Goal: Transaction & Acquisition: Purchase product/service

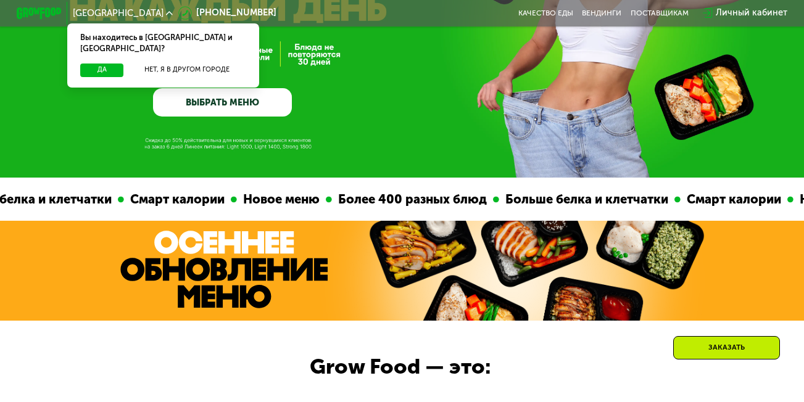
scroll to position [247, 0]
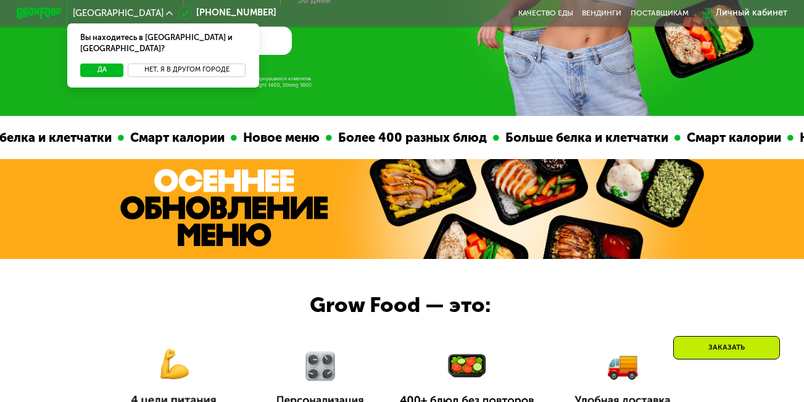
click at [181, 64] on button "Нет, я в другом городе" at bounding box center [187, 71] width 118 height 14
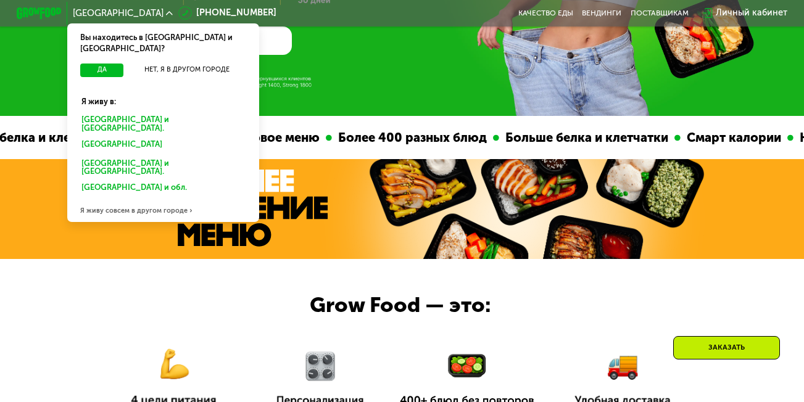
click at [107, 112] on div "Москве и обл." at bounding box center [162, 123] width 179 height 23
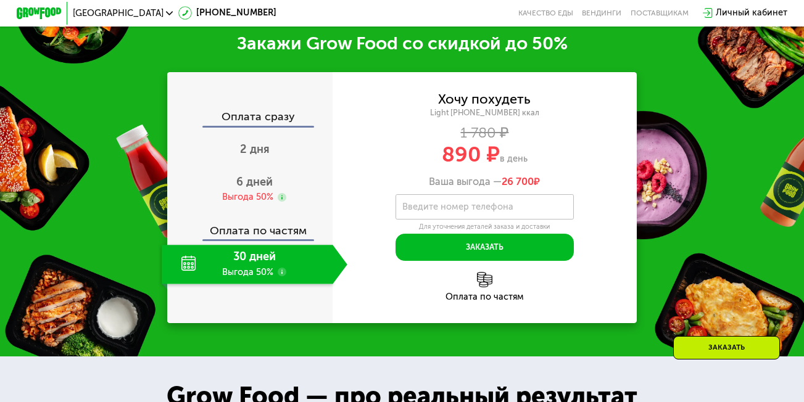
scroll to position [679, 0]
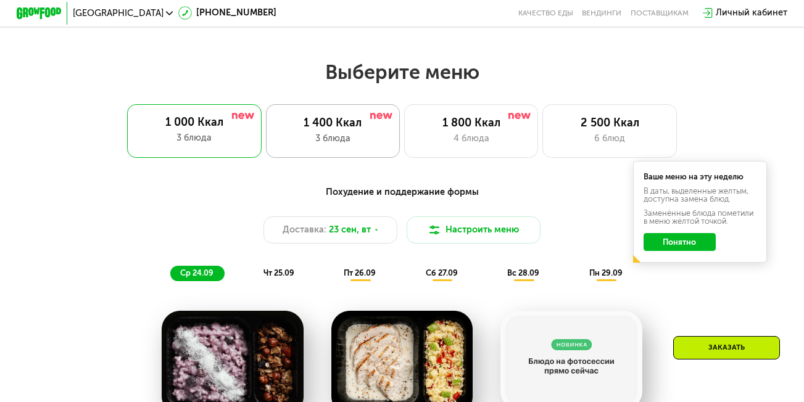
click at [349, 145] on div "3 блюда" at bounding box center [333, 139] width 110 height 14
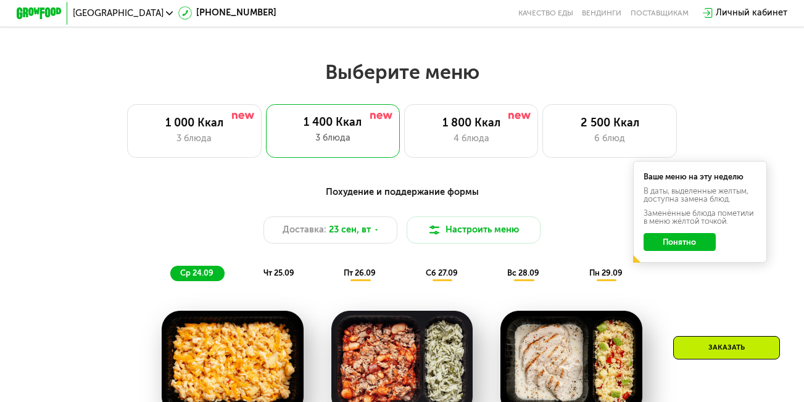
click at [663, 242] on button "Понятно" at bounding box center [680, 242] width 72 height 18
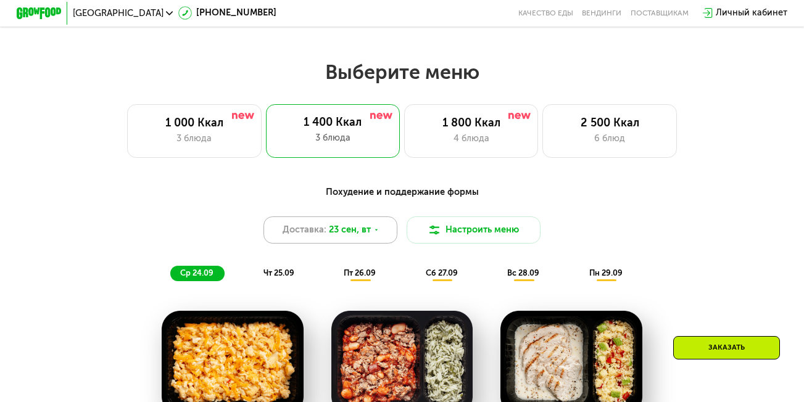
click at [347, 237] on span "23 сен, вт" at bounding box center [350, 230] width 42 height 14
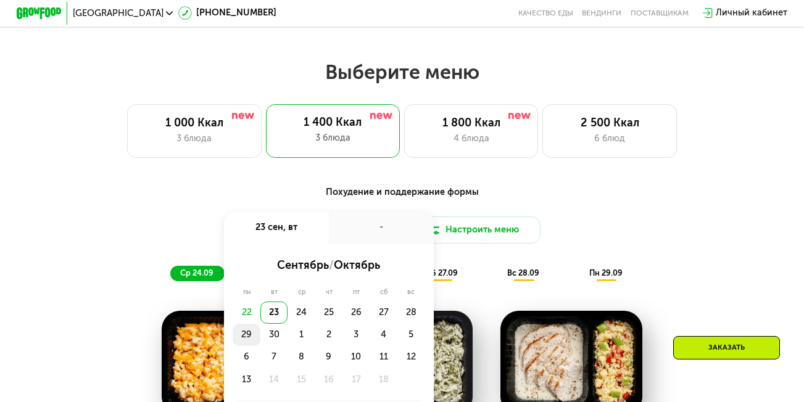
click at [243, 343] on div "29" at bounding box center [246, 335] width 27 height 22
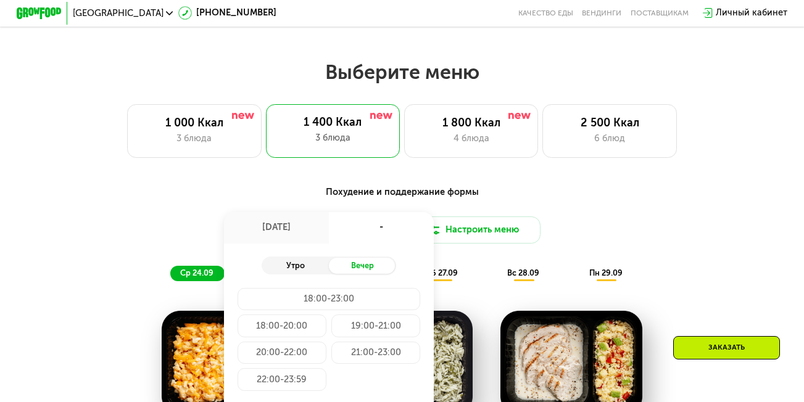
click at [291, 267] on div "Утро" at bounding box center [295, 265] width 67 height 15
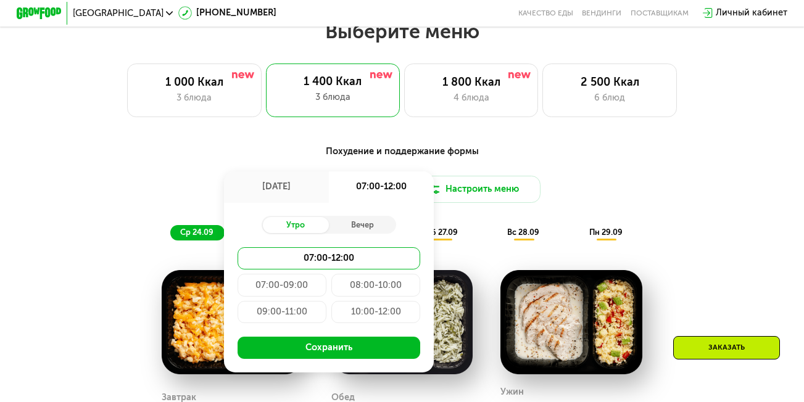
scroll to position [741, 0]
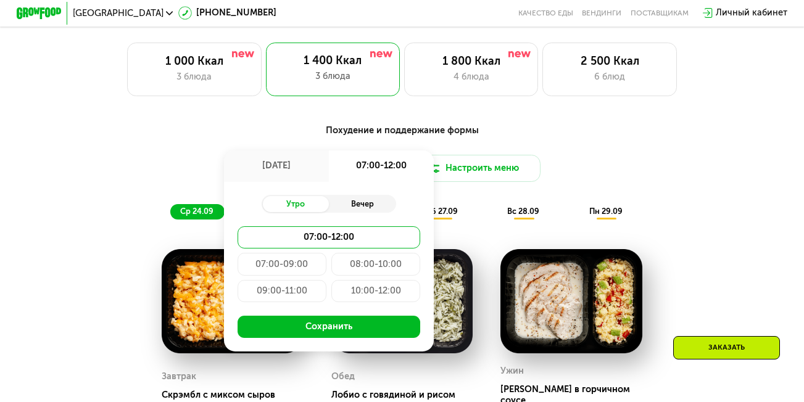
click at [342, 209] on div "Вечер" at bounding box center [362, 203] width 67 height 15
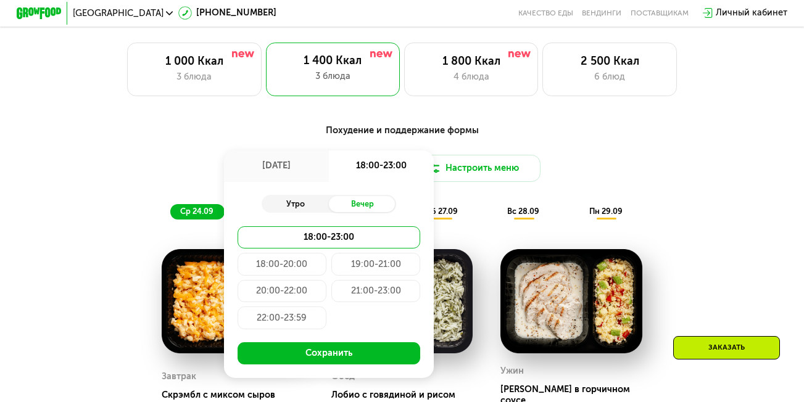
click at [312, 210] on div "Утро" at bounding box center [295, 203] width 67 height 15
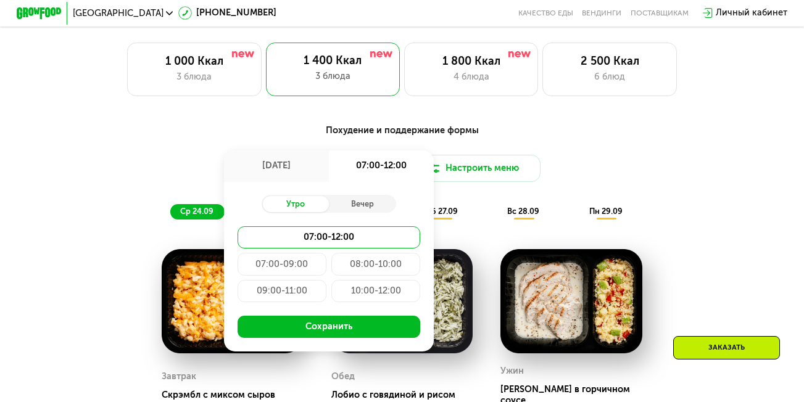
click at [305, 274] on div "07:00-09:00" at bounding box center [282, 264] width 89 height 22
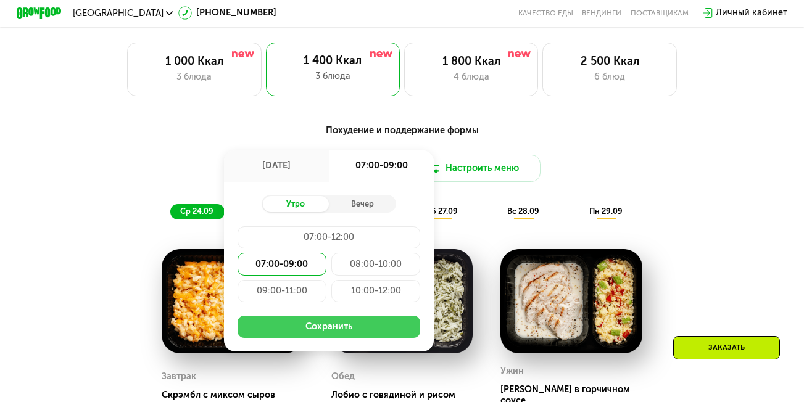
click at [317, 330] on button "Сохранить" at bounding box center [329, 327] width 183 height 22
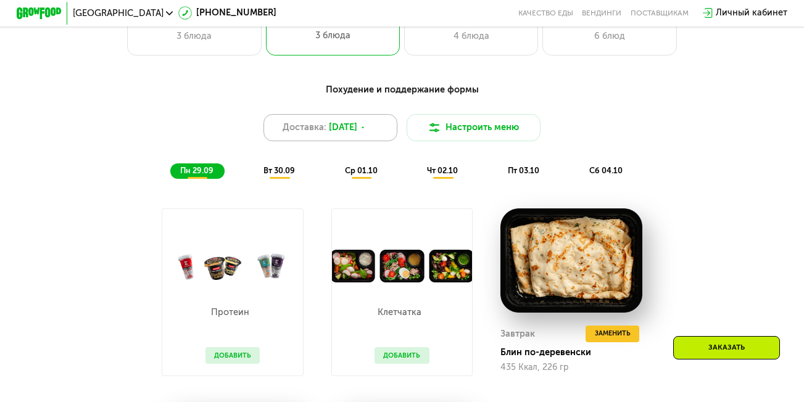
scroll to position [802, 0]
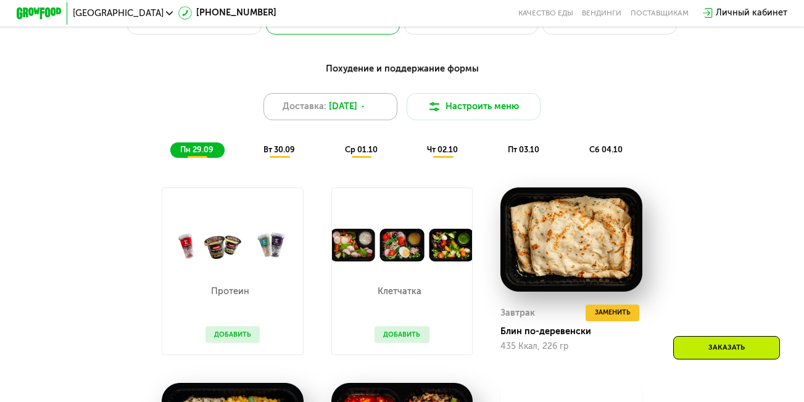
click at [357, 114] on span "29 сен, пн" at bounding box center [343, 107] width 28 height 14
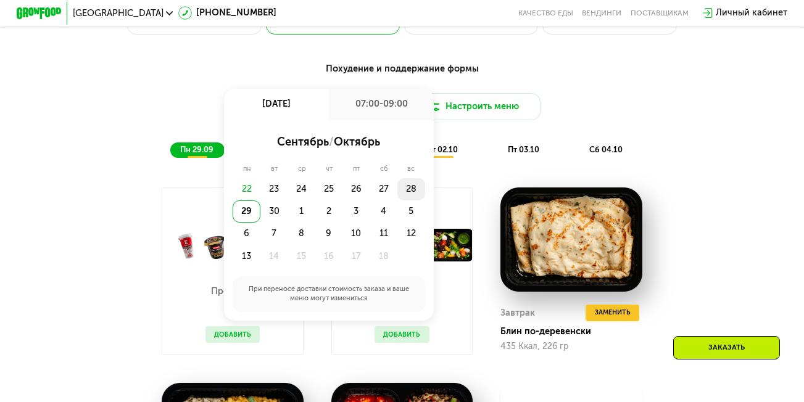
click at [417, 198] on div "28" at bounding box center [410, 189] width 27 height 22
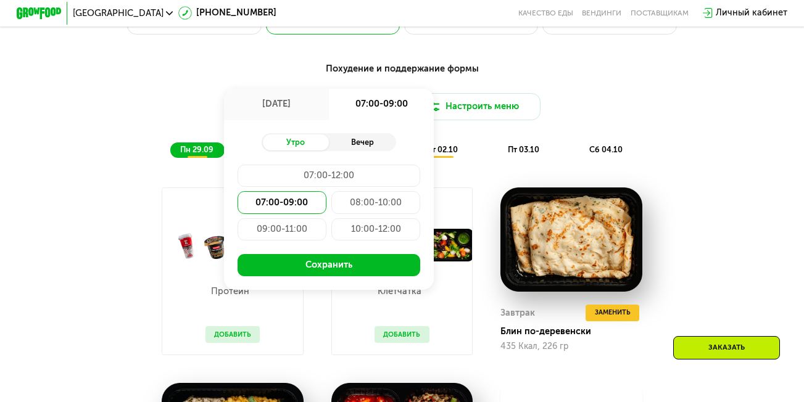
click at [350, 143] on div "Вечер" at bounding box center [362, 142] width 67 height 15
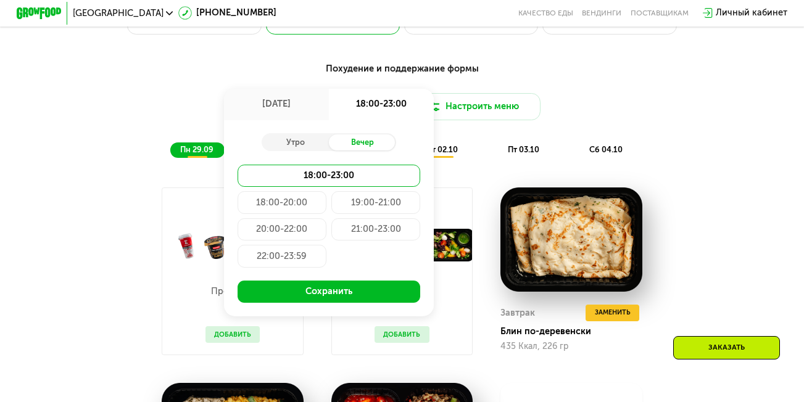
click at [360, 210] on div "19:00-21:00" at bounding box center [375, 202] width 89 height 22
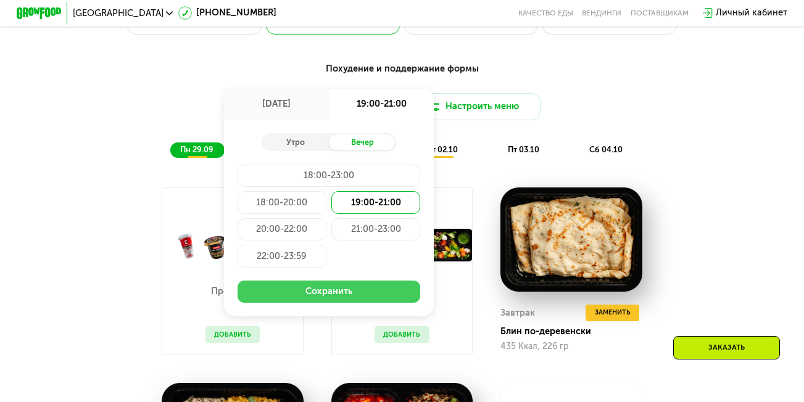
click at [329, 301] on button "Сохранить" at bounding box center [329, 292] width 183 height 22
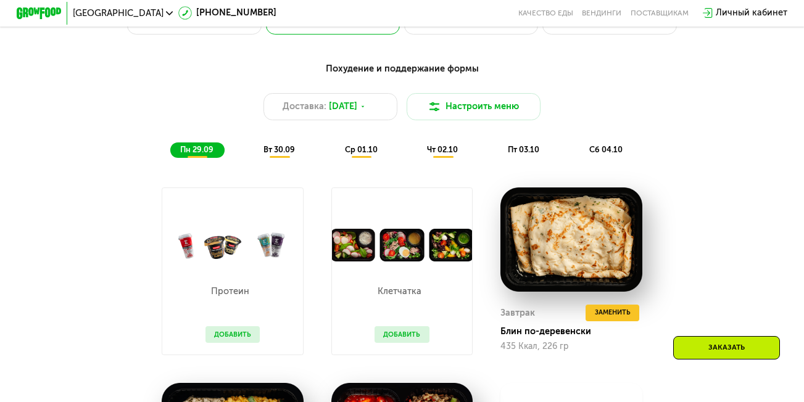
scroll to position [926, 0]
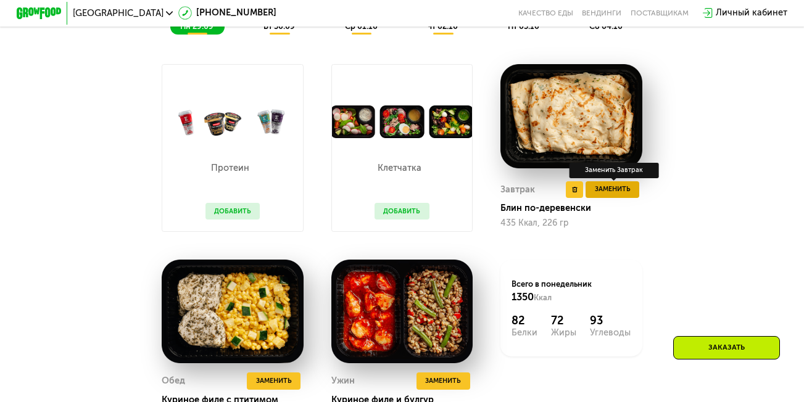
click at [608, 198] on button "Заменить" at bounding box center [613, 189] width 54 height 17
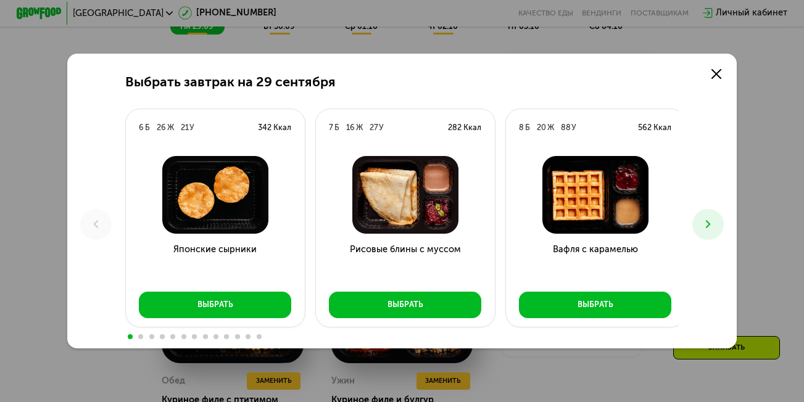
click at [707, 215] on button at bounding box center [707, 224] width 31 height 31
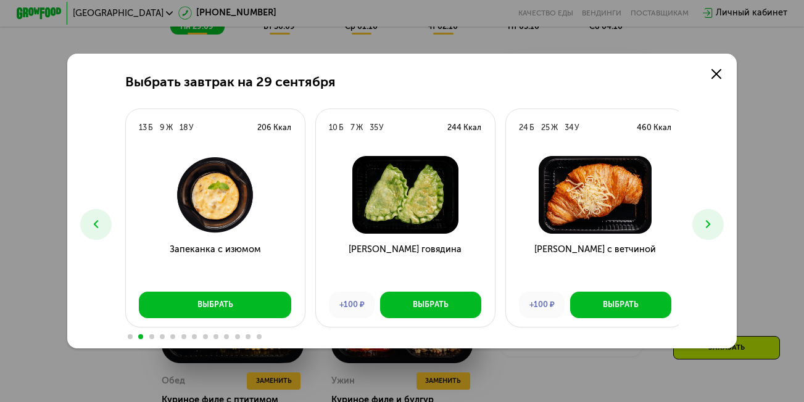
click at [724, 220] on button at bounding box center [707, 224] width 31 height 31
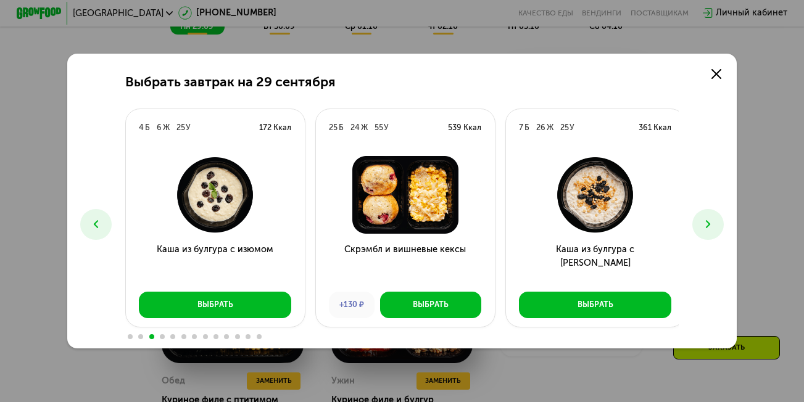
click at [724, 220] on button at bounding box center [707, 224] width 31 height 31
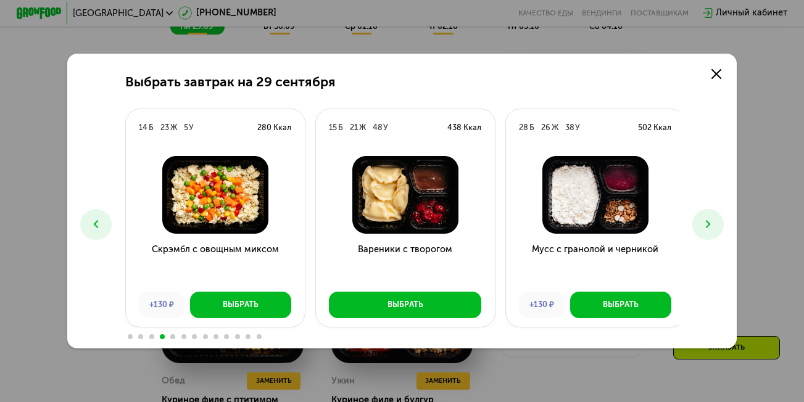
click at [724, 220] on button at bounding box center [707, 224] width 31 height 31
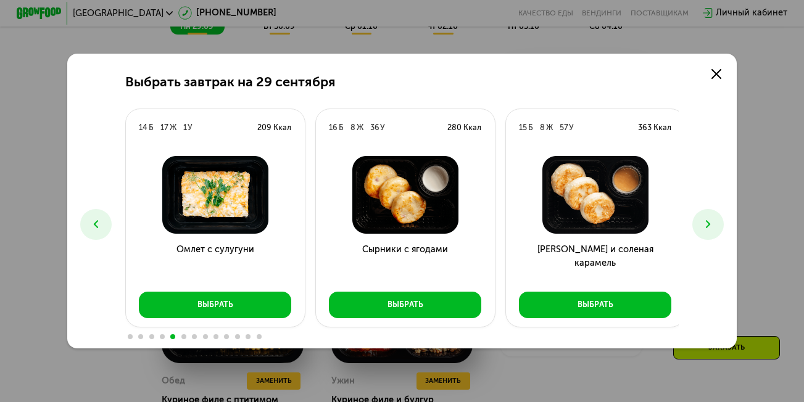
click at [724, 220] on button at bounding box center [707, 224] width 31 height 31
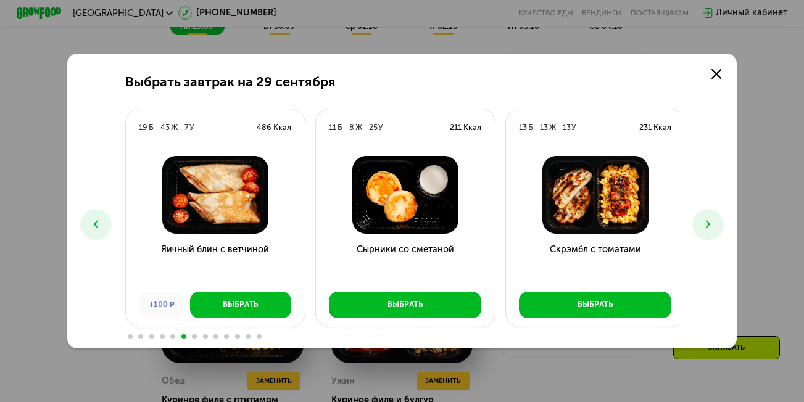
click at [714, 220] on icon at bounding box center [709, 225] width 14 height 14
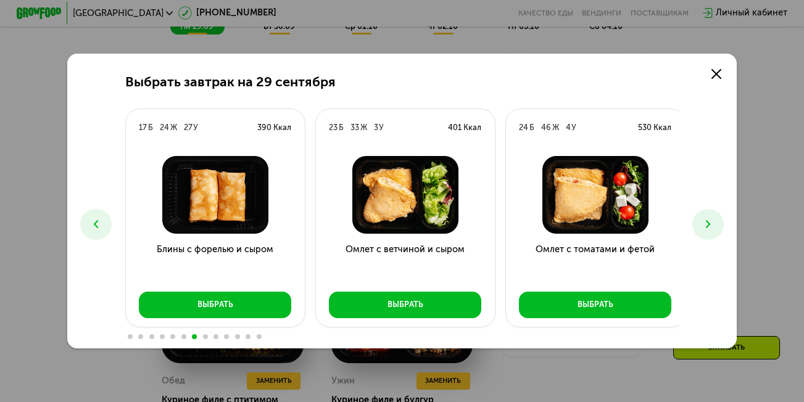
click at [714, 220] on icon at bounding box center [709, 225] width 14 height 14
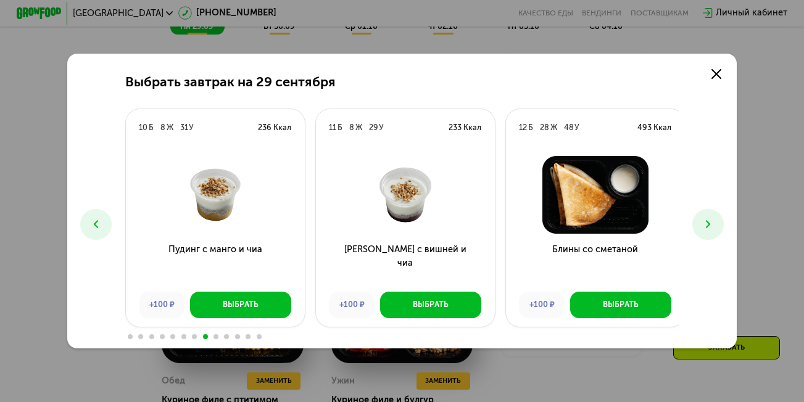
click at [703, 223] on button at bounding box center [707, 224] width 31 height 31
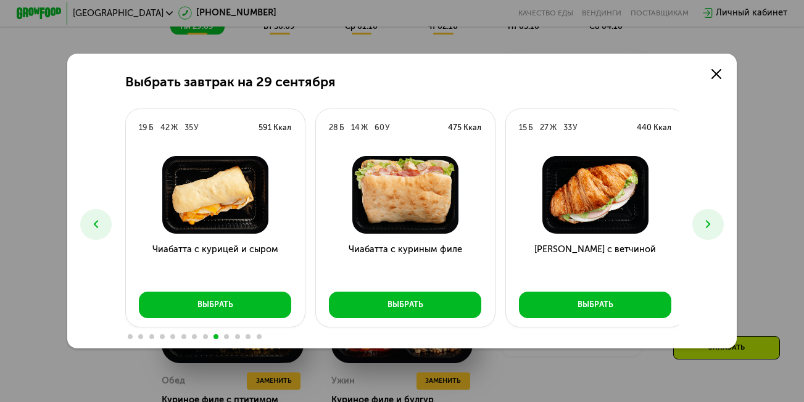
click at [703, 223] on button at bounding box center [707, 224] width 31 height 31
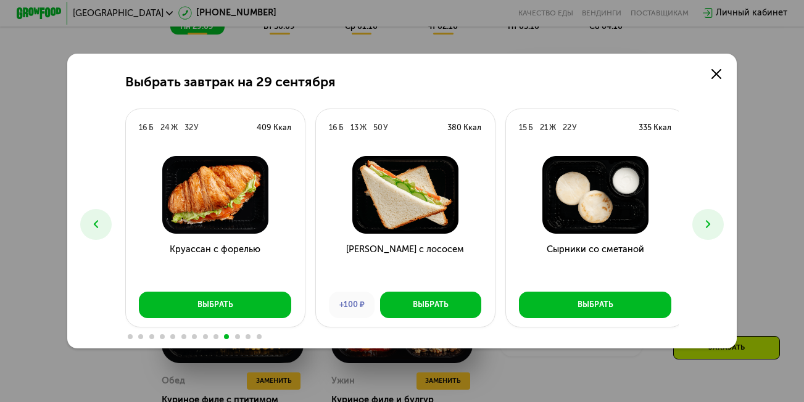
click at [703, 223] on button at bounding box center [707, 224] width 31 height 31
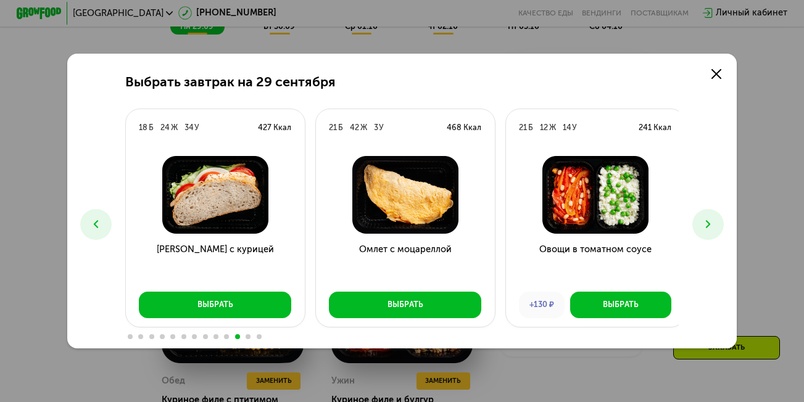
click at [703, 223] on button at bounding box center [707, 224] width 31 height 31
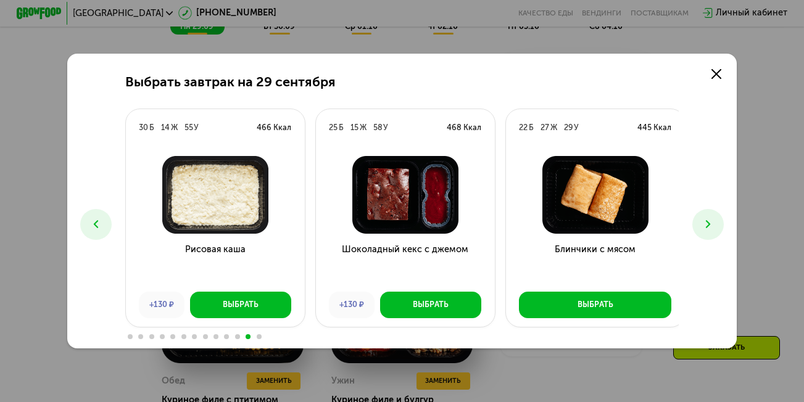
click at [703, 223] on button at bounding box center [707, 224] width 31 height 31
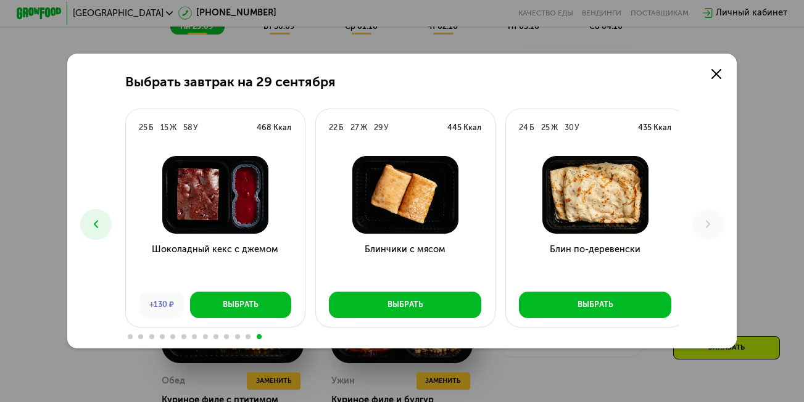
click at [128, 339] on span at bounding box center [130, 336] width 5 height 5
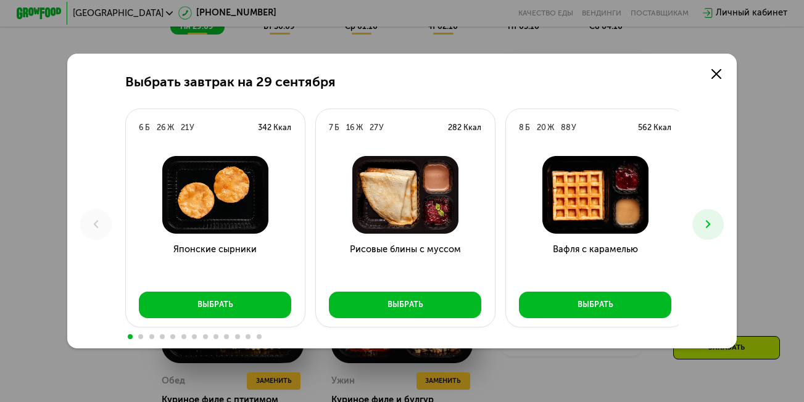
click at [717, 216] on button at bounding box center [707, 224] width 31 height 31
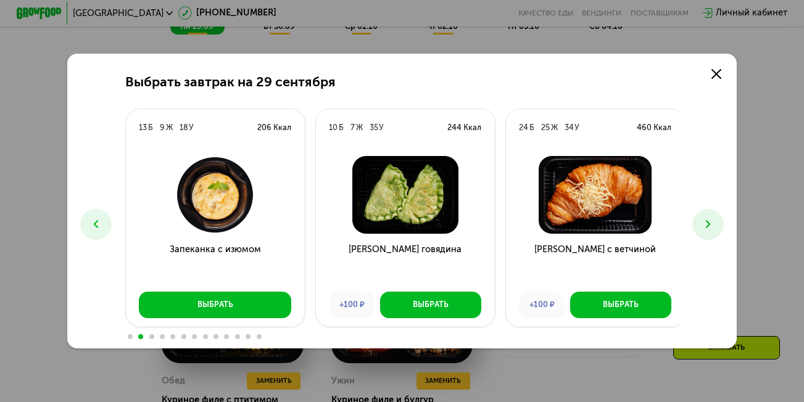
click at [717, 216] on button at bounding box center [707, 224] width 31 height 31
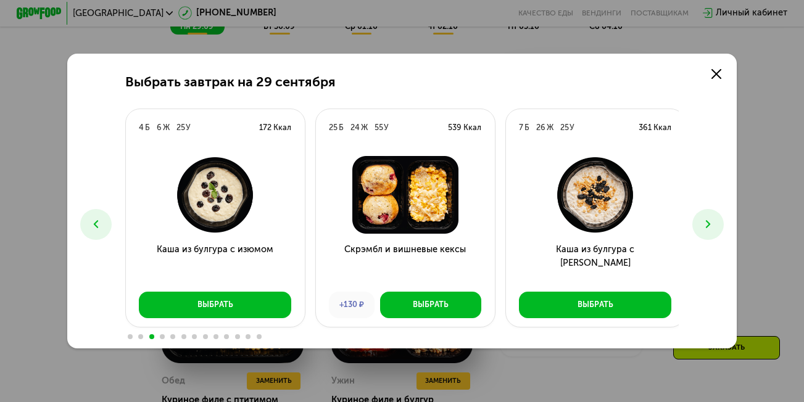
click at [717, 216] on button at bounding box center [707, 224] width 31 height 31
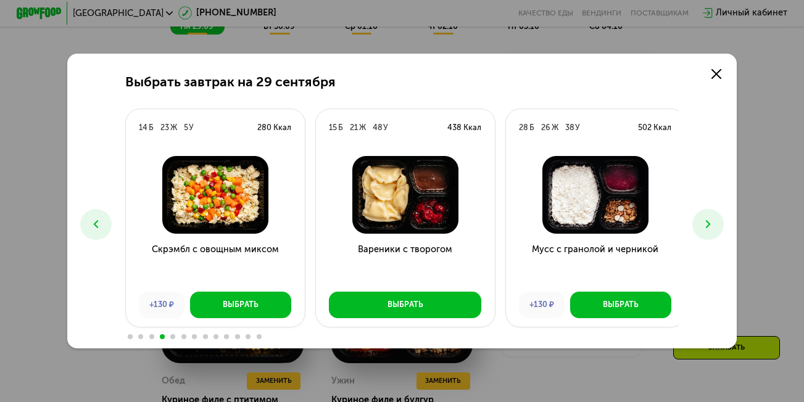
click at [717, 216] on button at bounding box center [707, 224] width 31 height 31
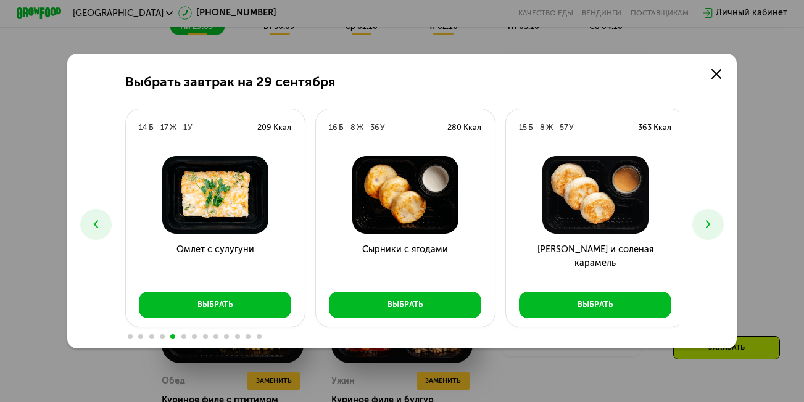
click at [717, 216] on button at bounding box center [707, 224] width 31 height 31
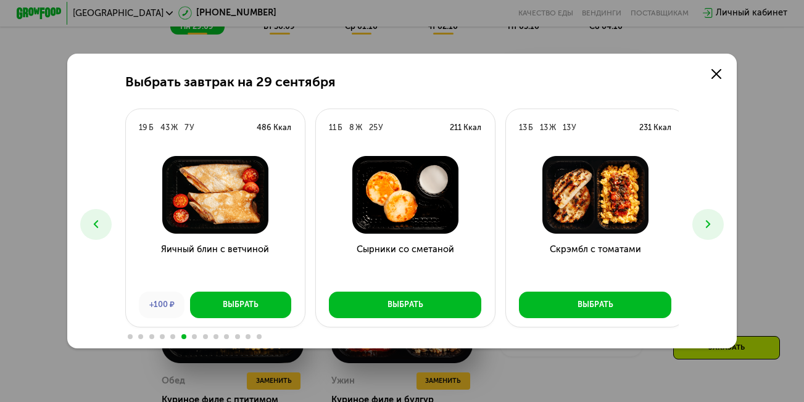
click at [717, 216] on button at bounding box center [707, 224] width 31 height 31
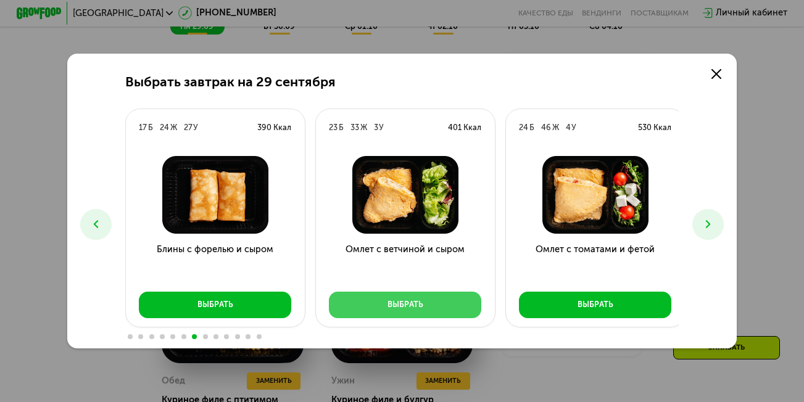
click at [394, 297] on button "Выбрать" at bounding box center [405, 305] width 152 height 27
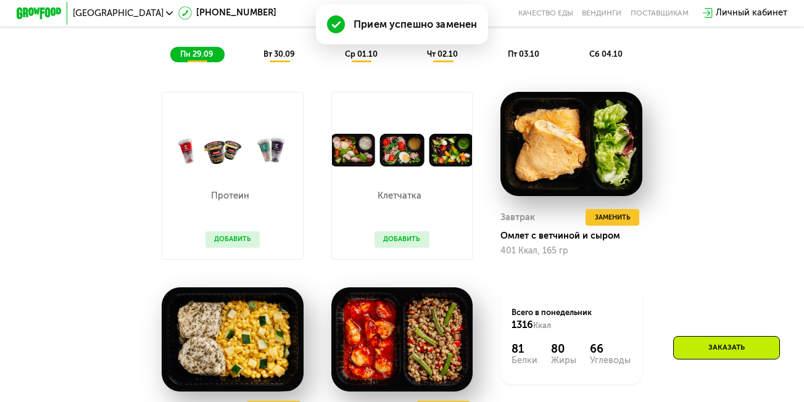
click at [398, 248] on button "Добавить" at bounding box center [402, 239] width 55 height 17
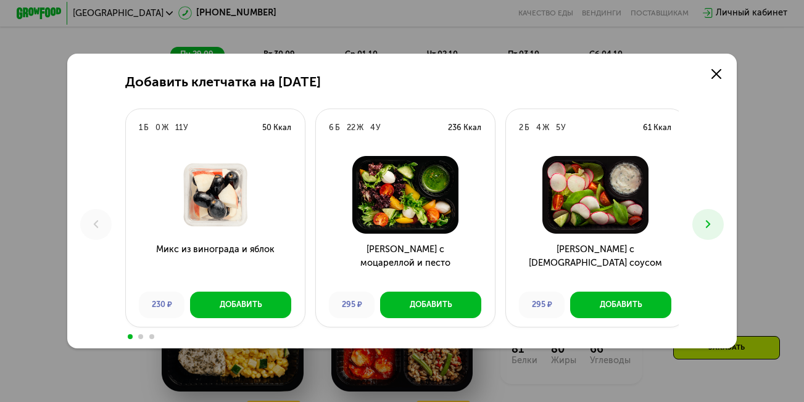
click at [713, 231] on icon at bounding box center [709, 225] width 14 height 14
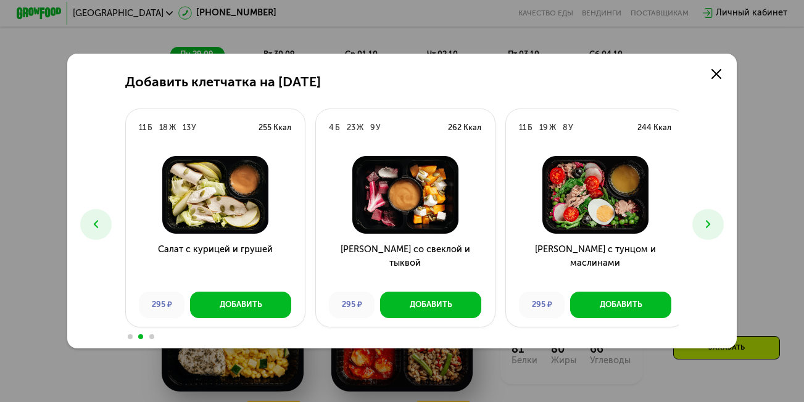
click at [713, 231] on icon at bounding box center [709, 225] width 14 height 14
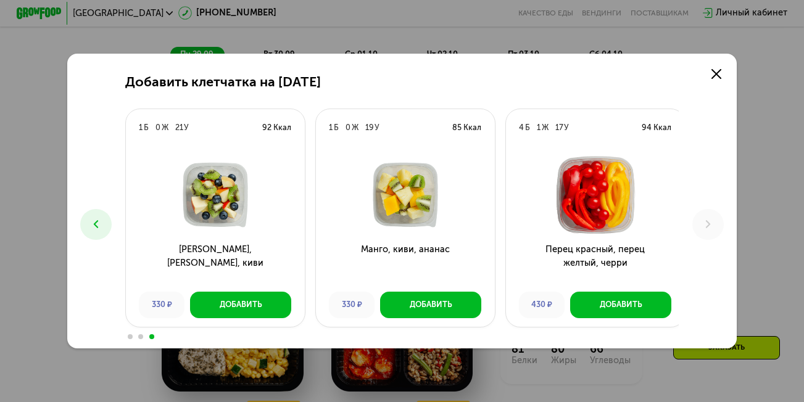
click at [94, 226] on use at bounding box center [96, 224] width 5 height 8
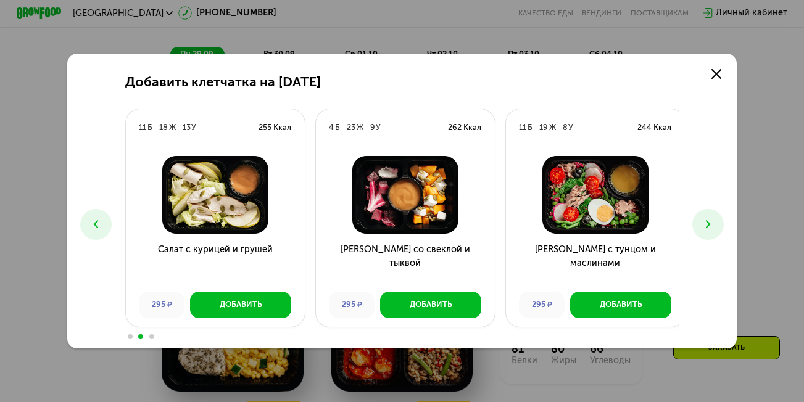
click at [94, 226] on use at bounding box center [96, 224] width 5 height 8
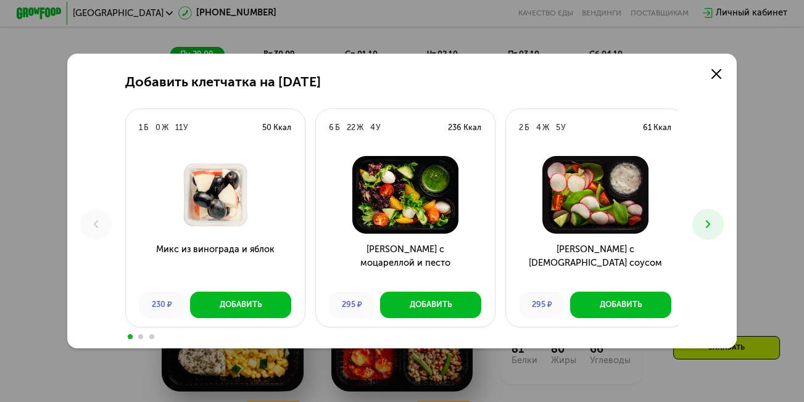
click at [716, 217] on button at bounding box center [707, 224] width 31 height 31
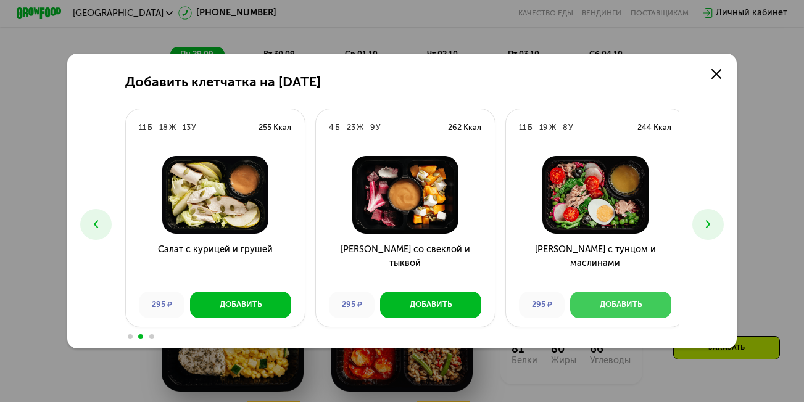
click at [633, 301] on div "Добавить" at bounding box center [621, 304] width 43 height 11
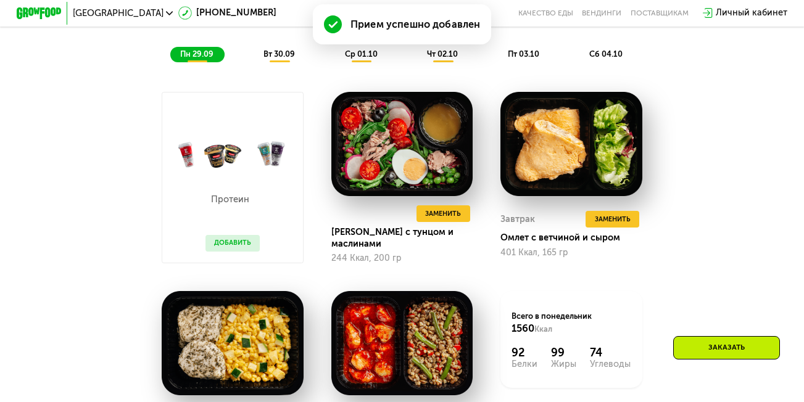
click at [238, 247] on button "Добавить" at bounding box center [233, 243] width 55 height 17
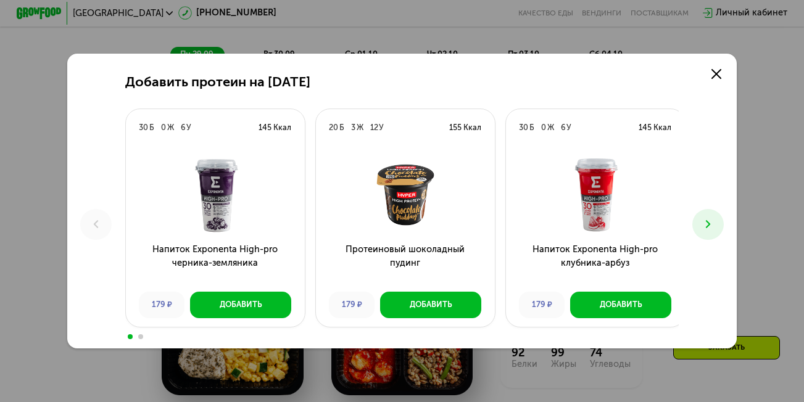
click at [712, 221] on icon at bounding box center [709, 225] width 14 height 14
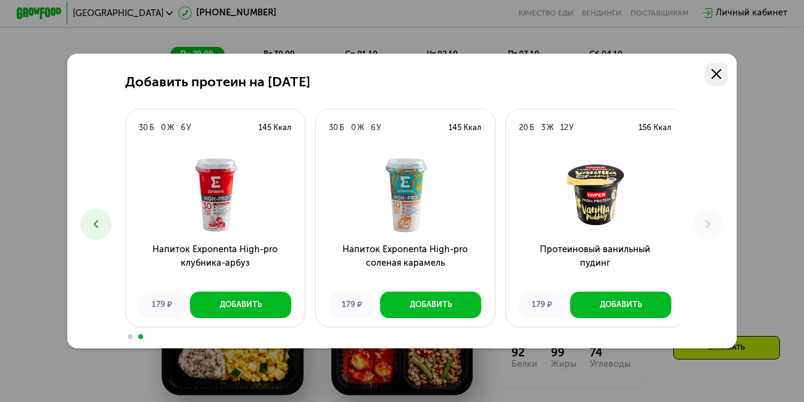
click at [720, 73] on use at bounding box center [717, 74] width 10 height 10
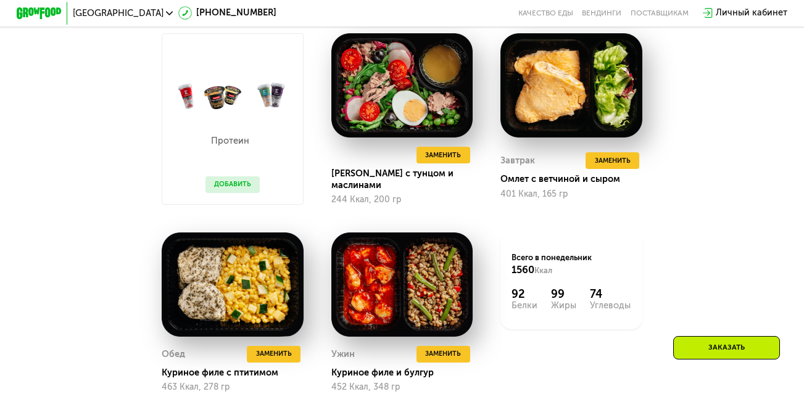
scroll to position [1049, 0]
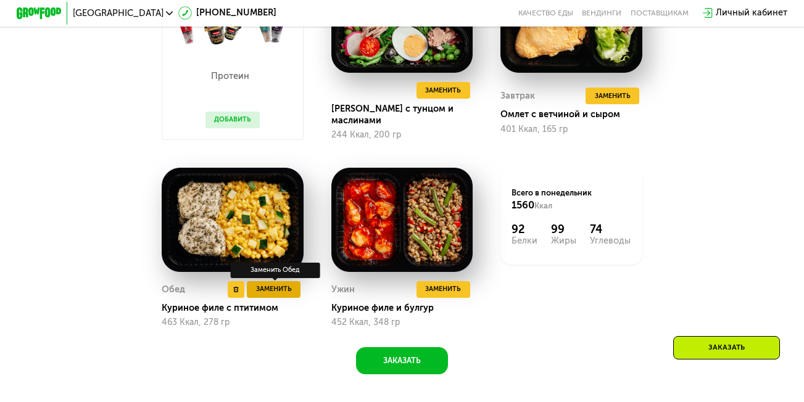
click at [257, 295] on span "Заменить" at bounding box center [274, 289] width 36 height 11
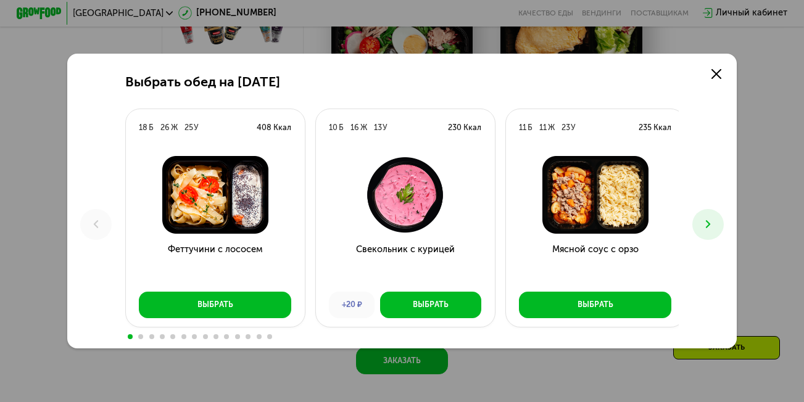
click at [711, 226] on icon at bounding box center [709, 225] width 14 height 14
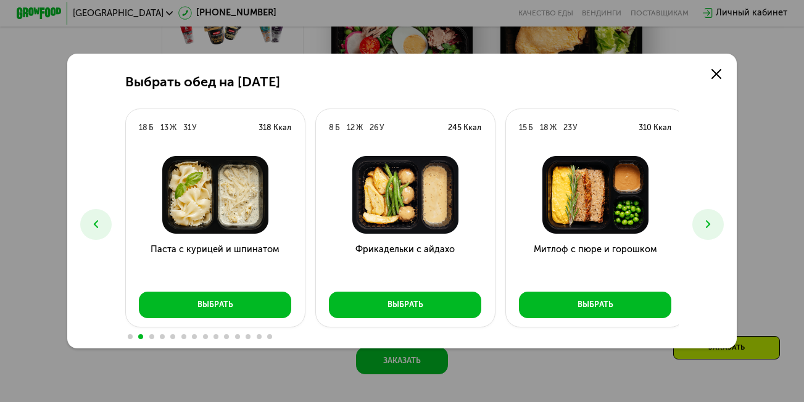
click at [711, 226] on icon at bounding box center [709, 225] width 14 height 14
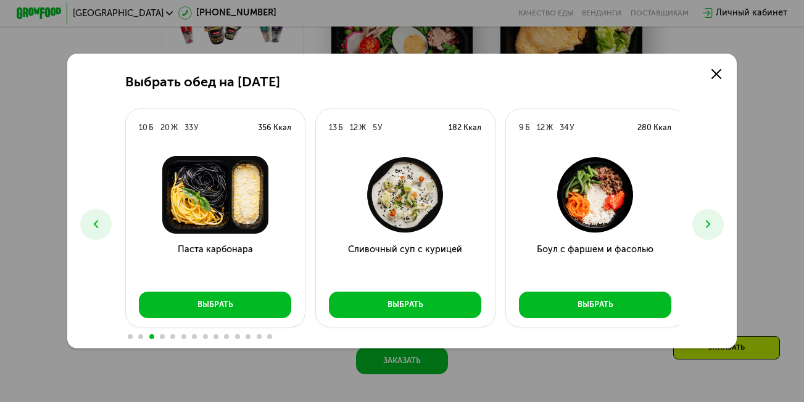
click at [711, 226] on icon at bounding box center [709, 225] width 14 height 14
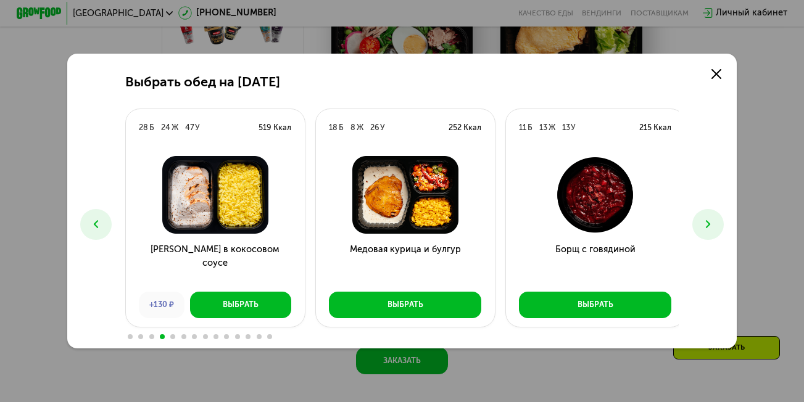
click at [711, 226] on icon at bounding box center [709, 225] width 14 height 14
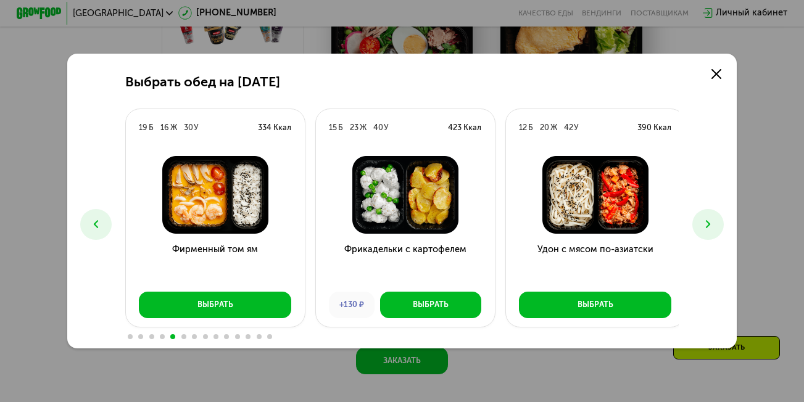
click at [711, 226] on icon at bounding box center [709, 225] width 14 height 14
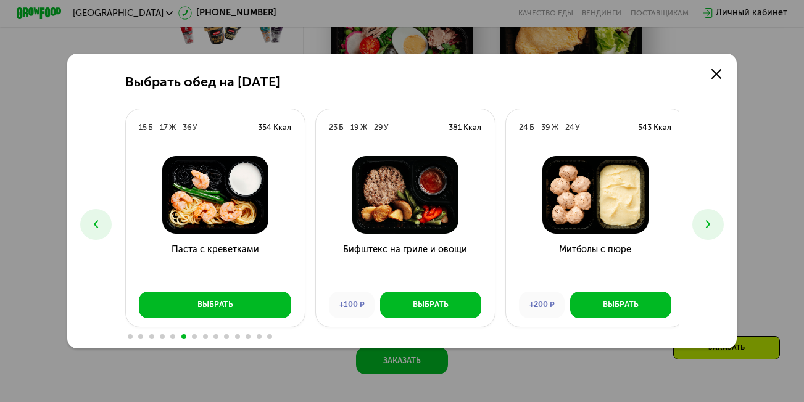
click at [711, 226] on icon at bounding box center [709, 225] width 14 height 14
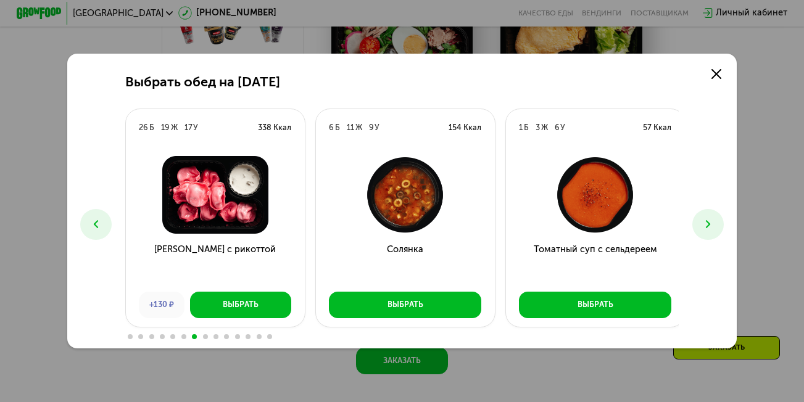
click at [711, 226] on icon at bounding box center [709, 225] width 14 height 14
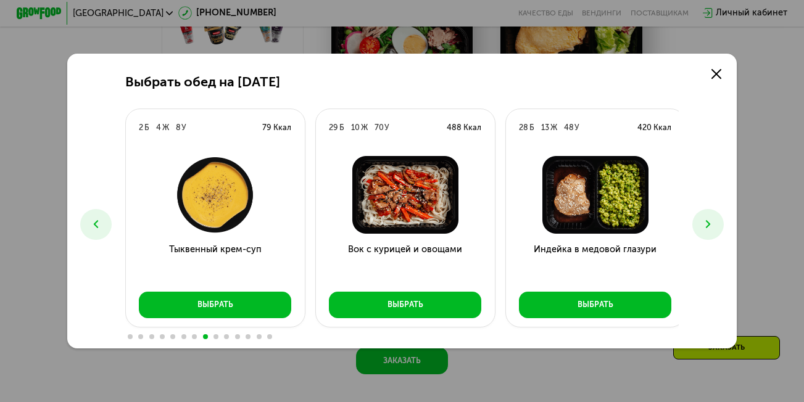
click at [711, 226] on icon at bounding box center [709, 225] width 14 height 14
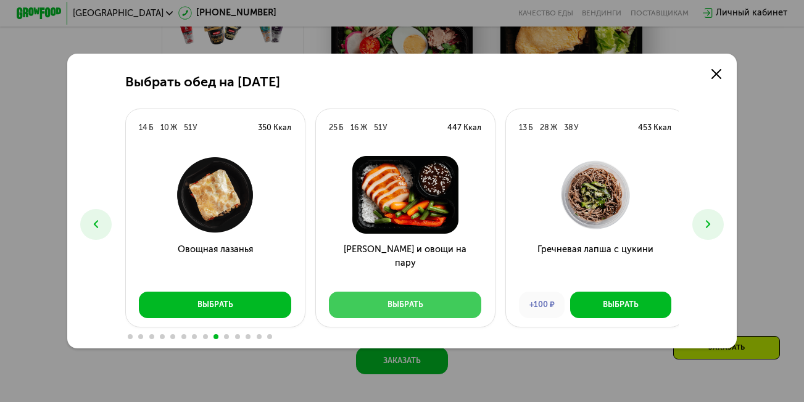
click at [357, 299] on button "Выбрать" at bounding box center [405, 305] width 152 height 27
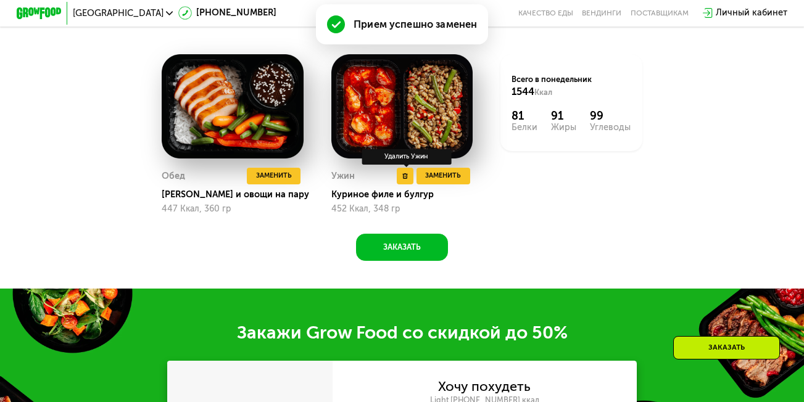
scroll to position [1173, 0]
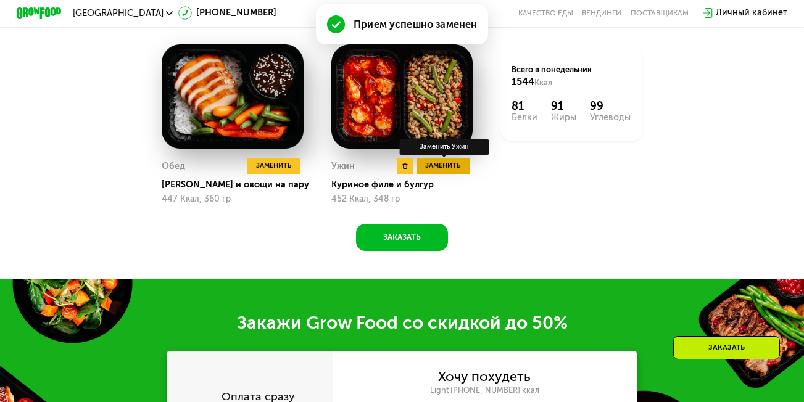
click at [455, 172] on span "Заменить" at bounding box center [443, 165] width 36 height 11
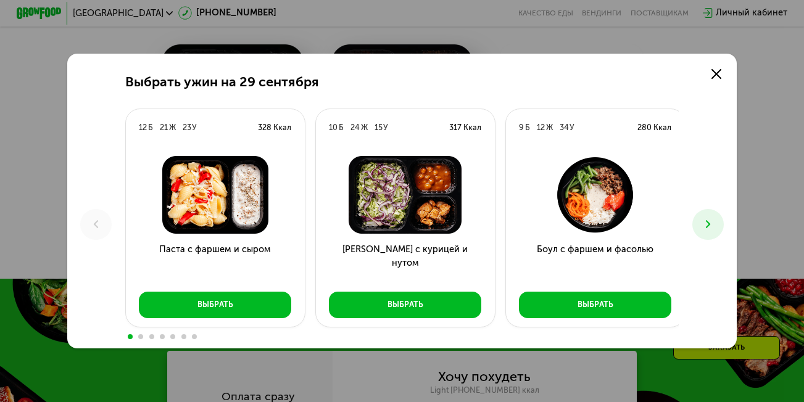
click at [714, 226] on icon at bounding box center [709, 225] width 14 height 14
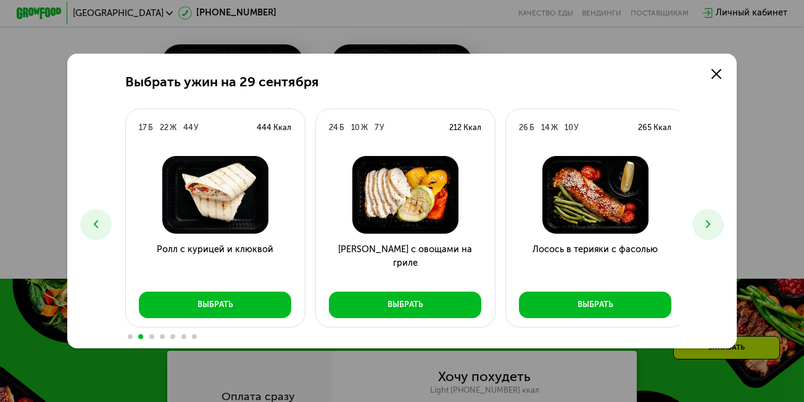
click at [714, 226] on icon at bounding box center [709, 225] width 14 height 14
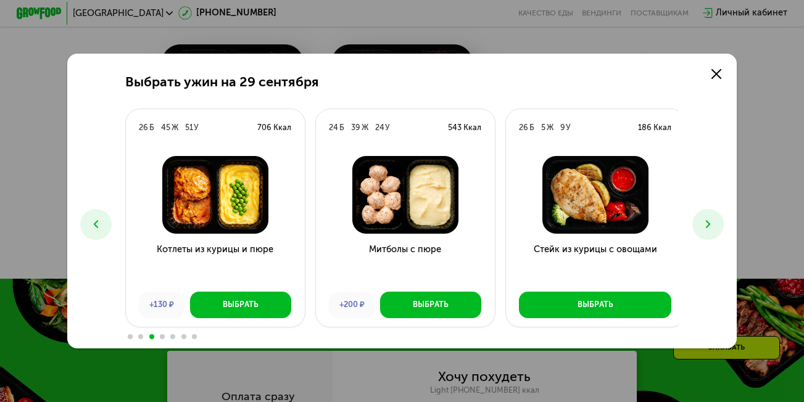
click at [714, 226] on icon at bounding box center [709, 225] width 14 height 14
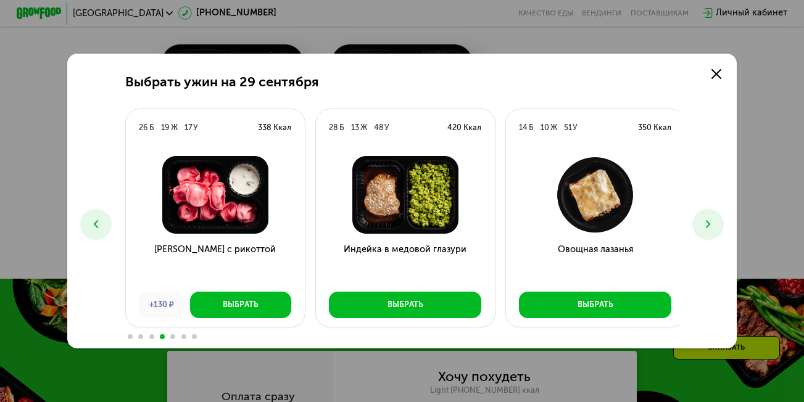
click at [714, 226] on icon at bounding box center [709, 225] width 14 height 14
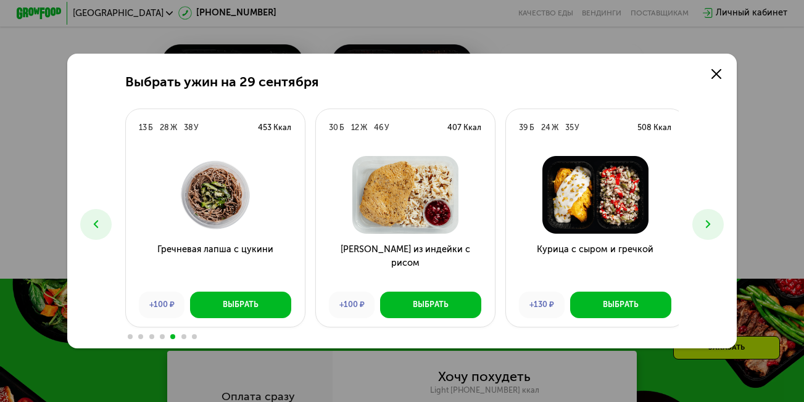
click at [720, 218] on button at bounding box center [707, 224] width 31 height 31
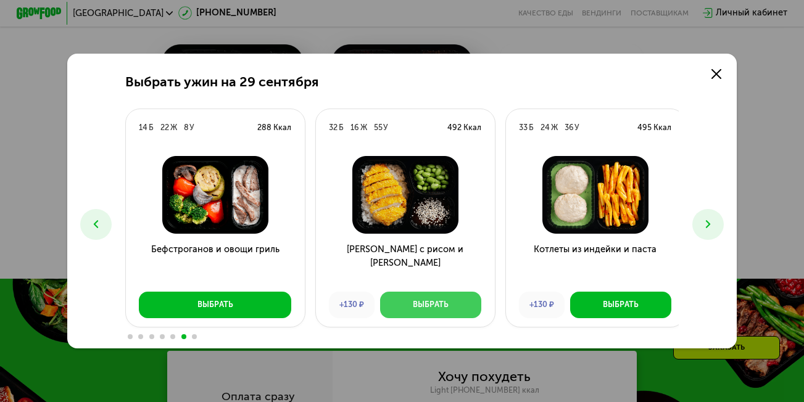
click at [447, 310] on button "Выбрать" at bounding box center [430, 305] width 101 height 27
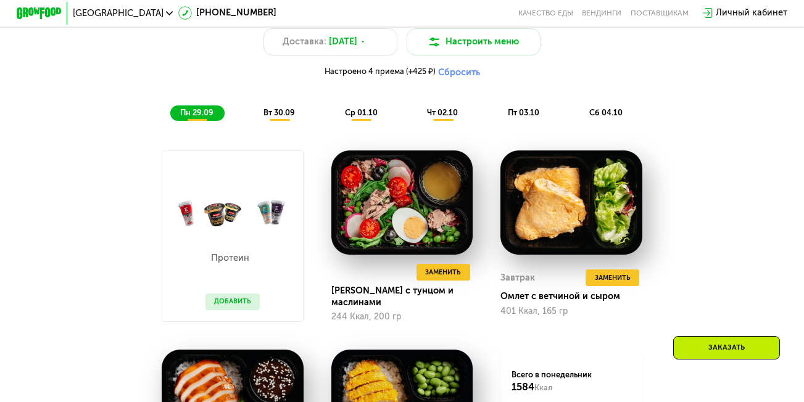
scroll to position [864, 0]
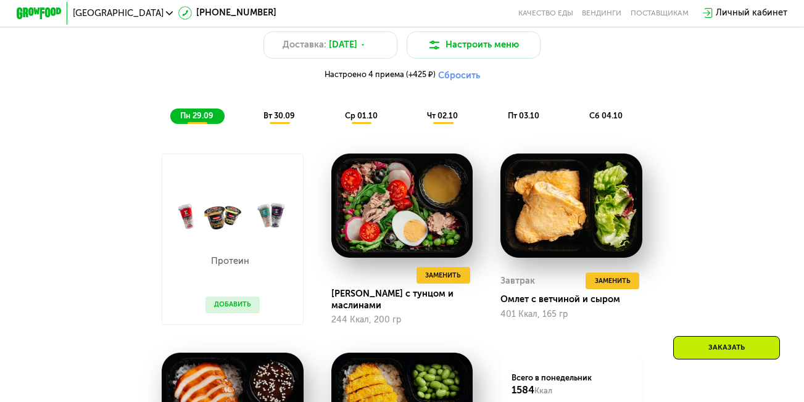
click at [278, 120] on span "вт 30.09" at bounding box center [279, 115] width 31 height 9
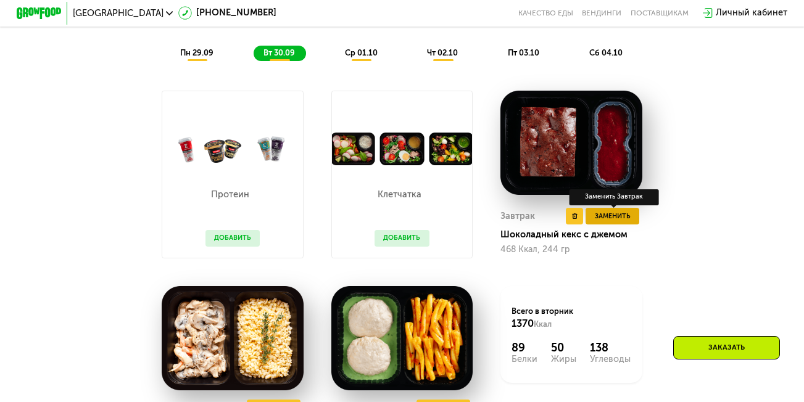
scroll to position [926, 0]
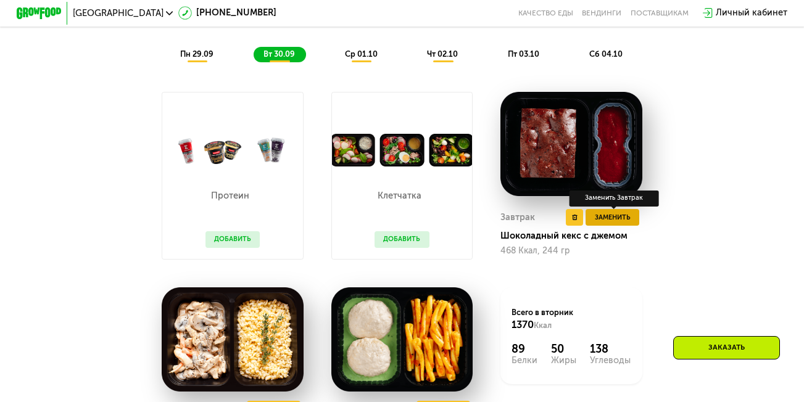
click at [612, 223] on span "Заменить" at bounding box center [613, 217] width 36 height 11
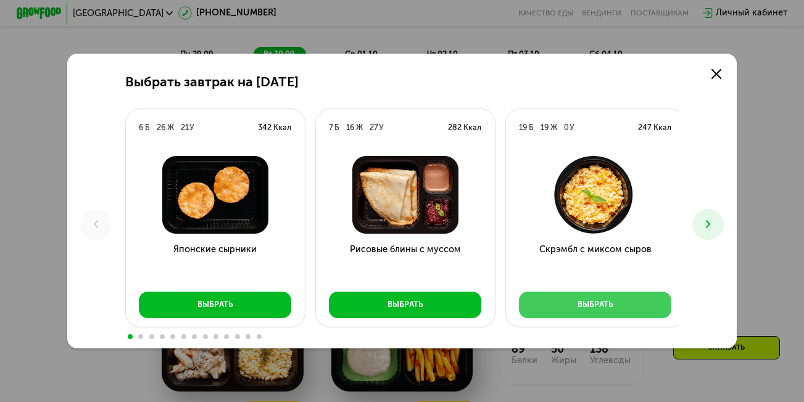
click at [570, 302] on button "Выбрать" at bounding box center [595, 305] width 152 height 27
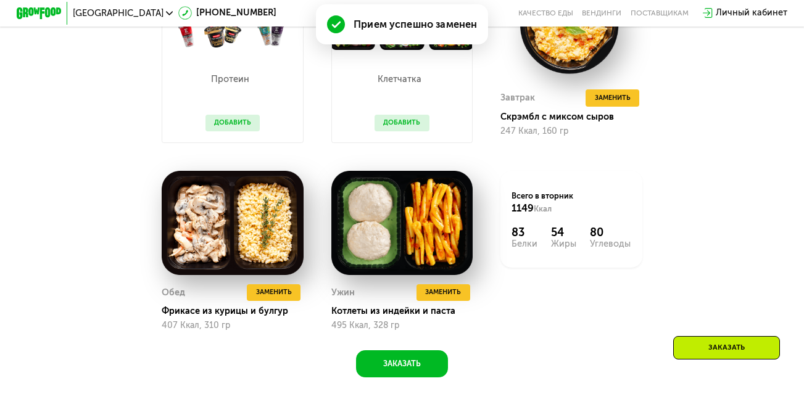
scroll to position [1049, 0]
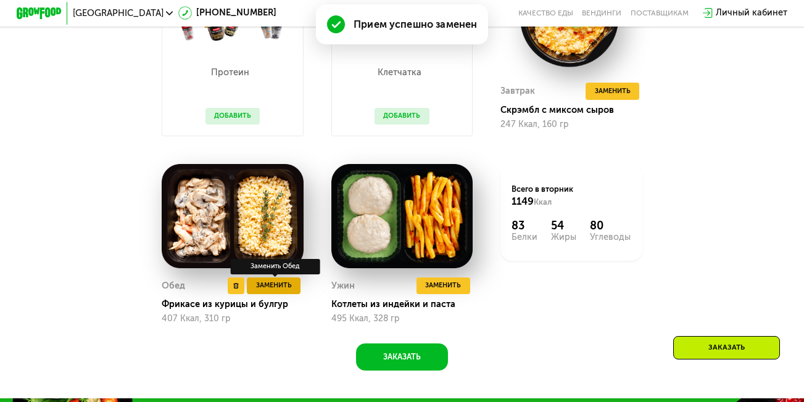
click at [268, 291] on span "Заменить" at bounding box center [274, 285] width 36 height 11
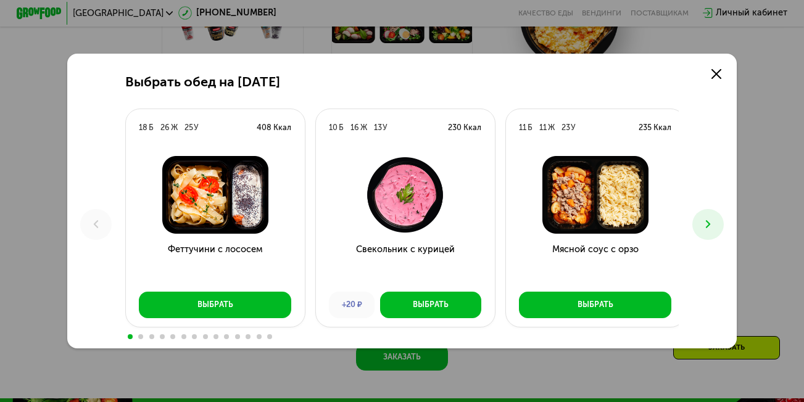
click at [715, 226] on icon at bounding box center [709, 225] width 14 height 14
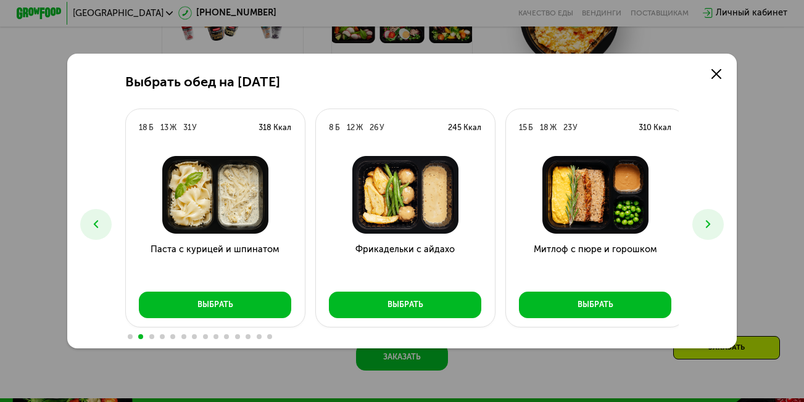
click at [715, 226] on icon at bounding box center [709, 225] width 14 height 14
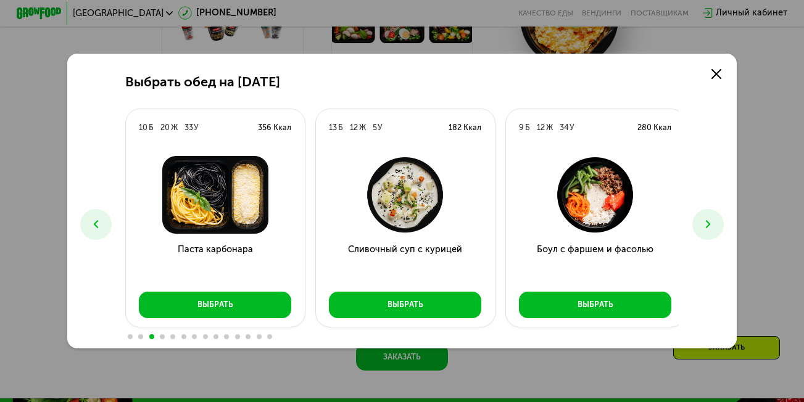
click at [715, 226] on icon at bounding box center [709, 225] width 14 height 14
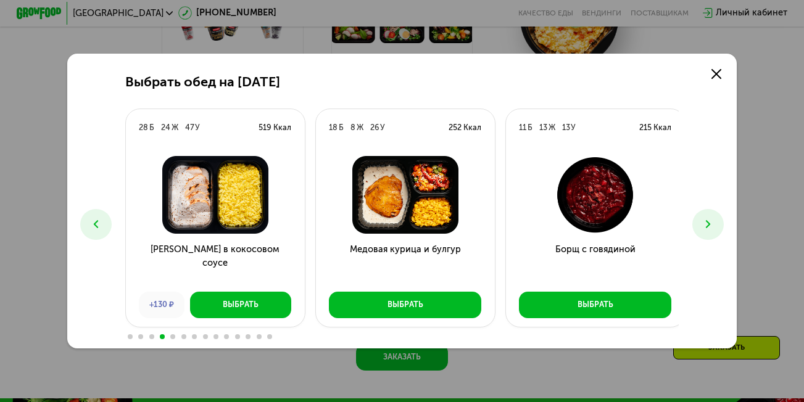
click at [715, 226] on icon at bounding box center [709, 225] width 14 height 14
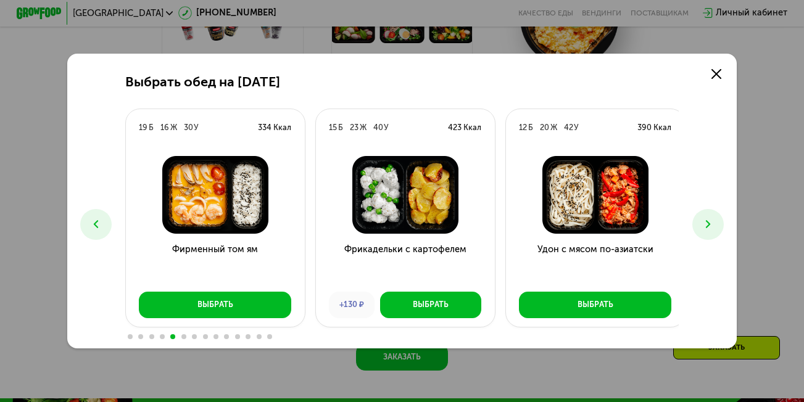
click at [715, 226] on icon at bounding box center [709, 225] width 14 height 14
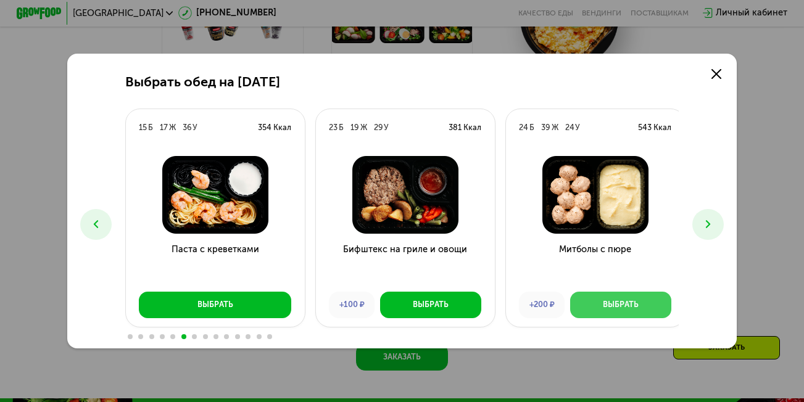
click at [621, 312] on button "Выбрать" at bounding box center [620, 305] width 101 height 27
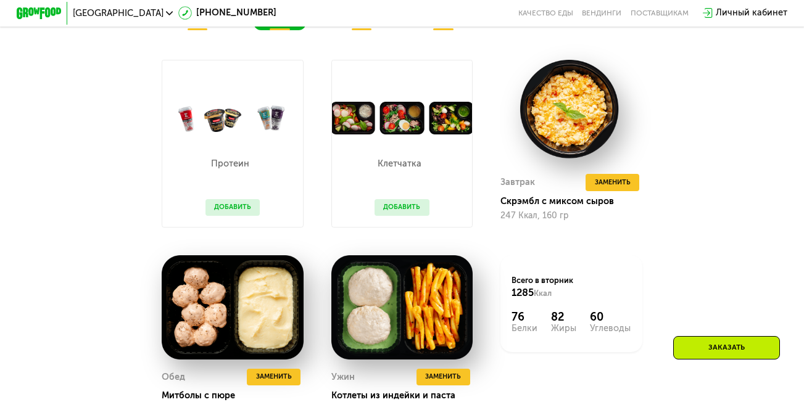
scroll to position [926, 0]
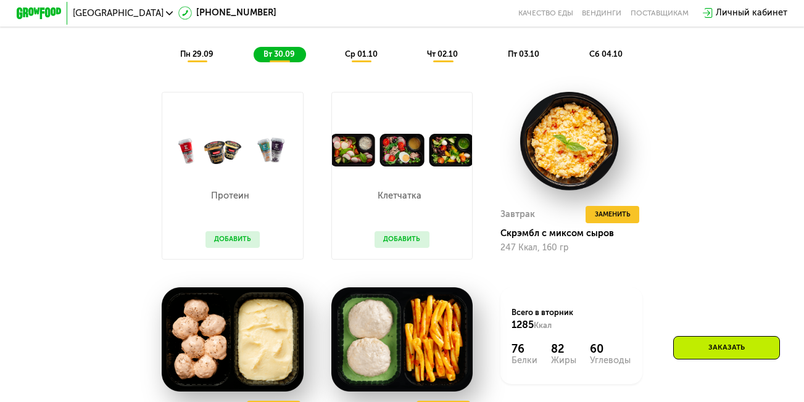
click at [355, 62] on div "ср 01.10" at bounding box center [361, 54] width 54 height 15
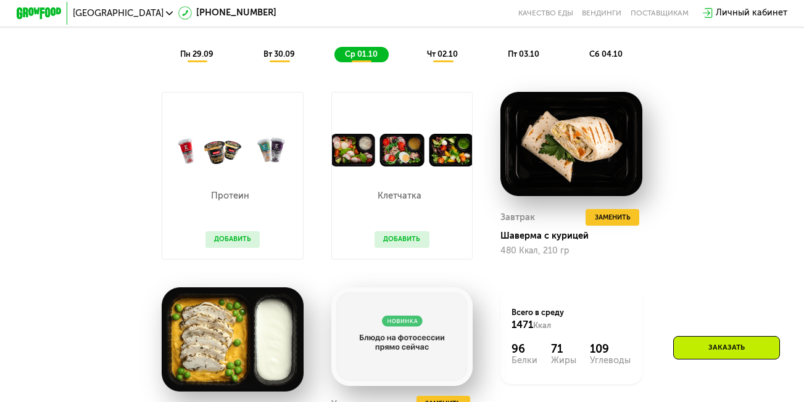
click at [69, 198] on div "Похудение и поддержание формы Доставка: 28 сен, вс Настроить меню Настроены 6 п…" at bounding box center [402, 215] width 688 height 569
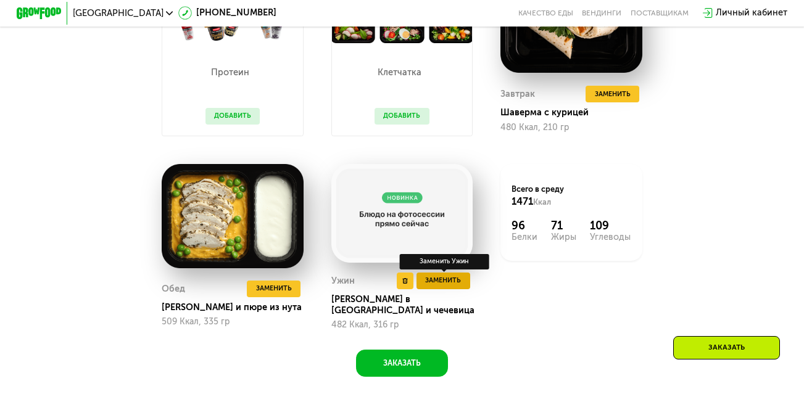
click at [449, 286] on span "Заменить" at bounding box center [443, 280] width 36 height 11
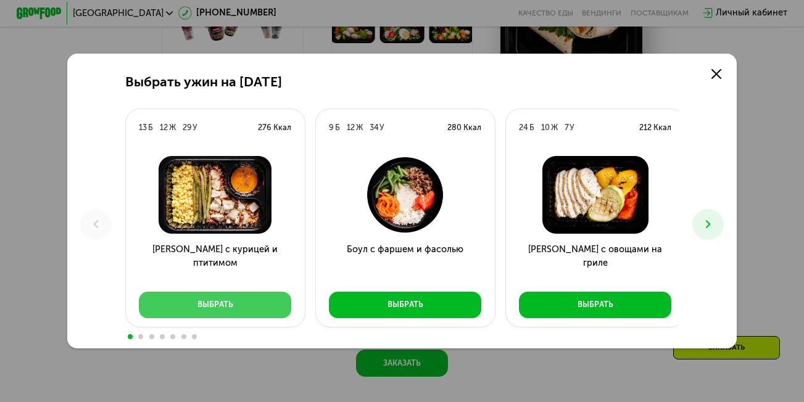
click at [227, 310] on div "Выбрать" at bounding box center [215, 304] width 36 height 11
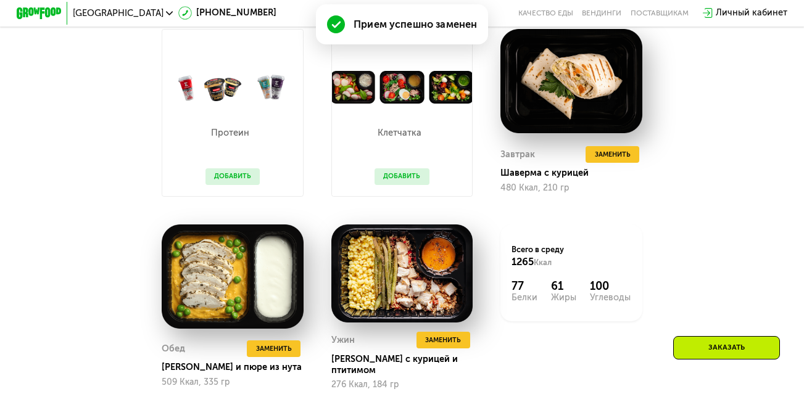
scroll to position [987, 0]
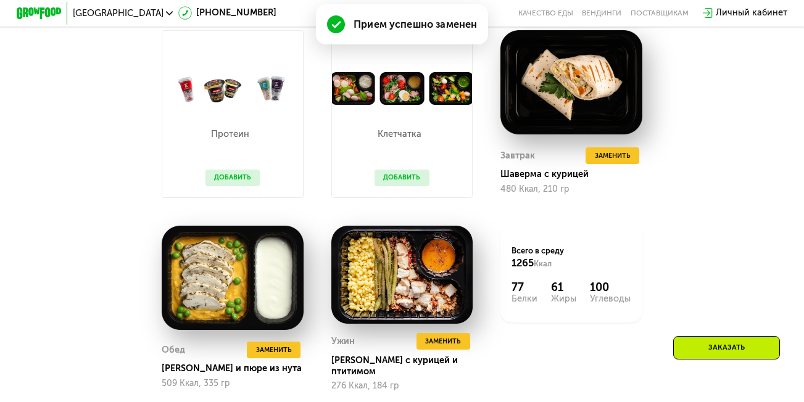
click at [390, 181] on button "Добавить" at bounding box center [402, 178] width 55 height 17
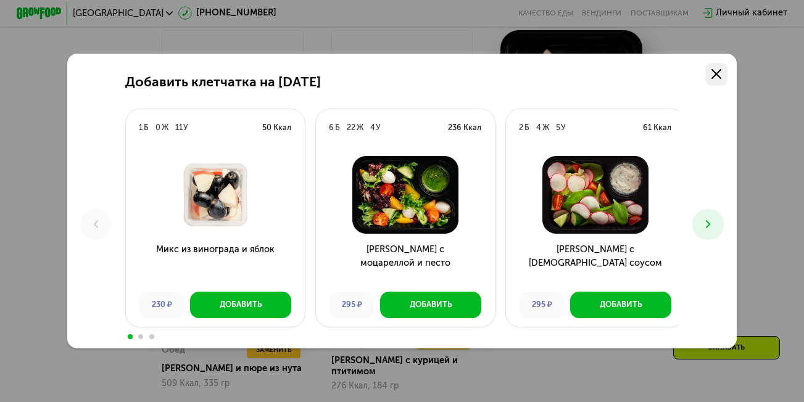
click at [721, 73] on icon at bounding box center [717, 74] width 10 height 10
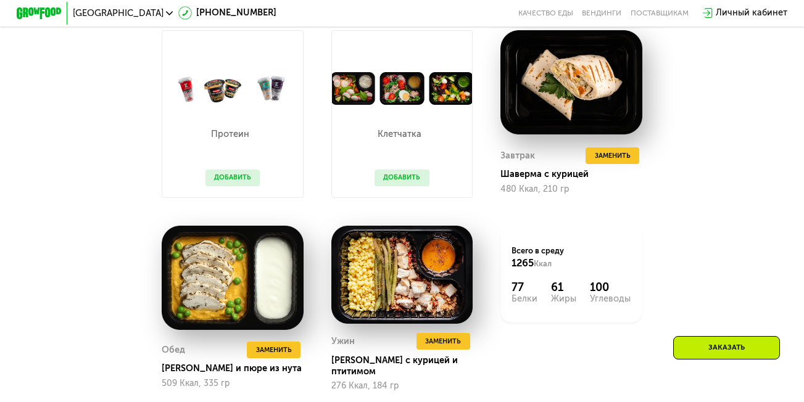
click at [230, 185] on button "Добавить" at bounding box center [233, 178] width 55 height 17
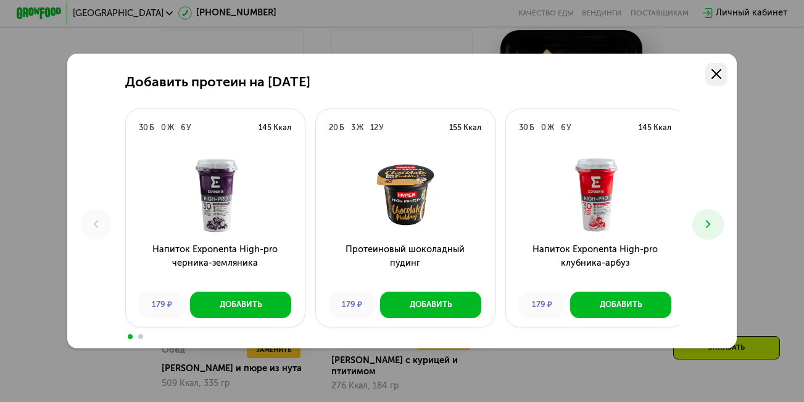
click at [728, 69] on link at bounding box center [716, 74] width 22 height 22
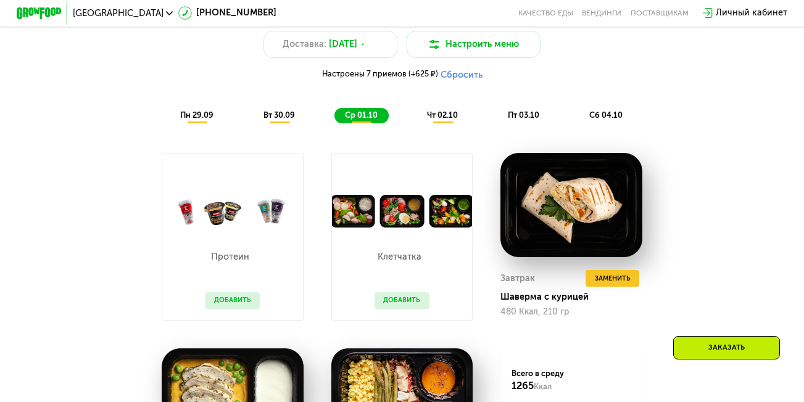
scroll to position [864, 0]
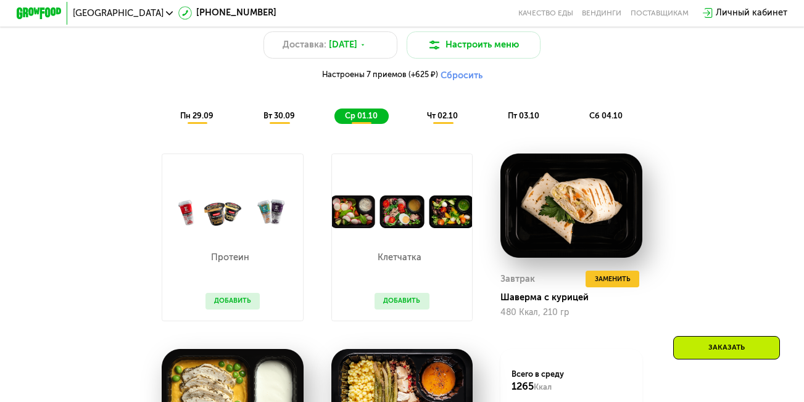
click at [449, 120] on span "чт 02.10" at bounding box center [442, 115] width 31 height 9
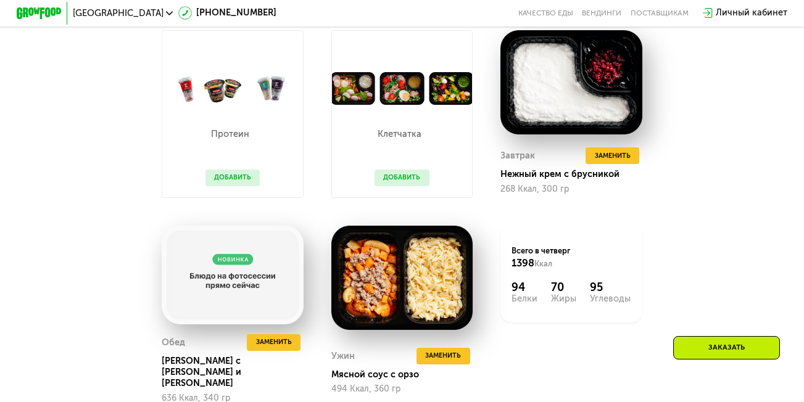
scroll to position [1049, 0]
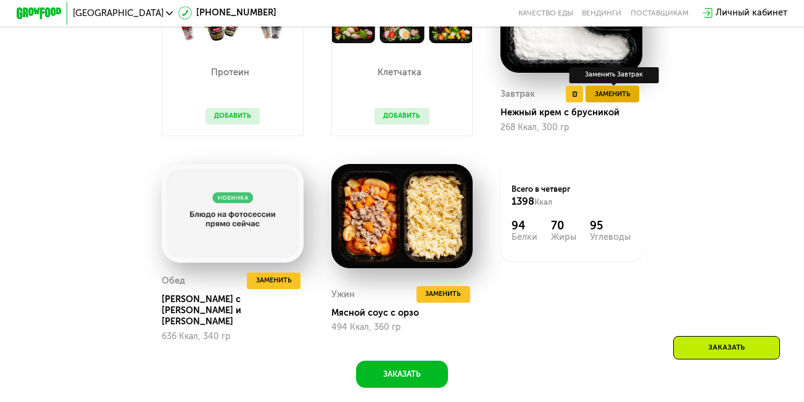
click at [607, 100] on span "Заменить" at bounding box center [613, 94] width 36 height 11
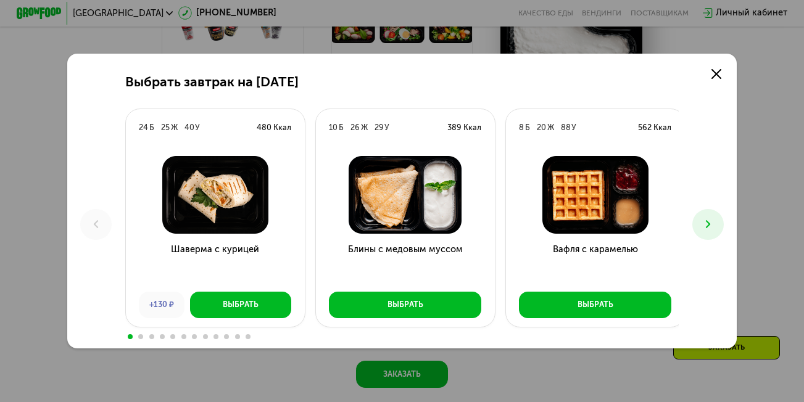
click at [708, 228] on icon at bounding box center [709, 225] width 14 height 14
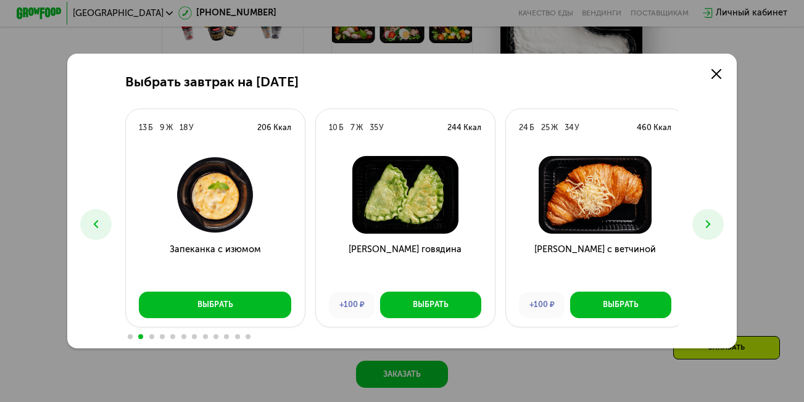
click at [708, 228] on icon at bounding box center [709, 225] width 14 height 14
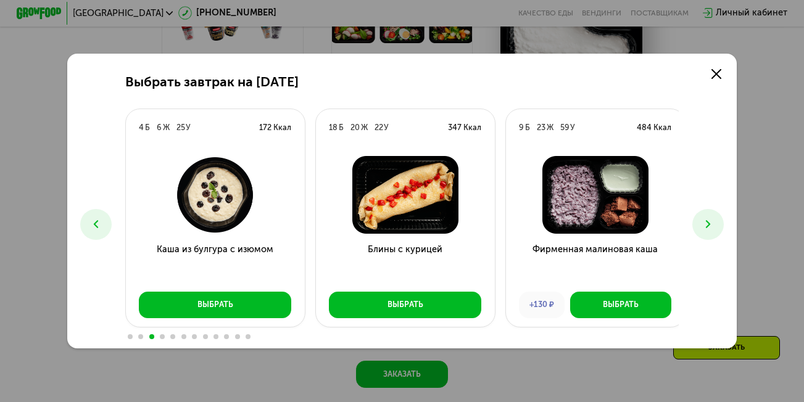
click at [708, 228] on icon at bounding box center [709, 225] width 14 height 14
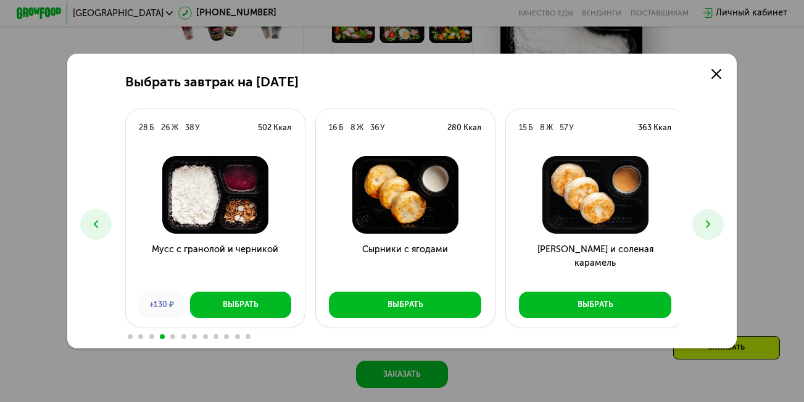
click at [704, 229] on button at bounding box center [707, 224] width 31 height 31
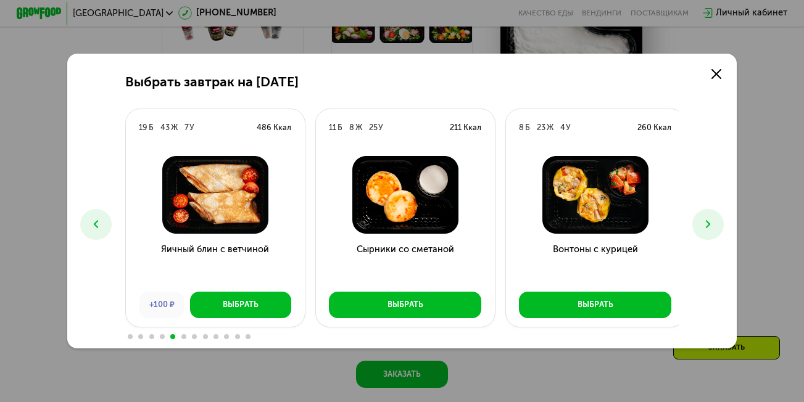
click at [704, 229] on button at bounding box center [707, 224] width 31 height 31
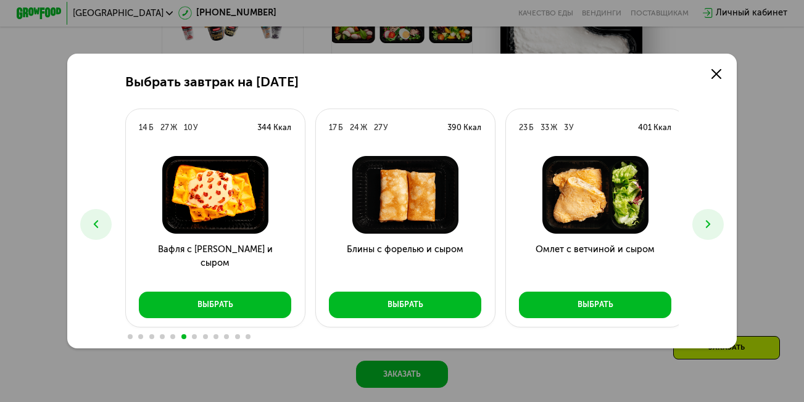
click at [704, 229] on button at bounding box center [707, 224] width 31 height 31
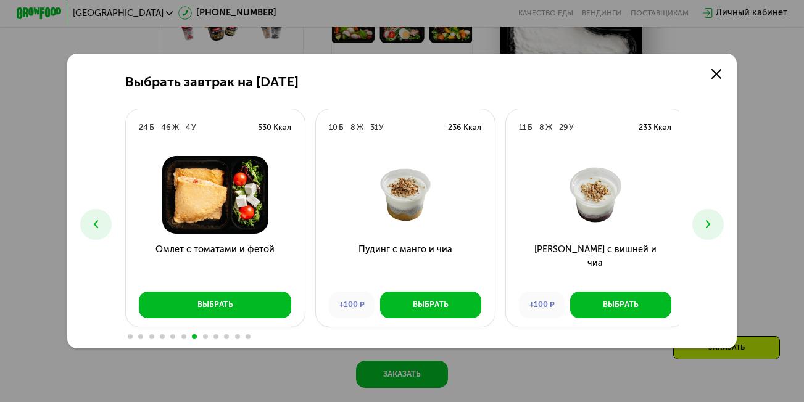
click at [233, 320] on div "Омлет с томатами и фетой Выбрать" at bounding box center [215, 237] width 179 height 180
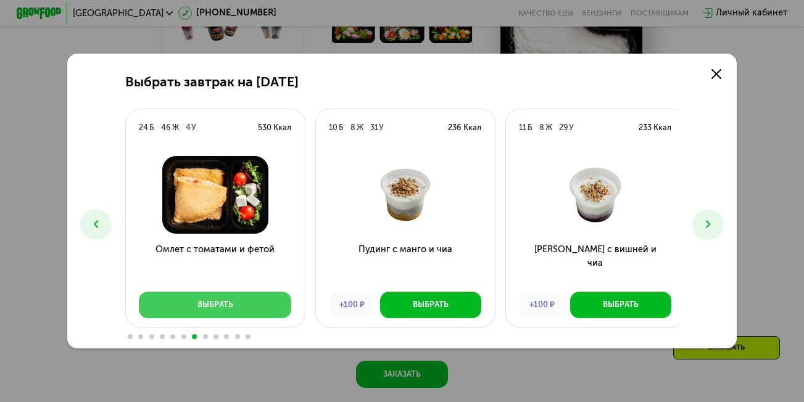
click at [226, 313] on button "Выбрать" at bounding box center [215, 305] width 152 height 27
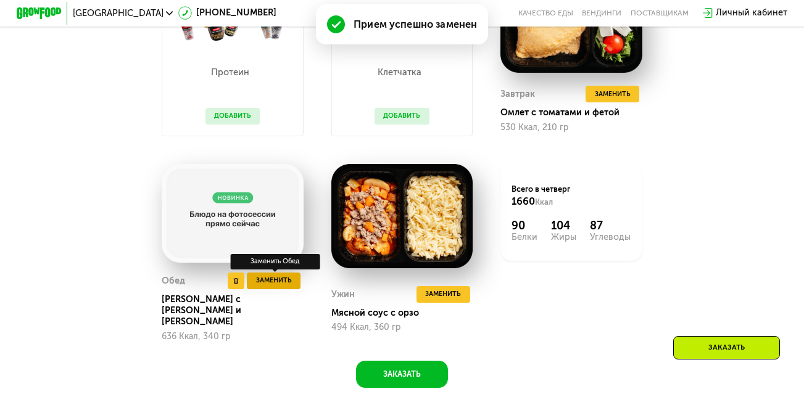
click at [273, 286] on span "Заменить" at bounding box center [274, 280] width 36 height 11
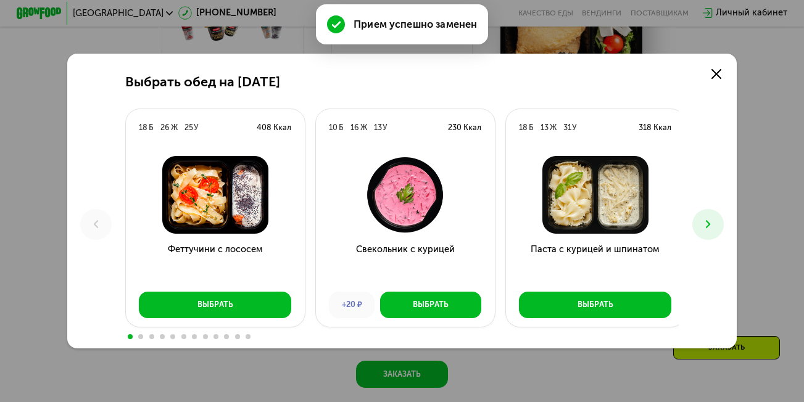
click at [715, 231] on icon at bounding box center [709, 225] width 14 height 14
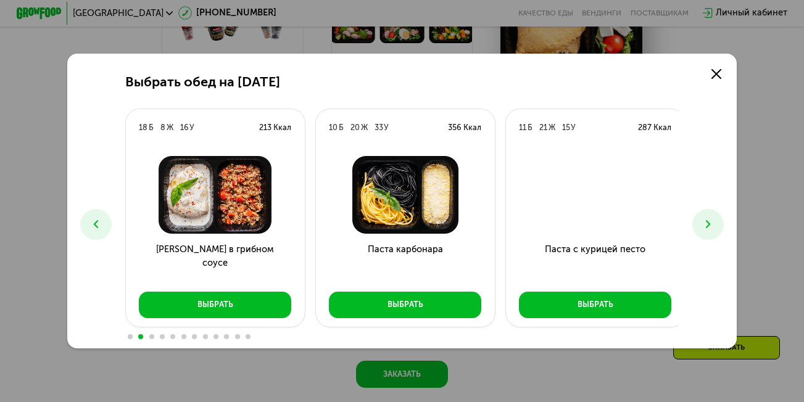
click at [715, 231] on icon at bounding box center [709, 225] width 14 height 14
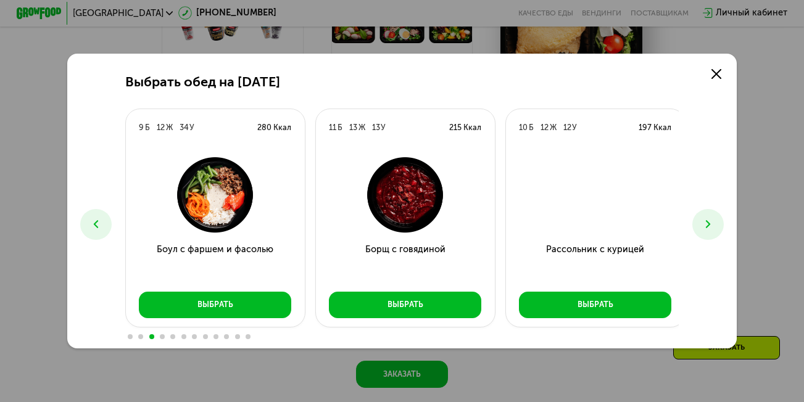
click at [715, 231] on icon at bounding box center [709, 225] width 14 height 14
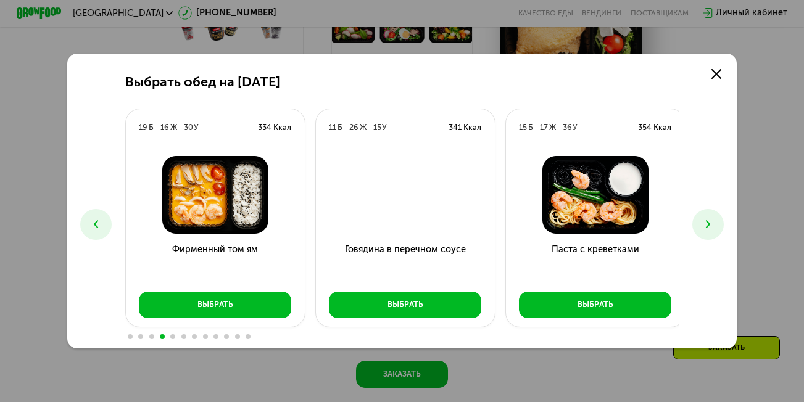
click at [715, 231] on icon at bounding box center [709, 225] width 14 height 14
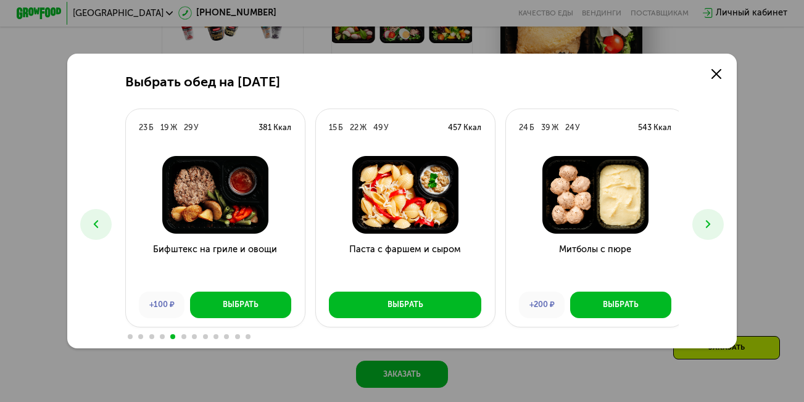
click at [715, 231] on icon at bounding box center [709, 225] width 14 height 14
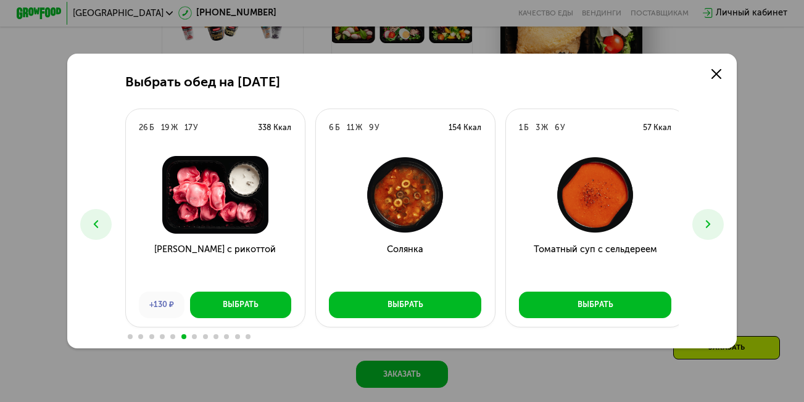
click at [715, 231] on icon at bounding box center [709, 225] width 14 height 14
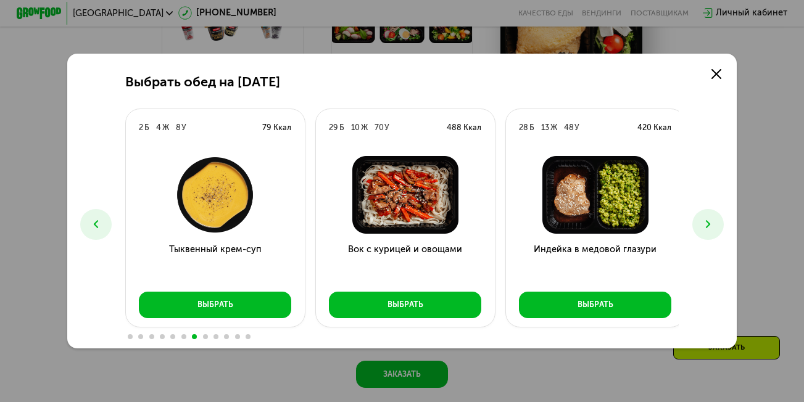
click at [715, 231] on icon at bounding box center [709, 225] width 14 height 14
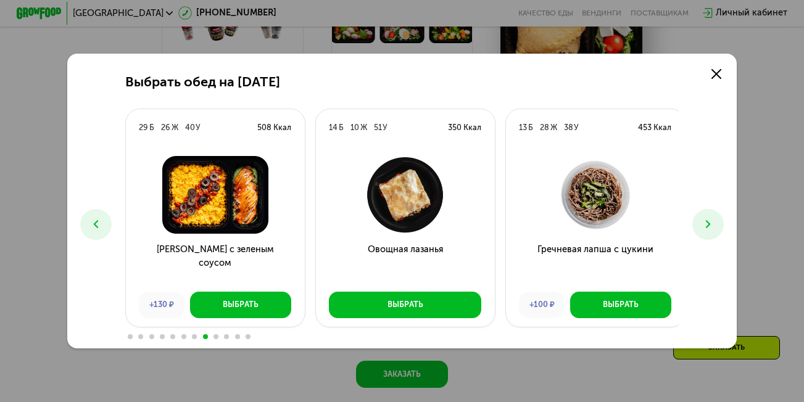
click at [715, 231] on icon at bounding box center [709, 225] width 14 height 14
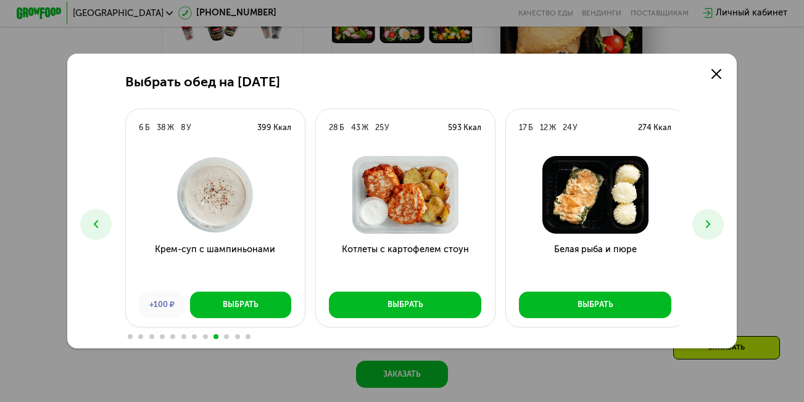
click at [715, 231] on icon at bounding box center [709, 225] width 14 height 14
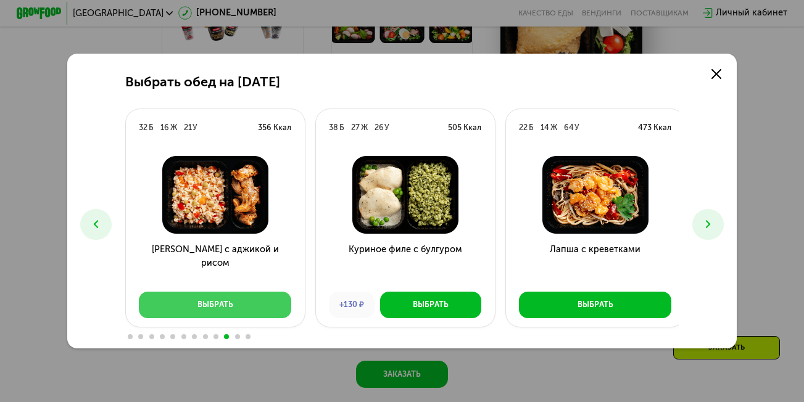
click at [253, 306] on button "Выбрать" at bounding box center [215, 305] width 152 height 27
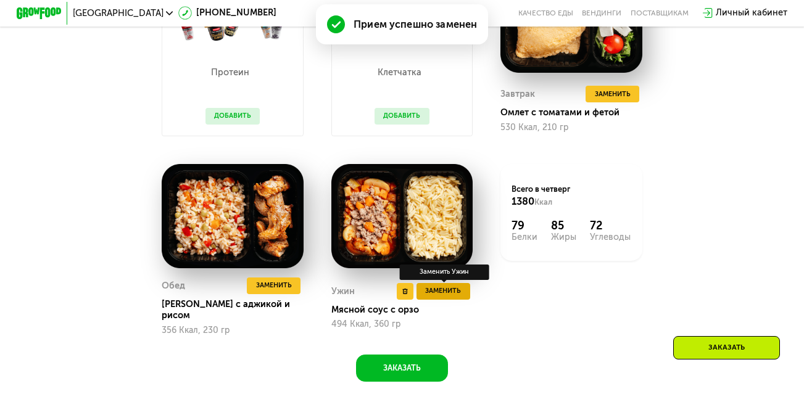
click at [452, 296] on span "Заменить" at bounding box center [443, 291] width 36 height 11
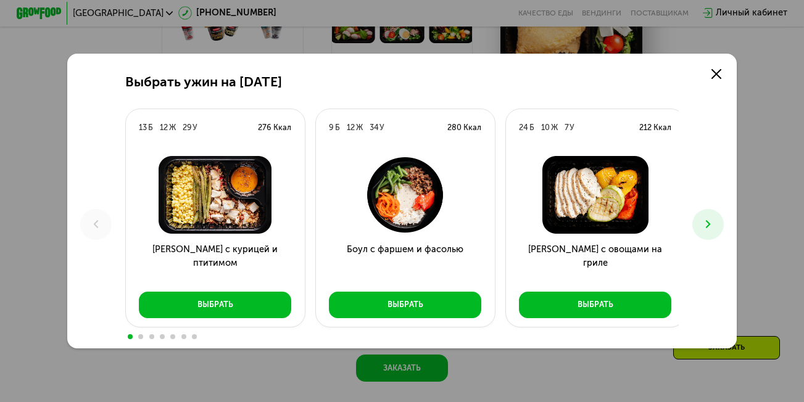
click at [714, 223] on icon at bounding box center [709, 225] width 14 height 14
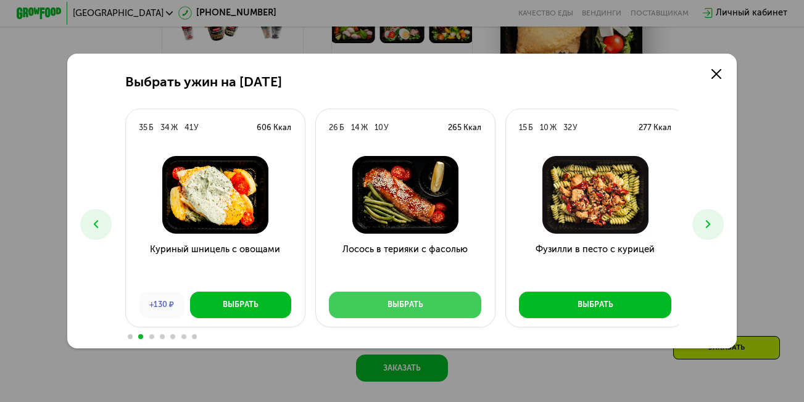
click at [430, 307] on button "Выбрать" at bounding box center [405, 305] width 152 height 27
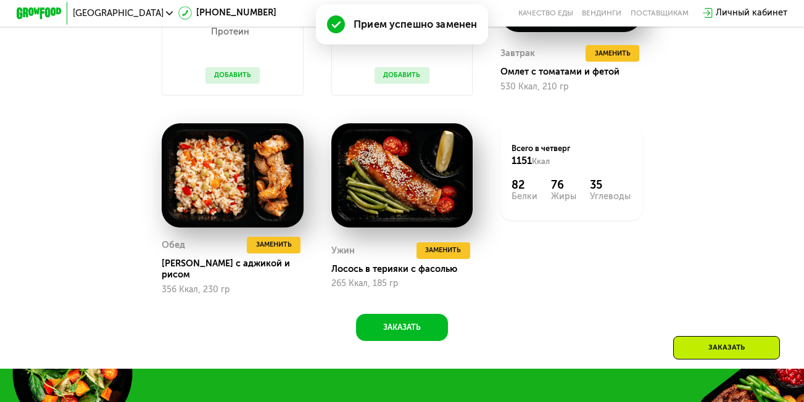
scroll to position [1111, 0]
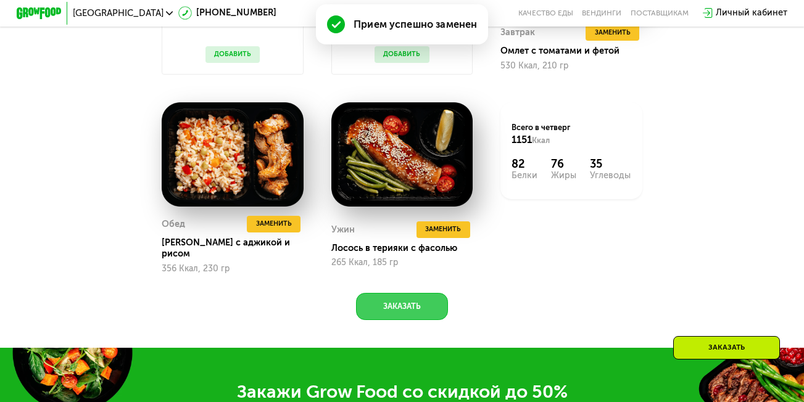
click at [412, 312] on button "Заказать" at bounding box center [402, 306] width 93 height 27
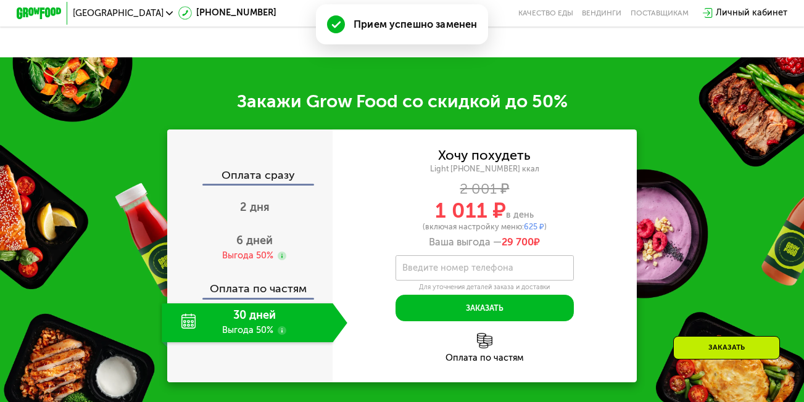
scroll to position [1460, 0]
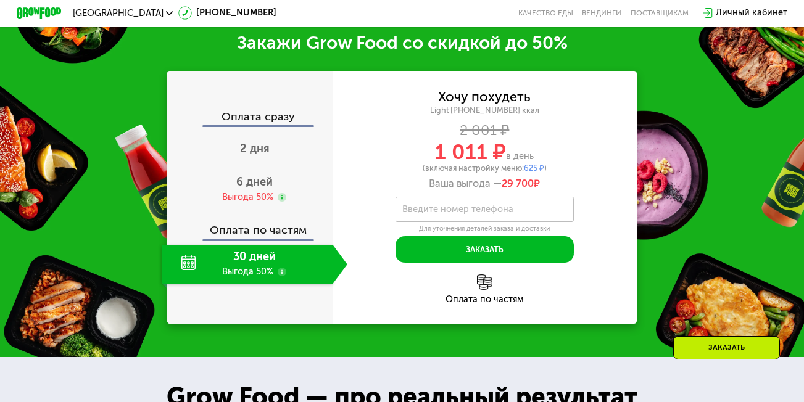
click at [257, 124] on div "Оплата сразу" at bounding box center [250, 118] width 164 height 15
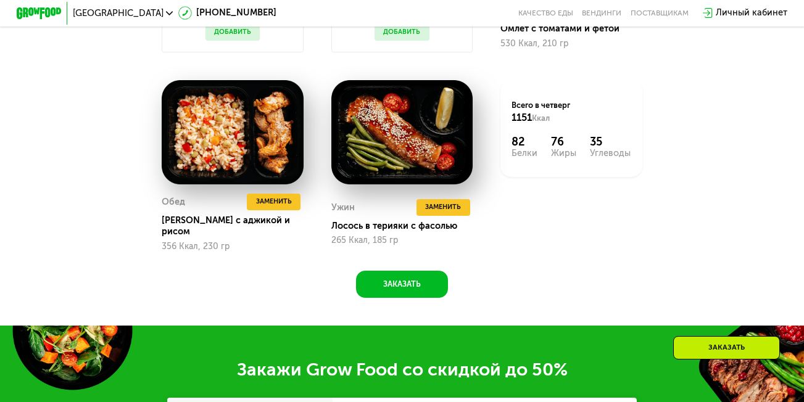
scroll to position [1140, 0]
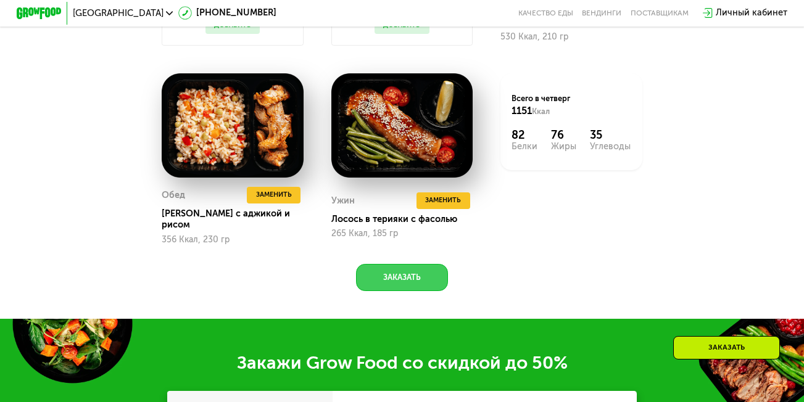
click at [439, 269] on button "Заказать" at bounding box center [402, 277] width 93 height 27
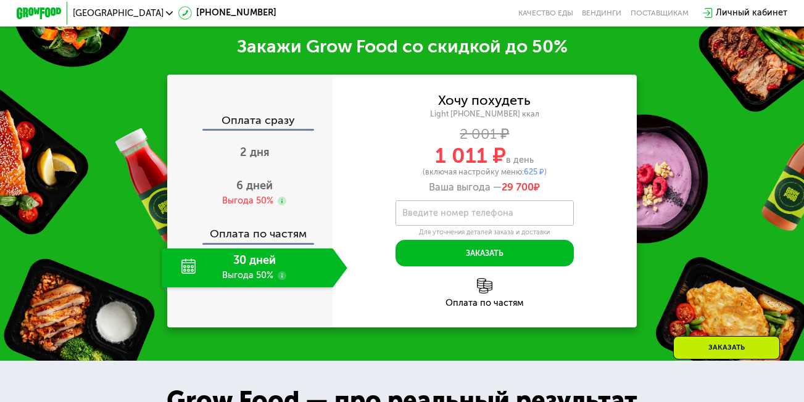
scroll to position [1460, 0]
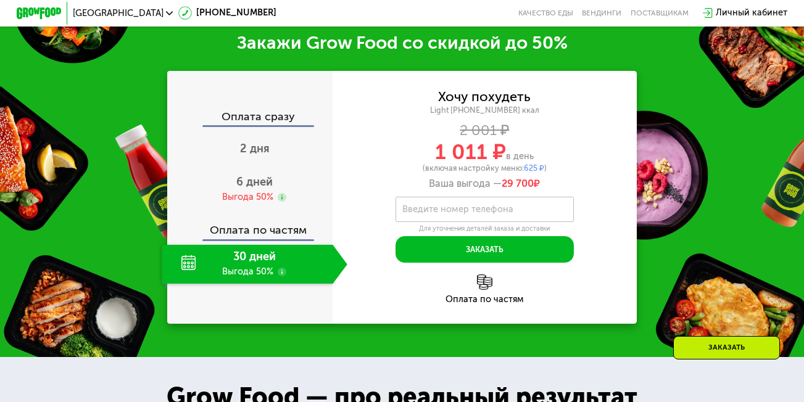
click at [436, 213] on label "Введите номер телефона" at bounding box center [457, 210] width 111 height 6
click at [436, 216] on input "Введите номер телефона" at bounding box center [485, 209] width 179 height 25
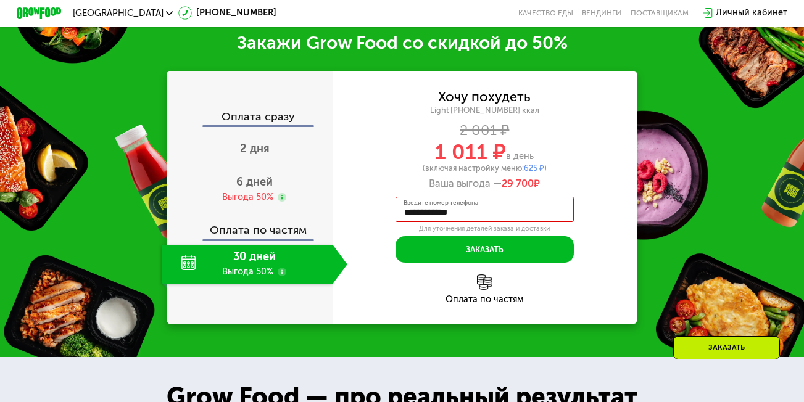
click at [259, 118] on div "Оплата сразу" at bounding box center [250, 118] width 164 height 15
click at [257, 151] on span "2 дня" at bounding box center [255, 149] width 30 height 14
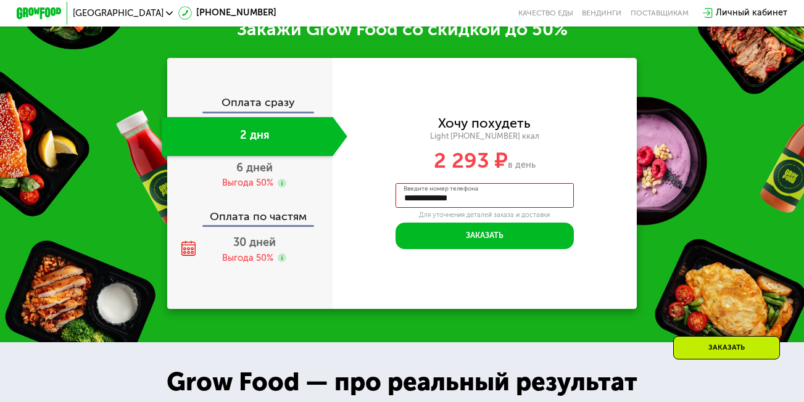
click at [264, 112] on div "Оплата сразу" at bounding box center [250, 104] width 164 height 15
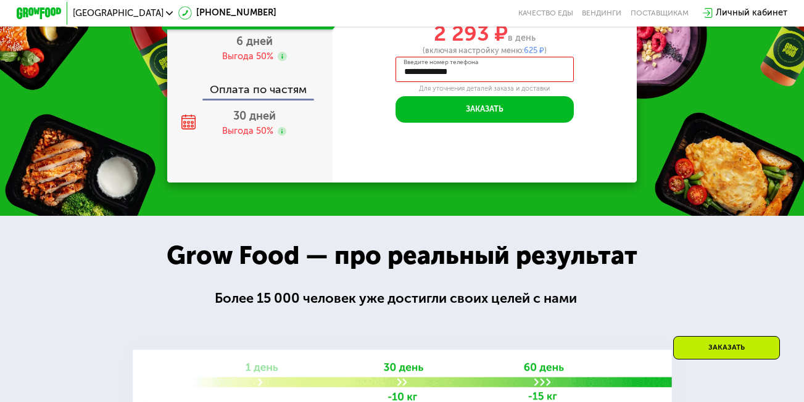
scroll to position [1460, 0]
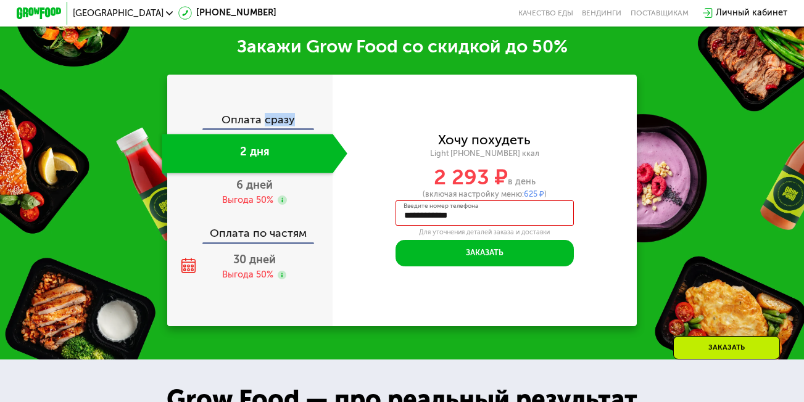
click at [264, 114] on div "Оплата сразу" at bounding box center [250, 121] width 164 height 15
click at [233, 134] on div "2 дня" at bounding box center [247, 153] width 171 height 39
click at [233, 120] on div "Оплата сразу" at bounding box center [250, 121] width 164 height 15
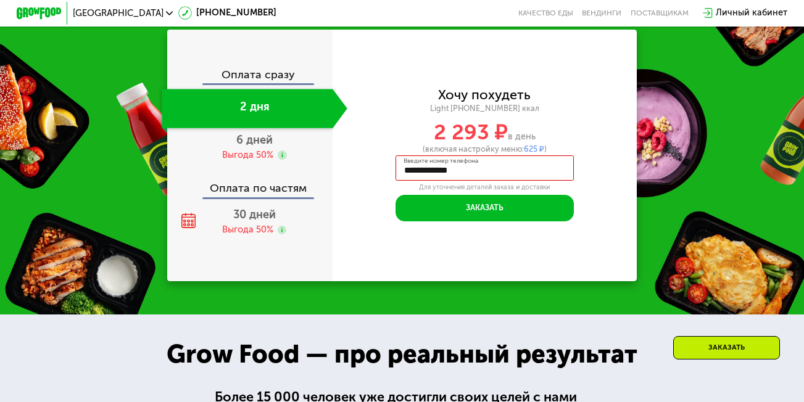
scroll to position [1522, 0]
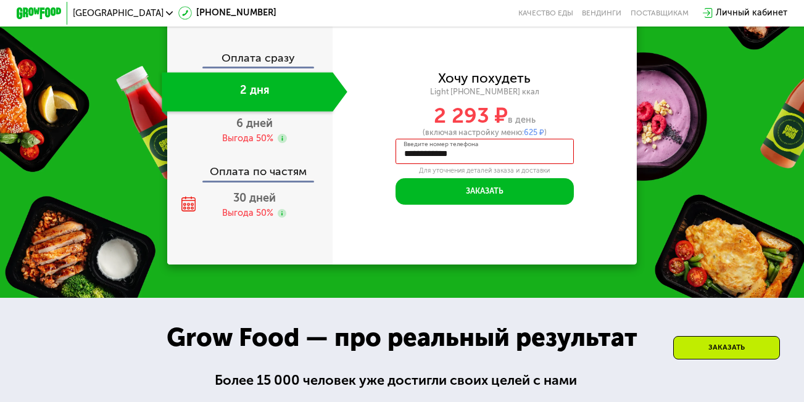
click at [249, 176] on div "Оплата по частям" at bounding box center [250, 168] width 164 height 26
click at [255, 133] on div "Выгода 50%" at bounding box center [247, 139] width 51 height 12
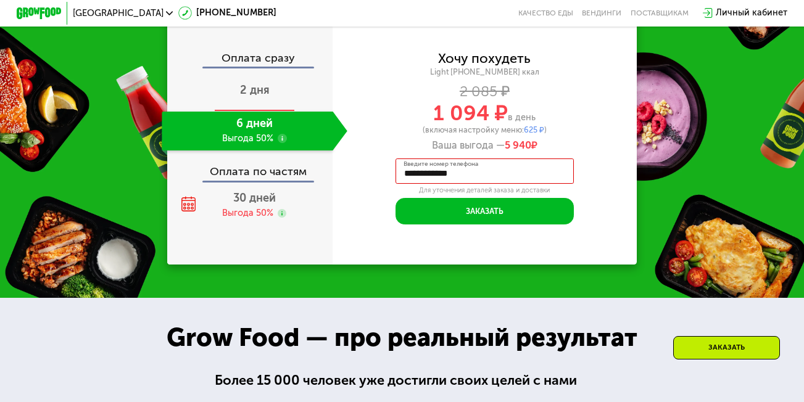
click at [255, 90] on span "2 дня" at bounding box center [255, 90] width 30 height 14
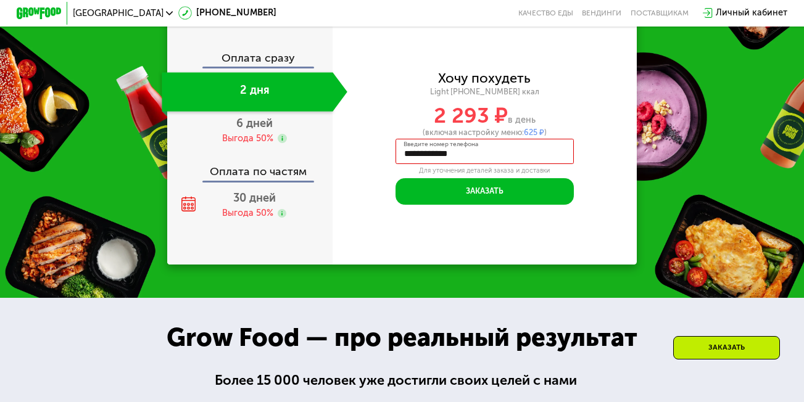
click at [569, 151] on icon at bounding box center [566, 154] width 6 height 6
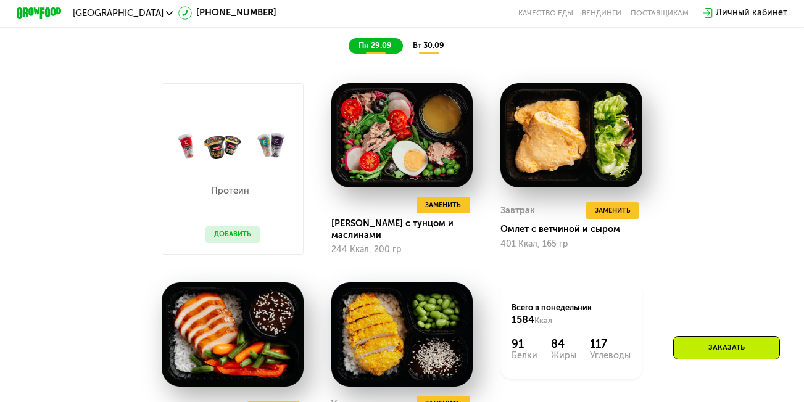
scroll to position [905, 0]
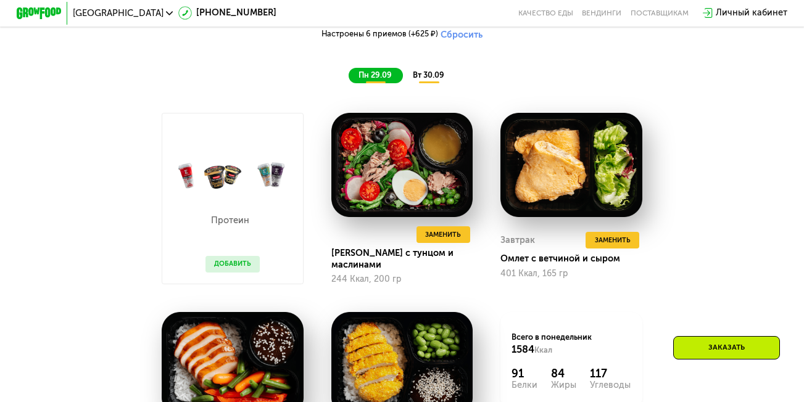
click at [426, 79] on span "вт 30.09" at bounding box center [428, 74] width 31 height 9
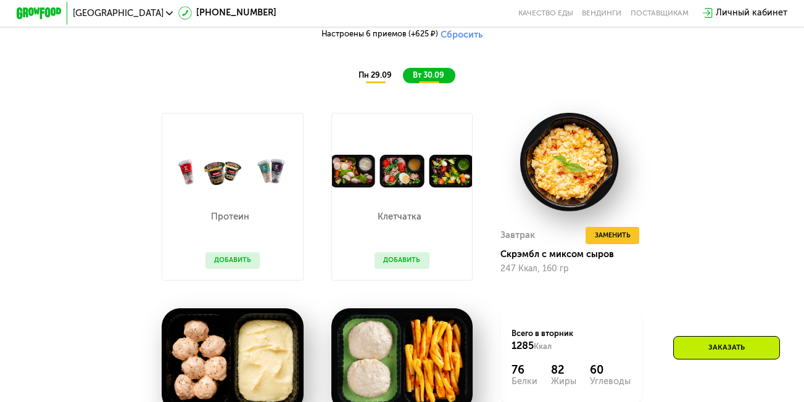
click at [370, 80] on span "пн 29.09" at bounding box center [375, 74] width 33 height 9
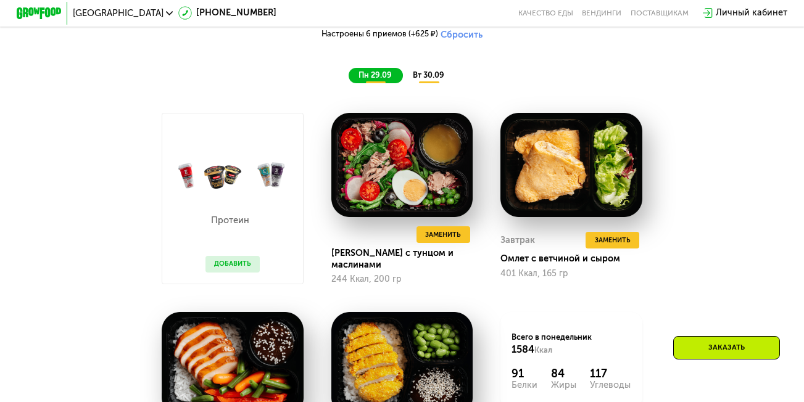
click at [420, 83] on div "вт 30.09" at bounding box center [429, 75] width 52 height 15
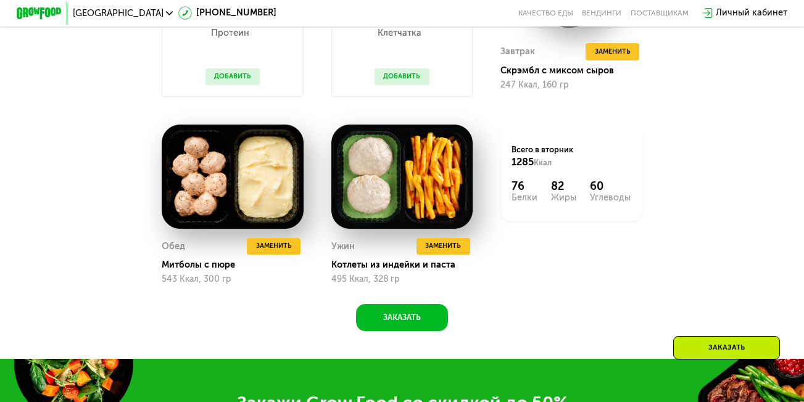
scroll to position [1090, 0]
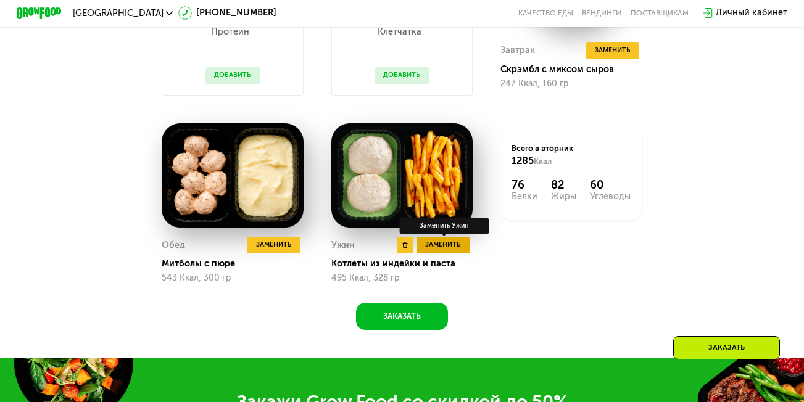
click at [450, 251] on span "Заменить" at bounding box center [443, 244] width 36 height 11
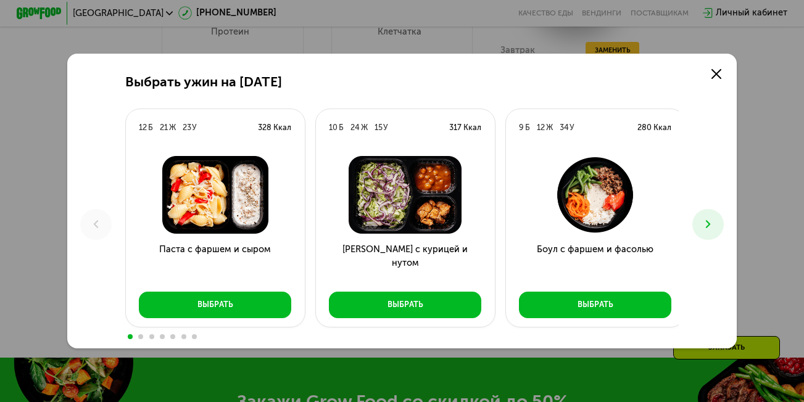
click at [700, 212] on div "Выбрать ужин на 30 сентября 12 Б 21 Ж 23 У 328 Ккал Паста с фаршем и сыром Выбр…" at bounding box center [402, 201] width 670 height 295
click at [712, 218] on icon at bounding box center [709, 225] width 14 height 14
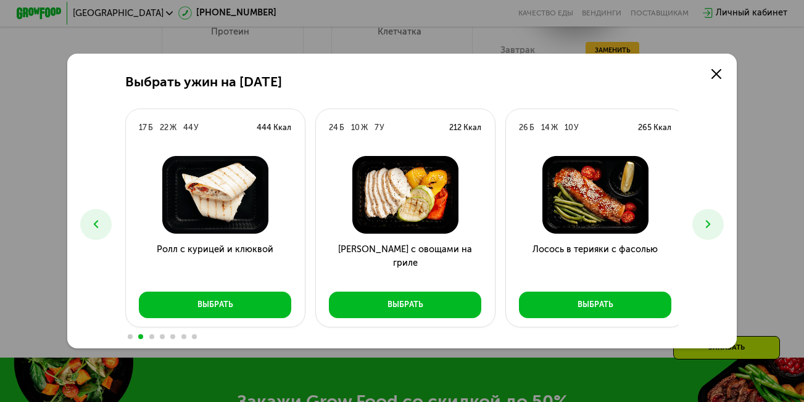
click at [712, 218] on icon at bounding box center [709, 225] width 14 height 14
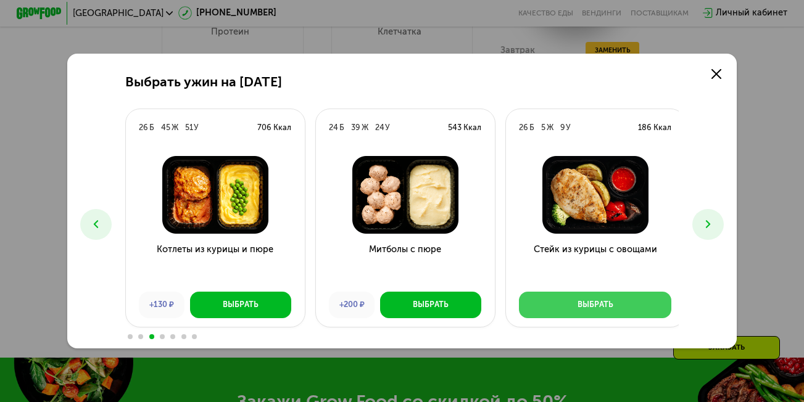
click at [631, 310] on button "Выбрать" at bounding box center [595, 305] width 152 height 27
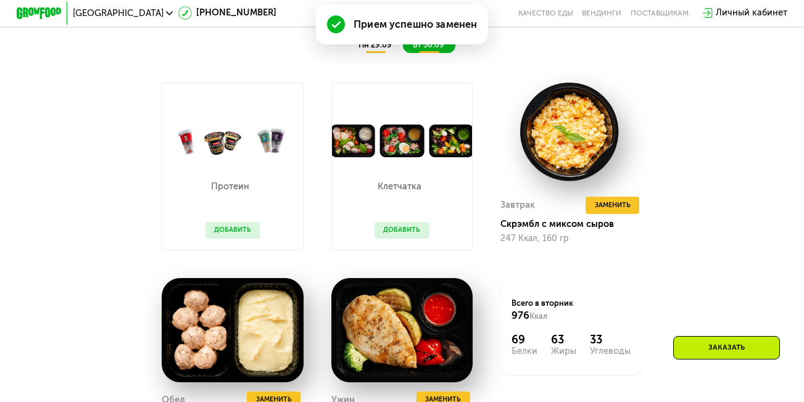
scroll to position [905, 0]
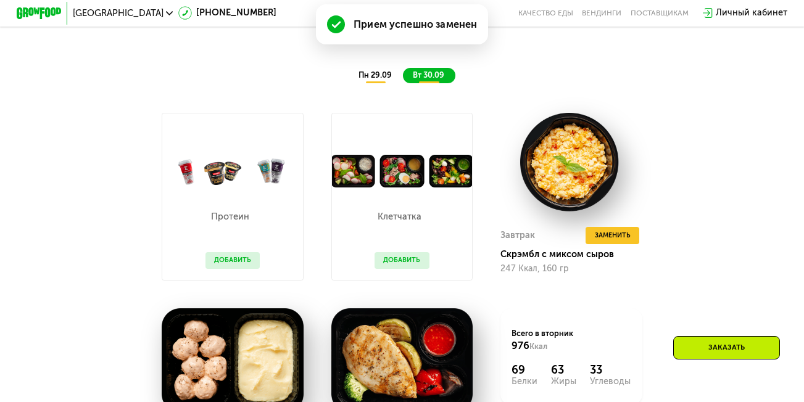
click at [386, 268] on button "Добавить" at bounding box center [402, 260] width 55 height 17
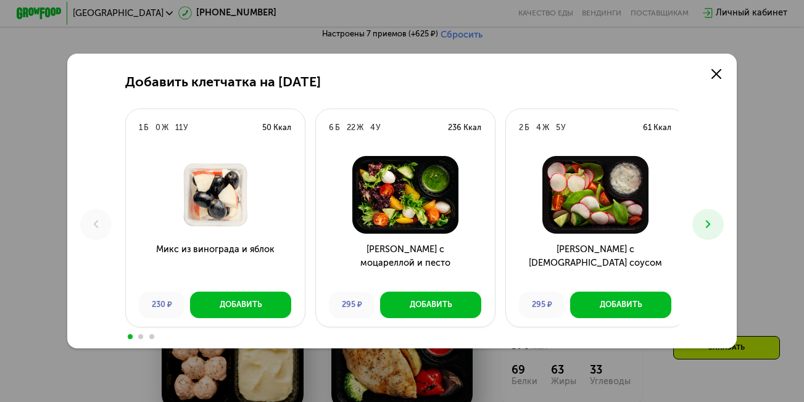
click at [708, 218] on icon at bounding box center [709, 225] width 14 height 14
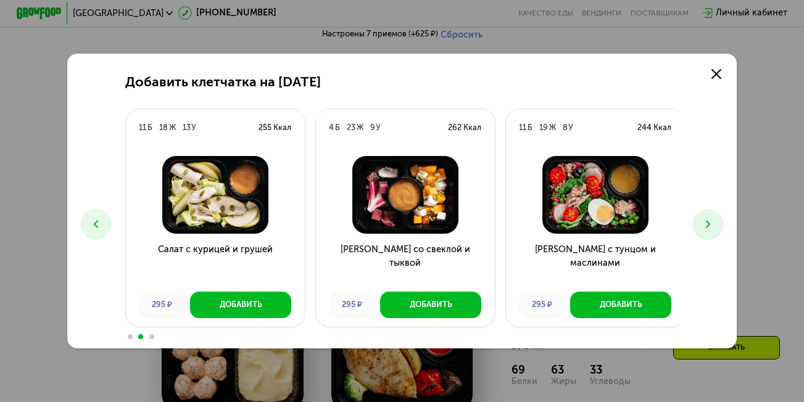
click at [708, 218] on icon at bounding box center [709, 225] width 14 height 14
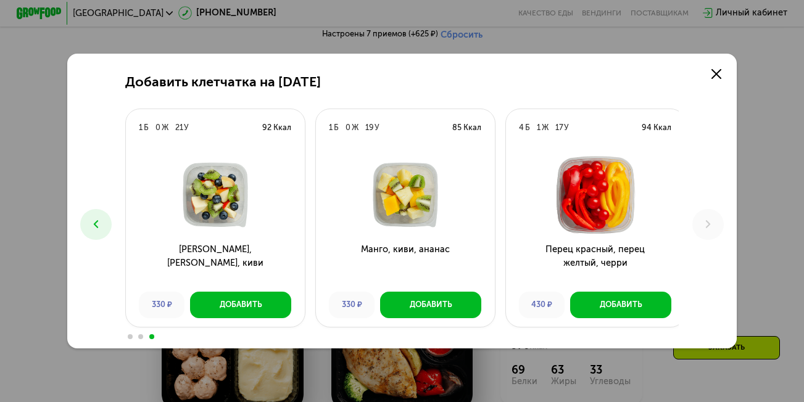
click at [96, 218] on icon at bounding box center [96, 225] width 14 height 14
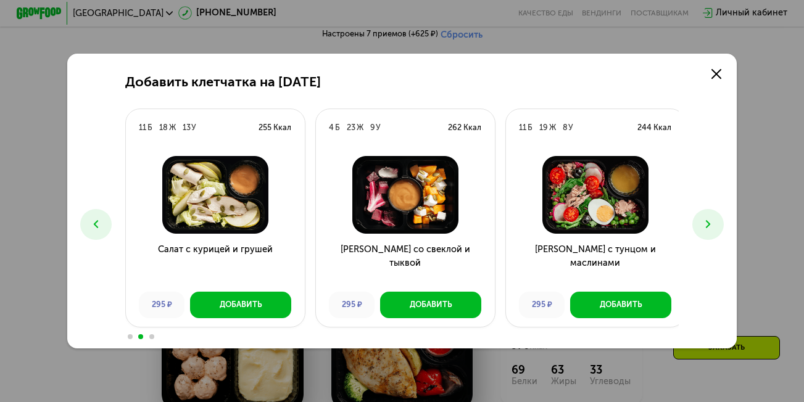
click at [96, 218] on icon at bounding box center [96, 225] width 14 height 14
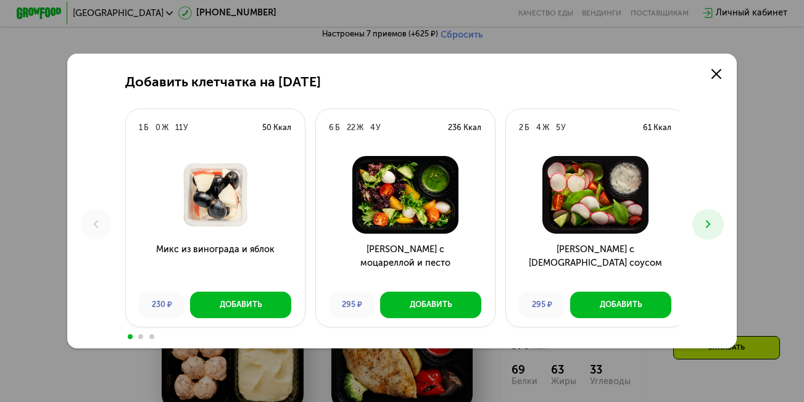
click at [720, 231] on button at bounding box center [707, 224] width 31 height 31
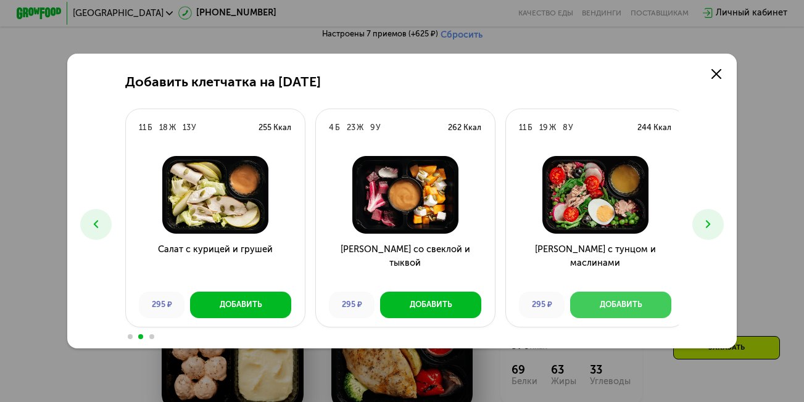
click at [630, 301] on div "Добавить" at bounding box center [621, 304] width 43 height 11
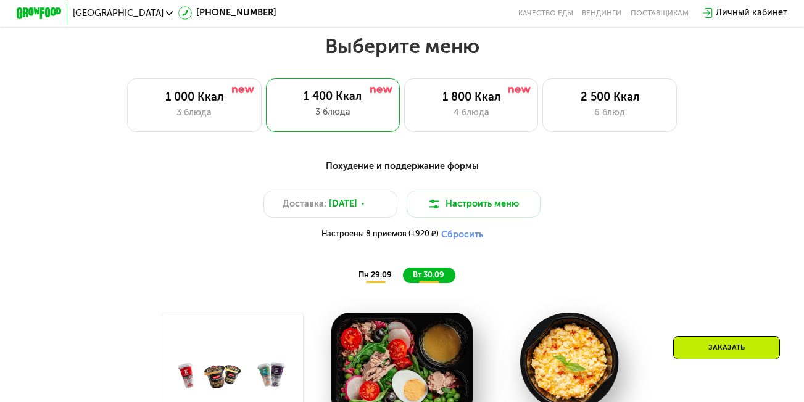
scroll to position [684, 0]
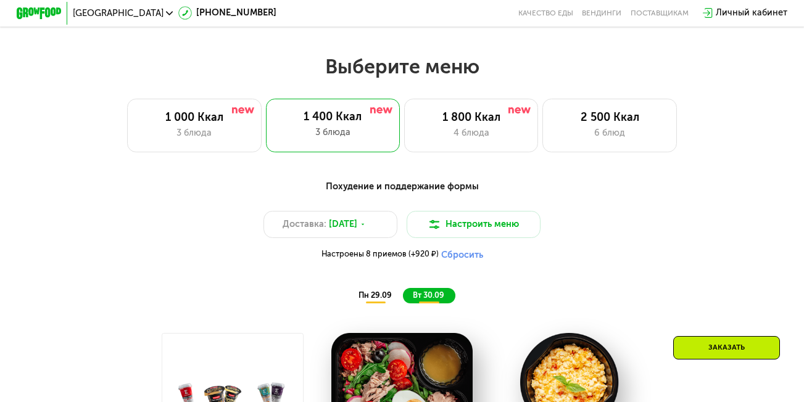
click at [355, 303] on div "пн 29.09" at bounding box center [376, 295] width 54 height 15
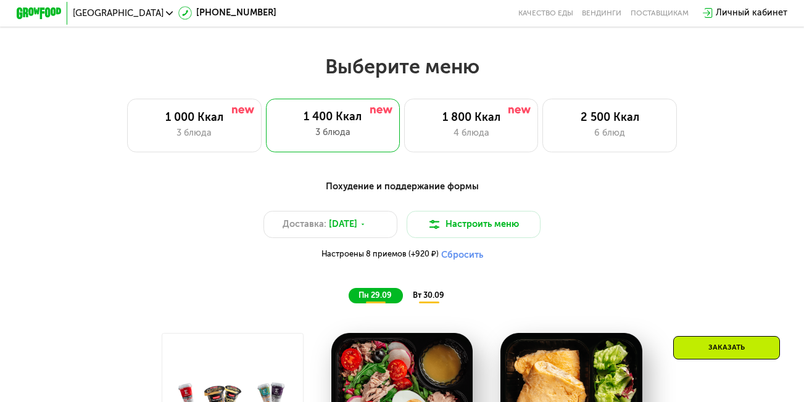
click at [426, 300] on span "вт 30.09" at bounding box center [428, 295] width 31 height 9
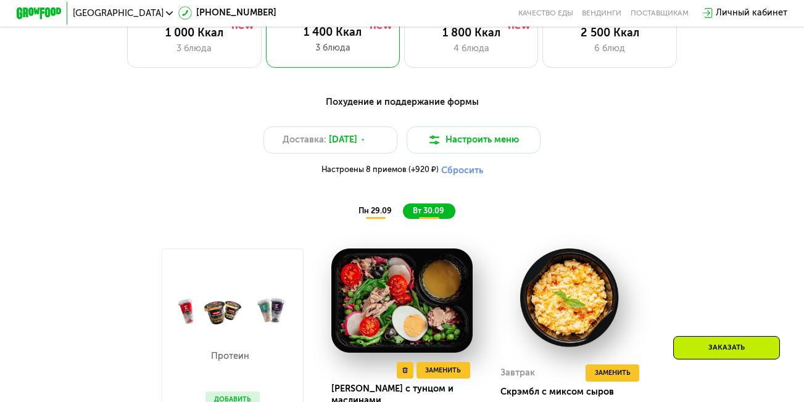
scroll to position [808, 0]
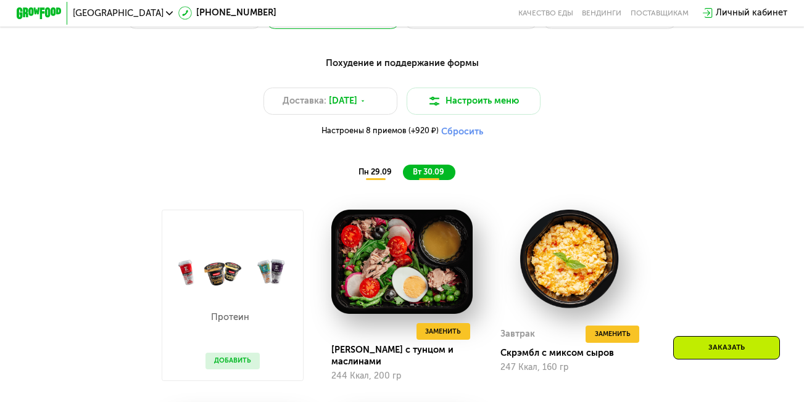
click at [370, 173] on div "пн 29.09" at bounding box center [376, 172] width 54 height 15
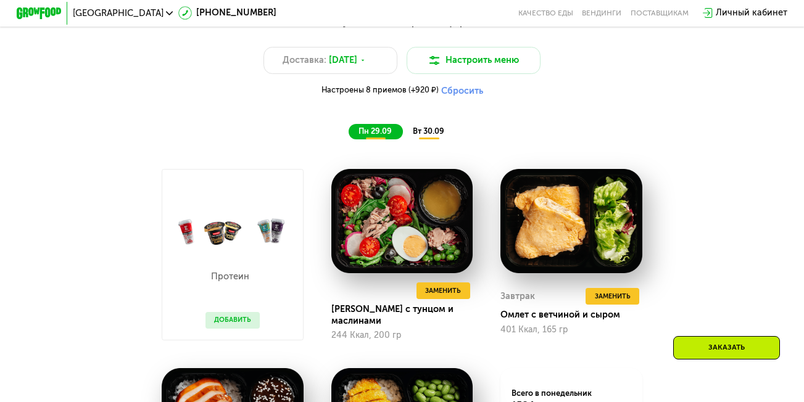
scroll to position [931, 0]
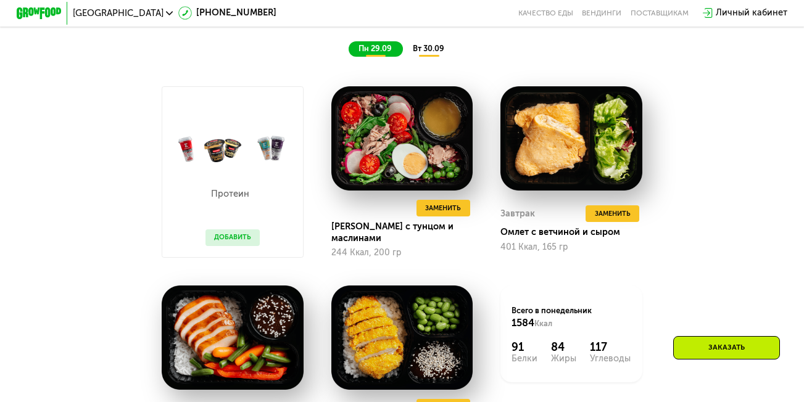
click at [434, 53] on span "вт 30.09" at bounding box center [428, 48] width 31 height 9
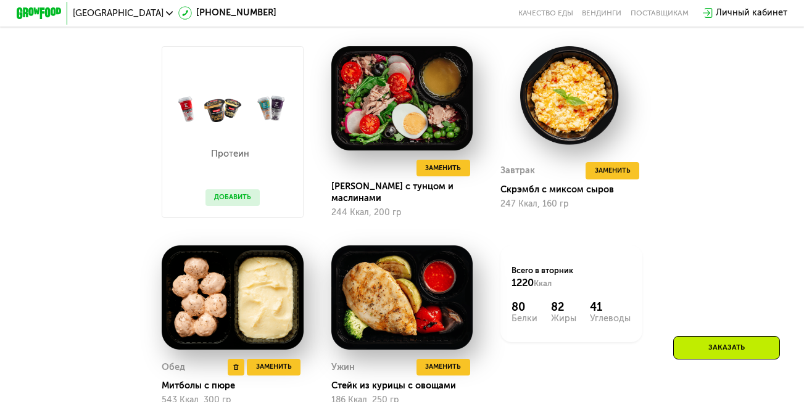
scroll to position [993, 0]
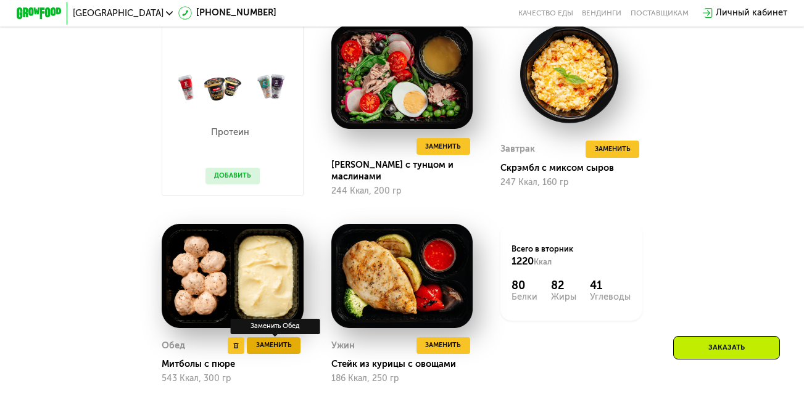
click at [264, 351] on span "Заменить" at bounding box center [274, 345] width 36 height 11
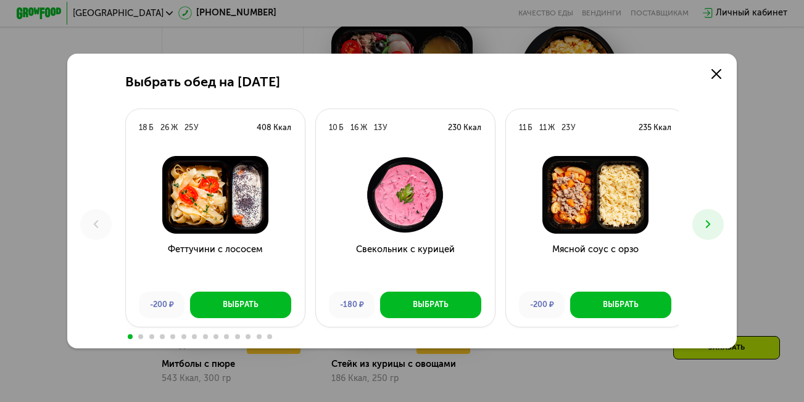
click at [697, 225] on button at bounding box center [707, 224] width 31 height 31
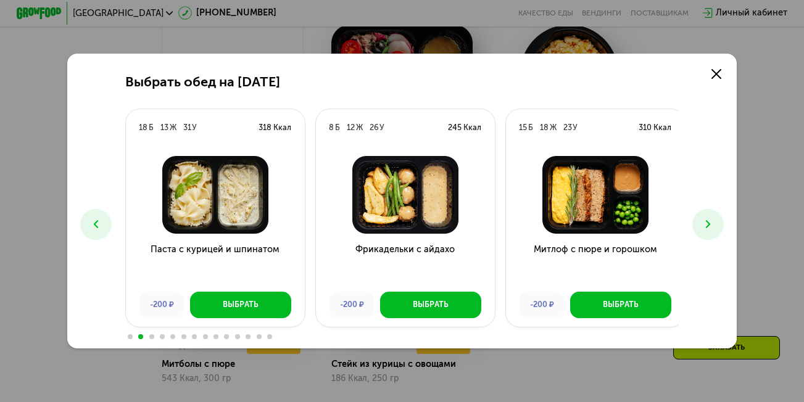
click at [702, 224] on button at bounding box center [707, 224] width 31 height 31
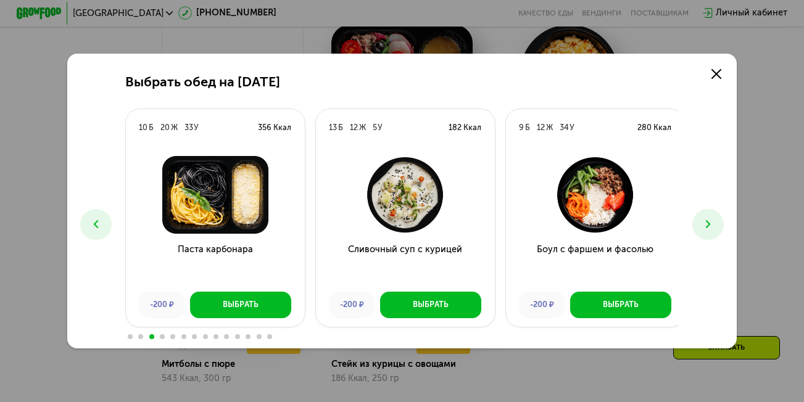
click at [702, 224] on button at bounding box center [707, 224] width 31 height 31
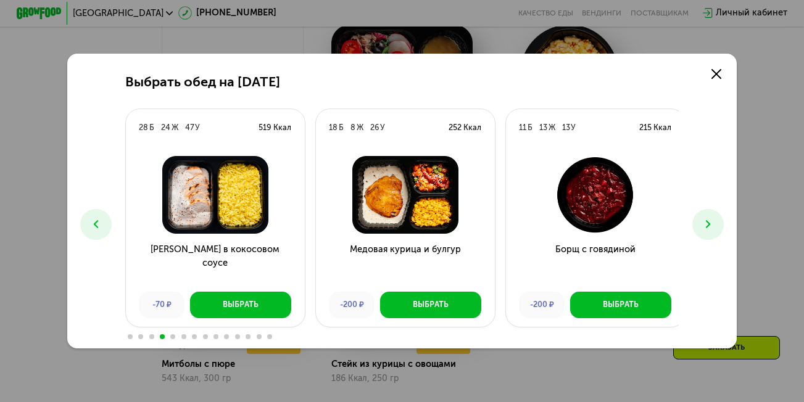
click at [702, 224] on button at bounding box center [707, 224] width 31 height 31
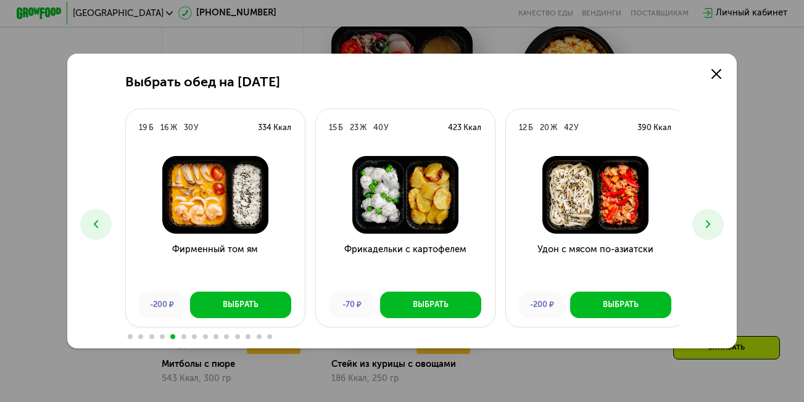
click at [702, 224] on button at bounding box center [707, 224] width 31 height 31
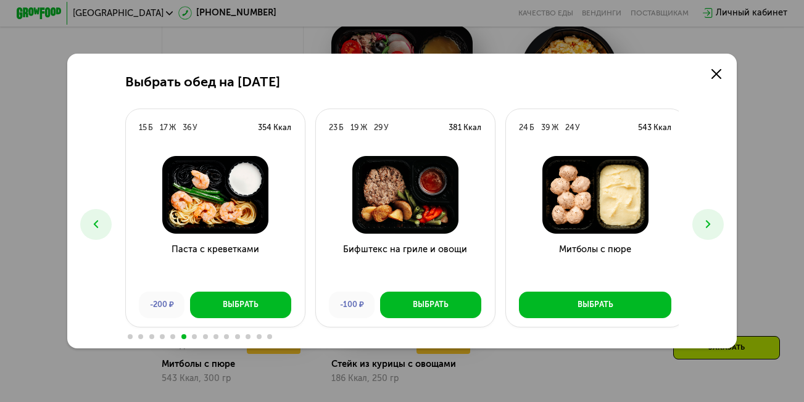
click at [702, 224] on button at bounding box center [707, 224] width 31 height 31
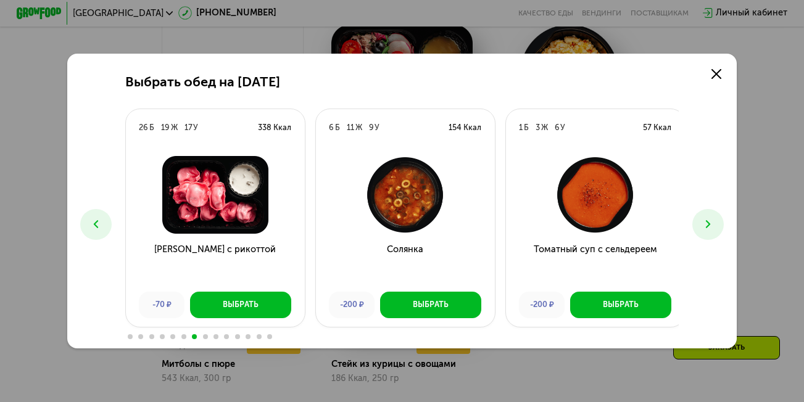
click at [702, 224] on button at bounding box center [707, 224] width 31 height 31
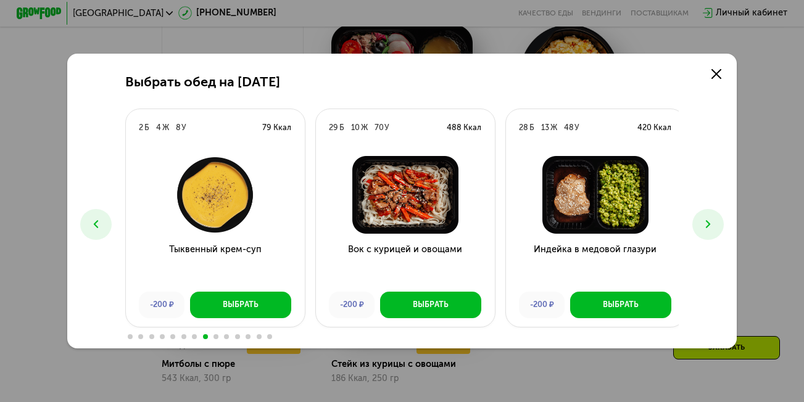
click at [702, 224] on button at bounding box center [707, 224] width 31 height 31
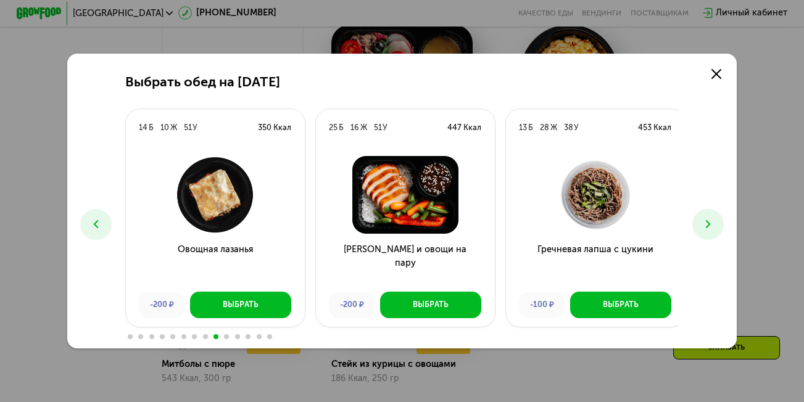
click at [702, 224] on button at bounding box center [707, 224] width 31 height 31
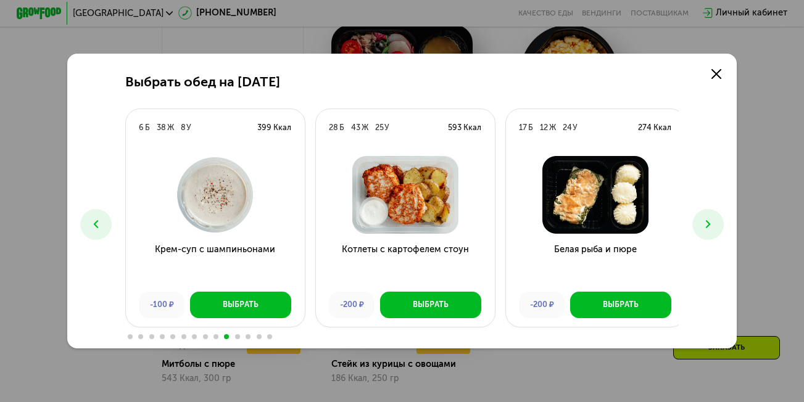
click at [702, 224] on button at bounding box center [707, 224] width 31 height 31
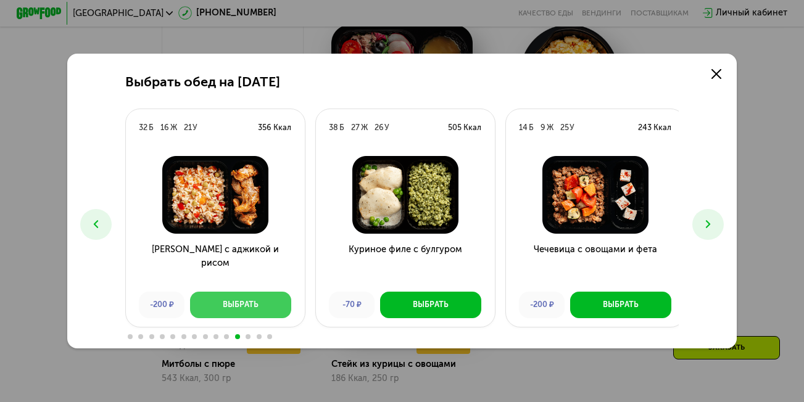
click at [215, 307] on button "Выбрать" at bounding box center [240, 305] width 101 height 27
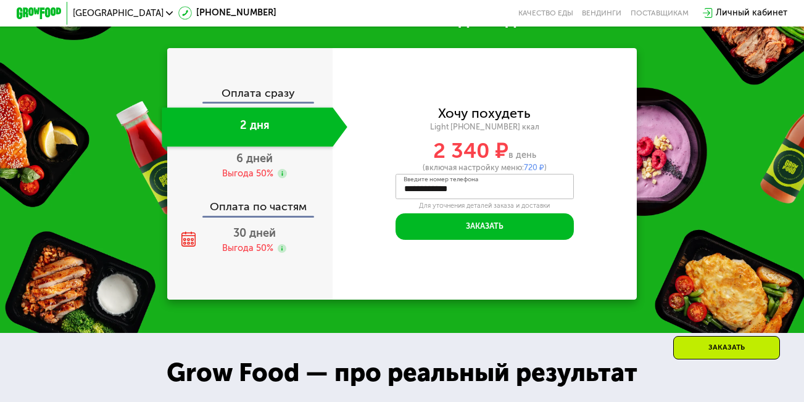
scroll to position [1425, 0]
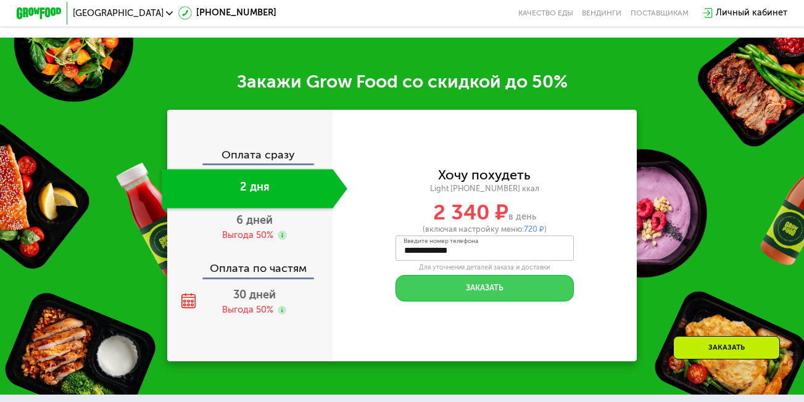
click at [473, 289] on button "Заказать" at bounding box center [485, 288] width 179 height 27
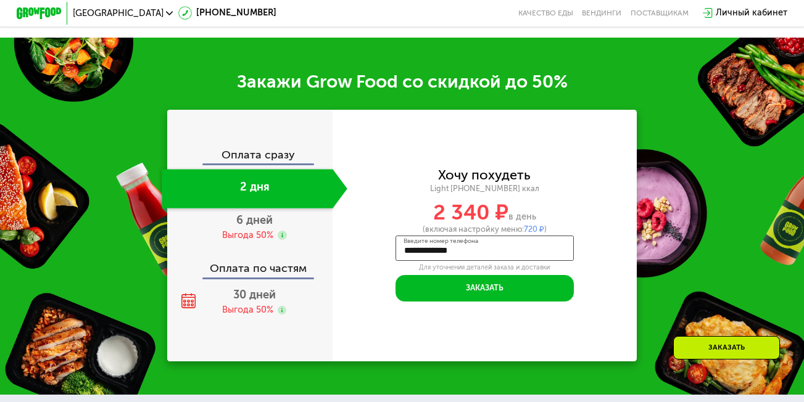
click at [471, 251] on input "**********" at bounding box center [485, 248] width 179 height 25
click at [476, 251] on input "**********" at bounding box center [485, 248] width 179 height 25
drag, startPoint x: 478, startPoint y: 251, endPoint x: 328, endPoint y: 255, distance: 150.0
click at [328, 255] on div "**********" at bounding box center [401, 235] width 469 height 251
click at [505, 251] on input "****" at bounding box center [485, 248] width 179 height 25
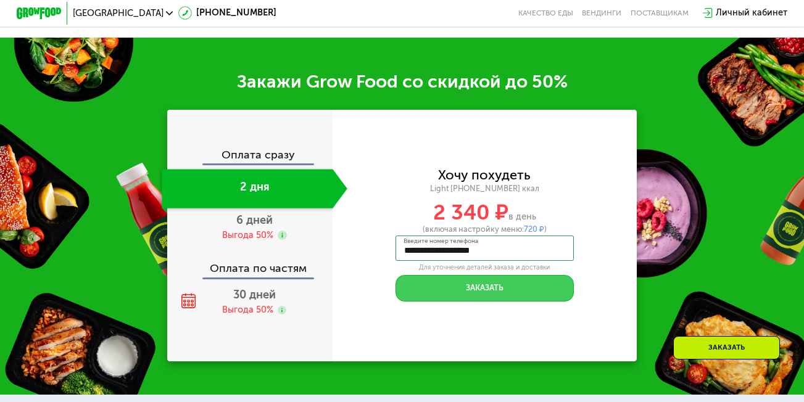
type input "**********"
click at [488, 286] on button "Заказать" at bounding box center [485, 288] width 179 height 27
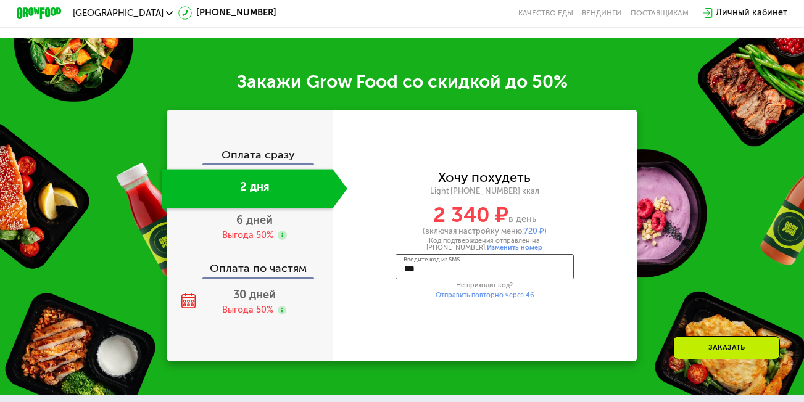
type input "****"
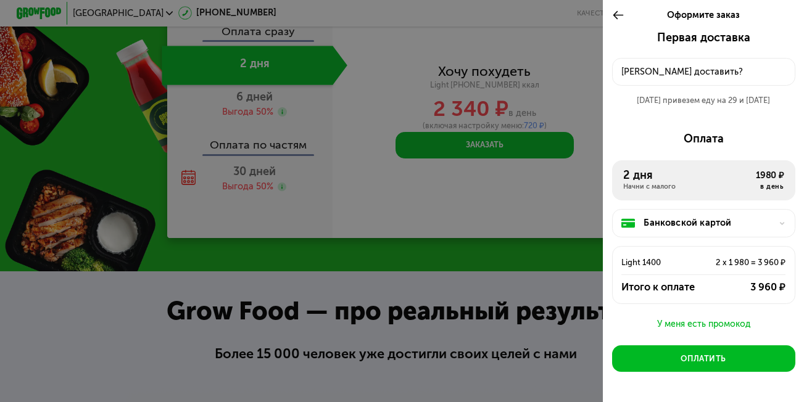
scroll to position [1425, 0]
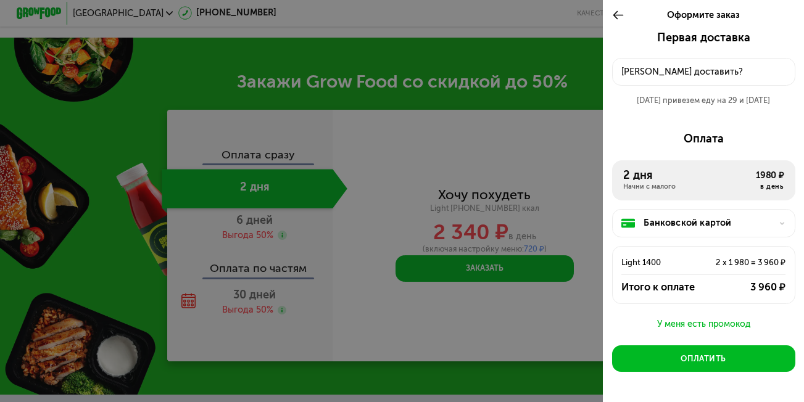
click at [718, 77] on div "Куда доставить?" at bounding box center [703, 72] width 164 height 14
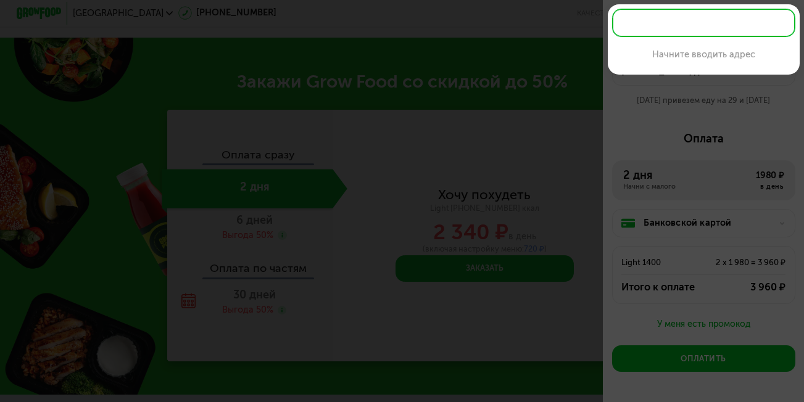
click at [657, 22] on input "text" at bounding box center [703, 23] width 183 height 28
paste input "**********"
drag, startPoint x: 731, startPoint y: 24, endPoint x: 498, endPoint y: 22, distance: 233.3
click at [612, 58] on div "**********" at bounding box center [703, 72] width 183 height 28
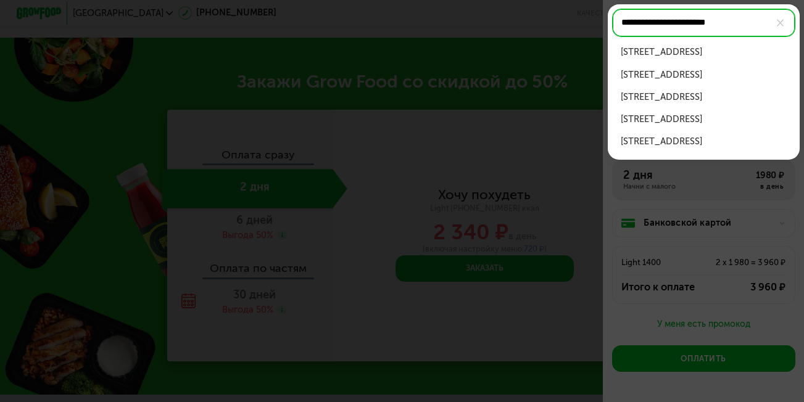
click at [660, 50] on div "Смоленская пл, д 6" at bounding box center [703, 53] width 165 height 14
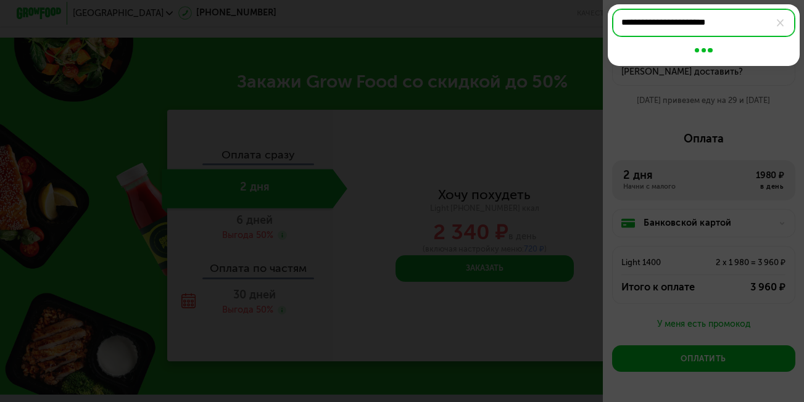
type input "**********"
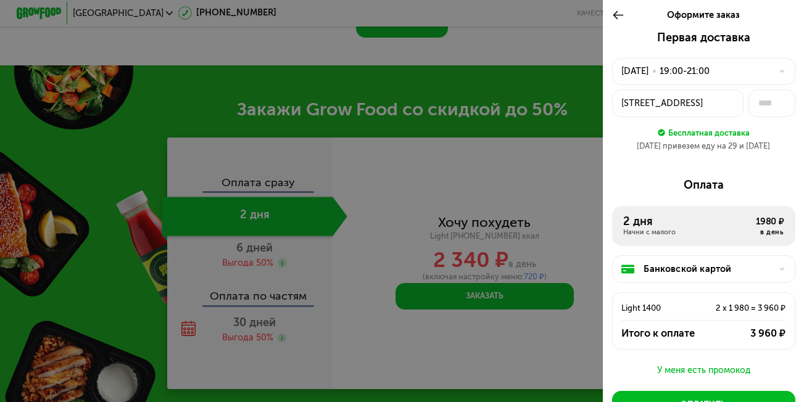
scroll to position [86, 0]
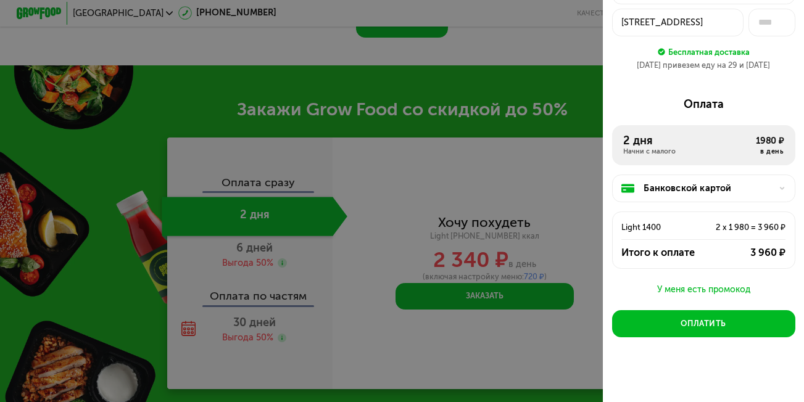
click at [717, 195] on div "Банковской картой" at bounding box center [703, 189] width 183 height 28
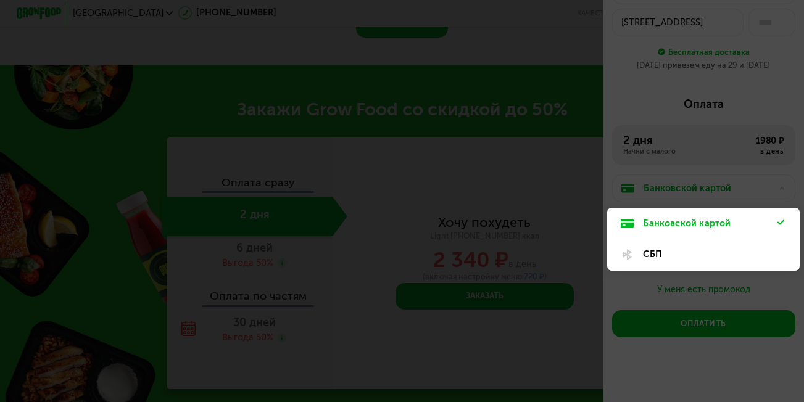
click at [717, 195] on div at bounding box center [402, 201] width 804 height 402
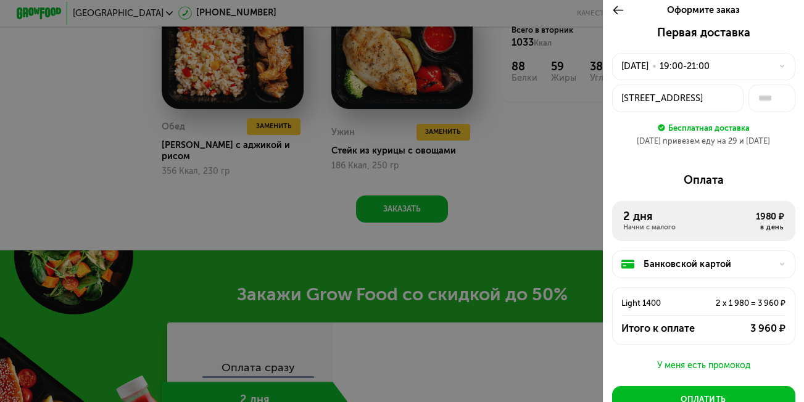
scroll to position [0, 0]
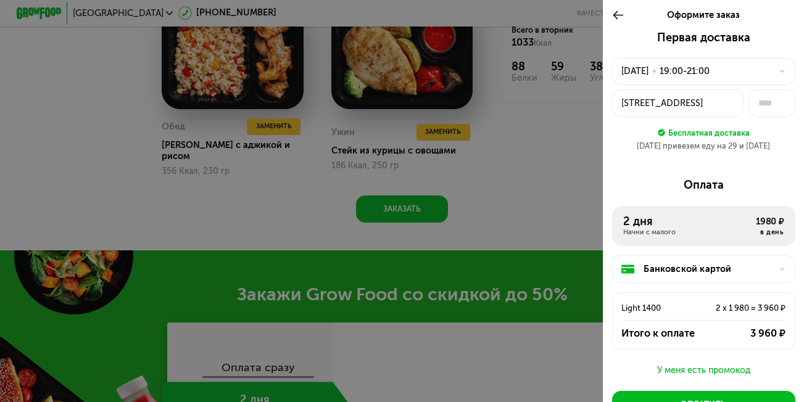
click at [695, 109] on div "Смоленская пл, 6" at bounding box center [677, 104] width 113 height 14
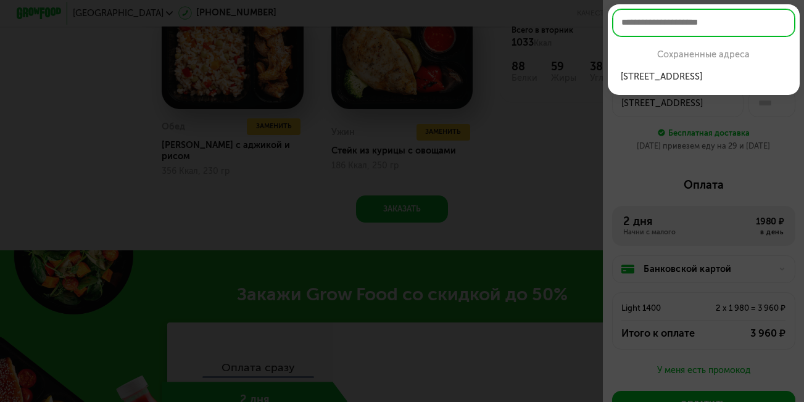
click at [681, 75] on div "Смоленская пл, 6" at bounding box center [703, 77] width 165 height 14
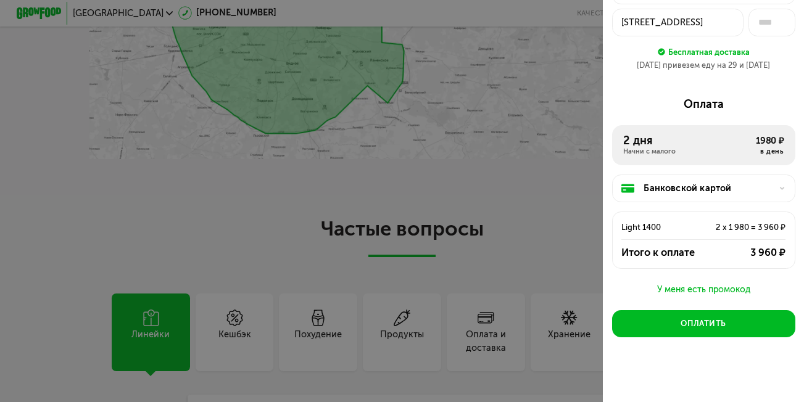
scroll to position [2767, 0]
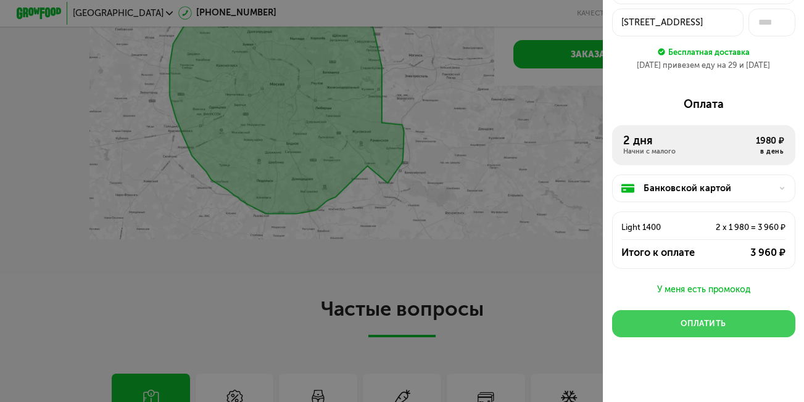
click at [658, 316] on button "Оплатить" at bounding box center [703, 323] width 183 height 27
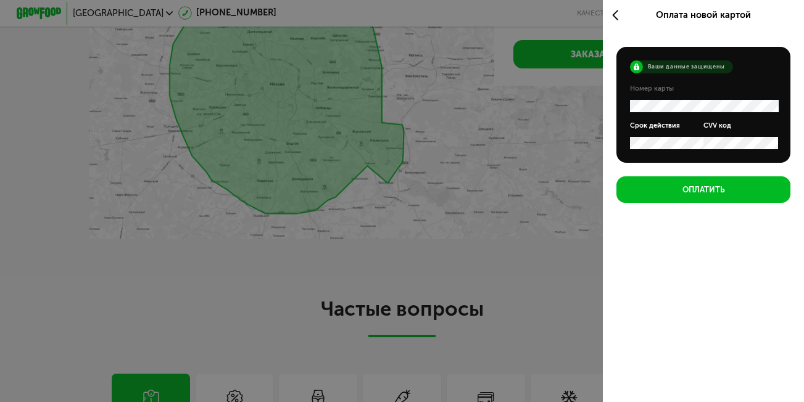
scroll to position [0, 0]
click at [621, 139] on form "Ваши данные защищены Номер карты Срок действия CVV код" at bounding box center [704, 105] width 174 height 116
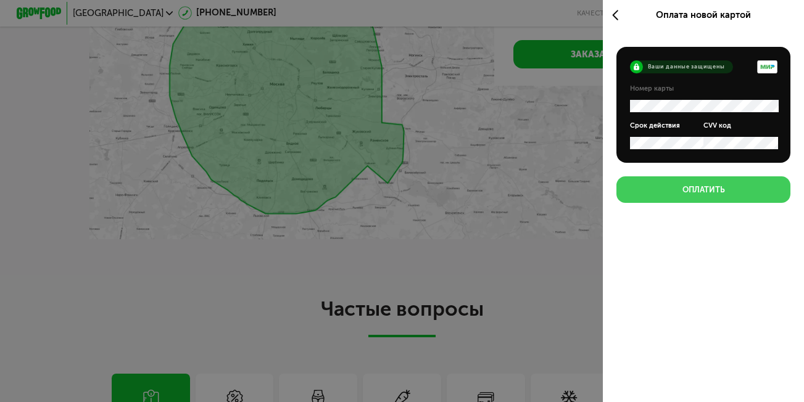
click at [693, 186] on div "Оплатить" at bounding box center [704, 190] width 43 height 11
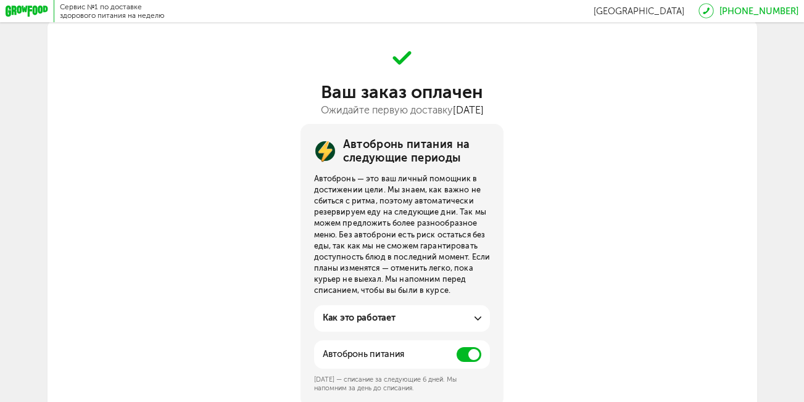
scroll to position [62, 0]
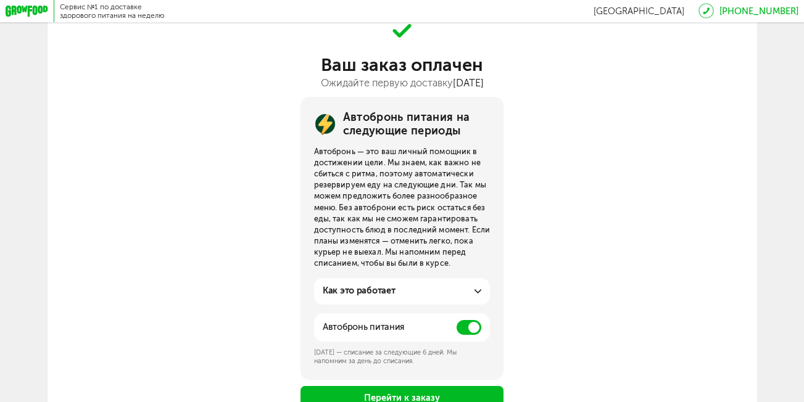
click at [465, 333] on span at bounding box center [469, 327] width 25 height 15
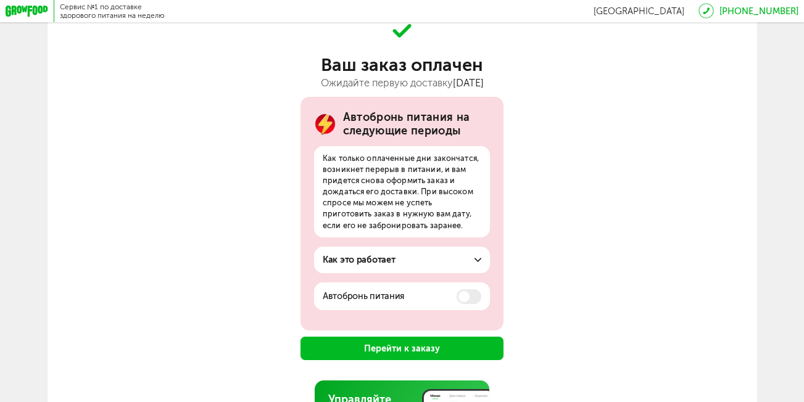
click at [403, 351] on button "Перейти к заказу" at bounding box center [402, 348] width 203 height 23
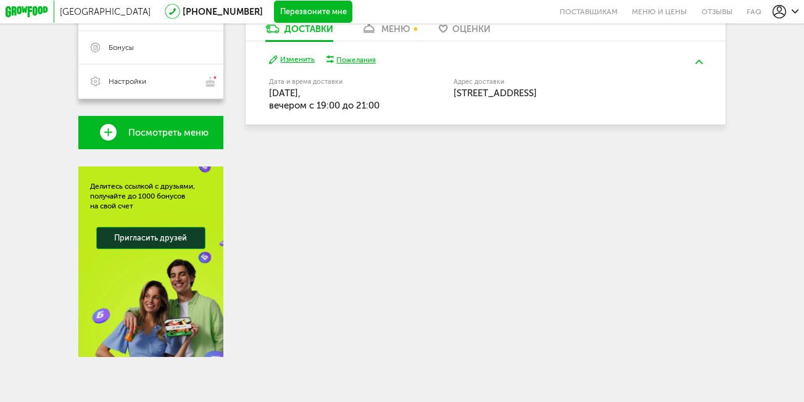
scroll to position [237, 0]
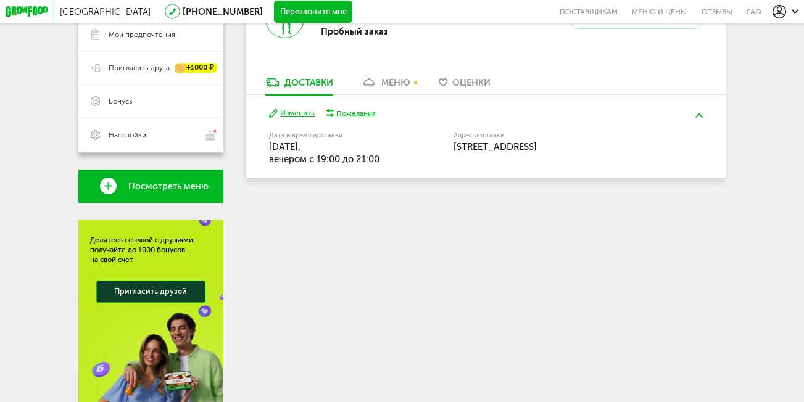
click at [396, 86] on div "меню" at bounding box center [395, 82] width 29 height 11
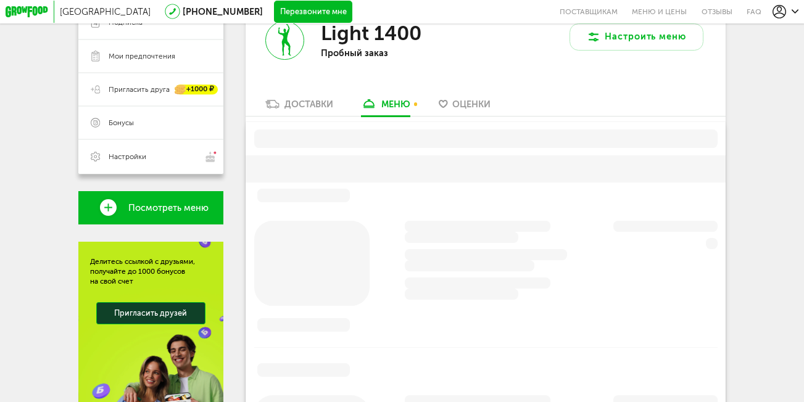
scroll to position [188, 0]
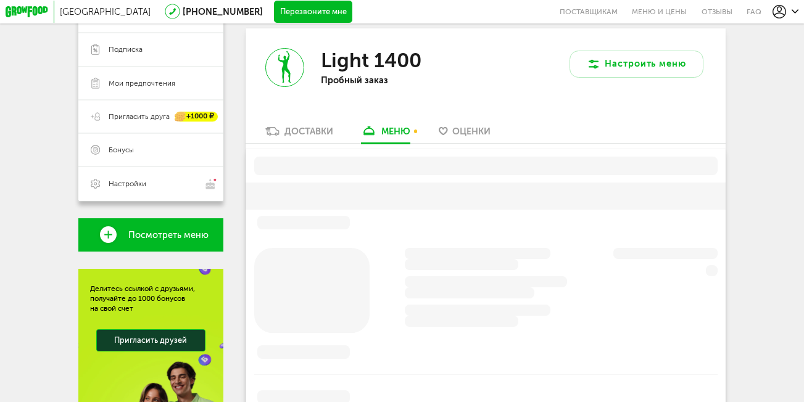
click at [326, 141] on link "Доставки" at bounding box center [299, 134] width 79 height 18
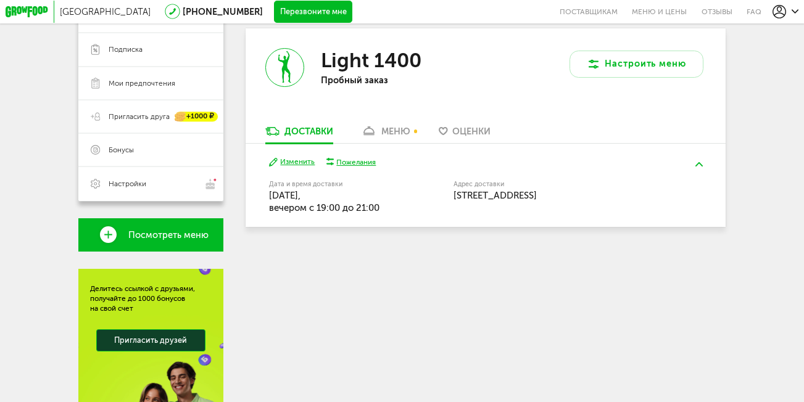
click at [333, 167] on button "Пожелания" at bounding box center [351, 162] width 50 height 10
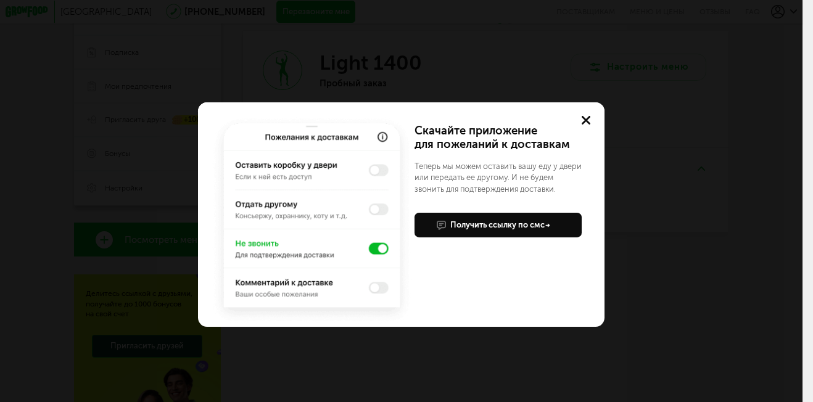
click at [595, 118] on button at bounding box center [586, 120] width 36 height 36
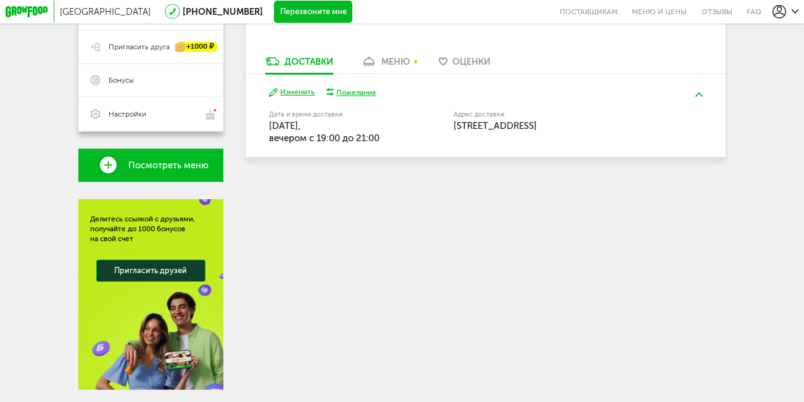
scroll to position [237, 0]
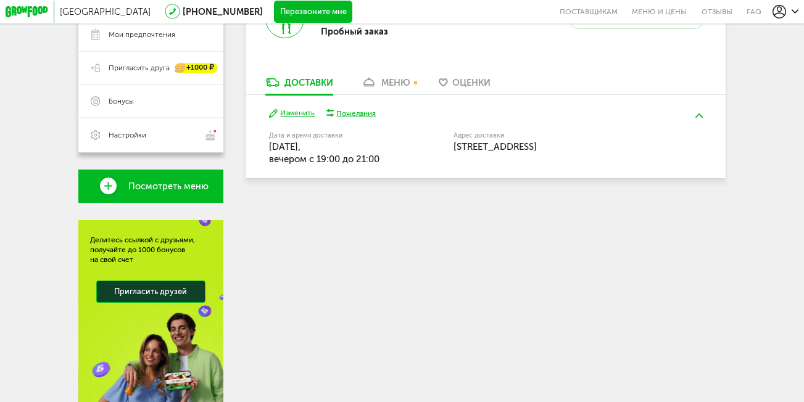
click at [374, 87] on icon at bounding box center [369, 82] width 16 height 9
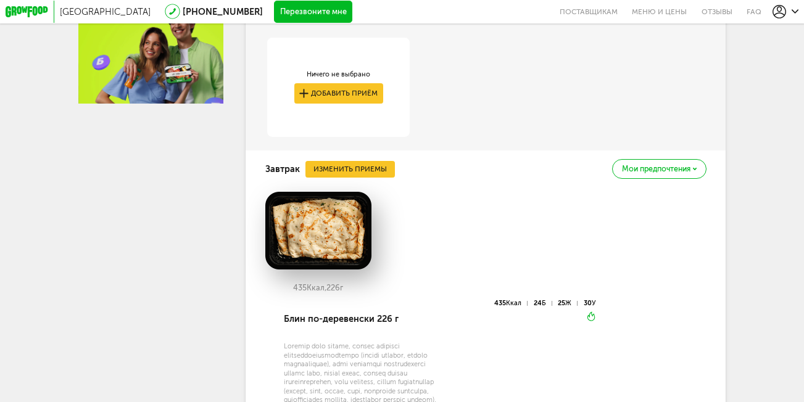
scroll to position [639, 0]
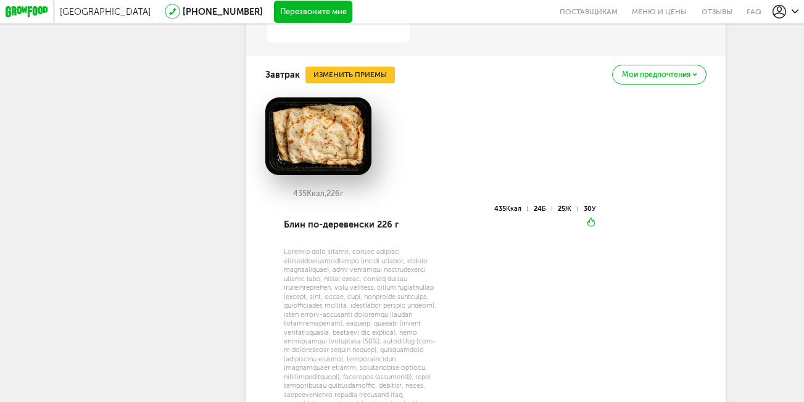
click at [665, 78] on span "Мои предпочтения" at bounding box center [656, 74] width 69 height 7
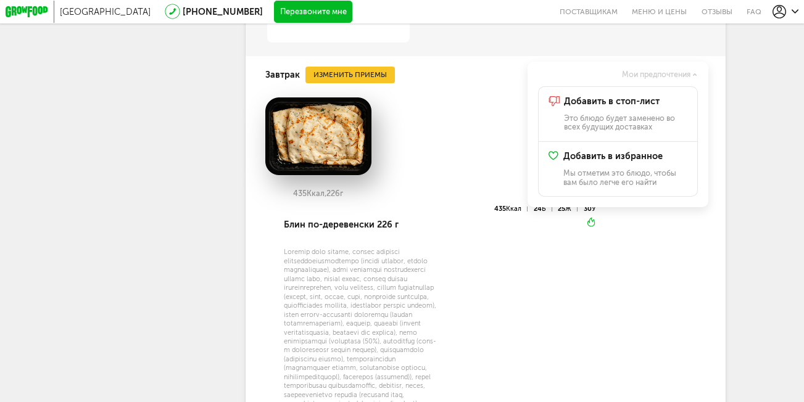
click at [776, 116] on div "Москва 8 (800) 555-21-78 Перезвоните мне поставщикам Меню и цены Отзывы FAQ 8 (…" at bounding box center [402, 310] width 804 height 1899
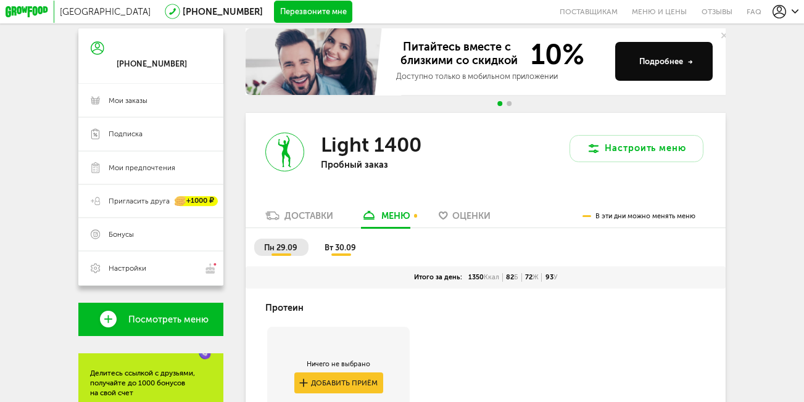
scroll to position [94, 0]
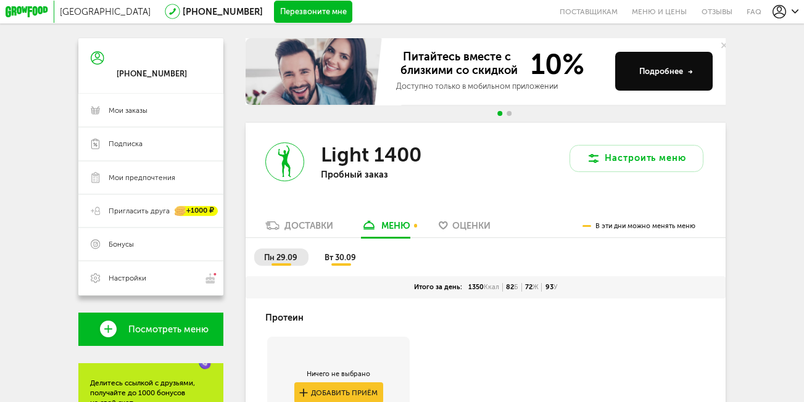
click at [270, 266] on li "пн 29.09" at bounding box center [281, 257] width 54 height 17
click at [340, 257] on span "вт 30.09" at bounding box center [340, 257] width 31 height 9
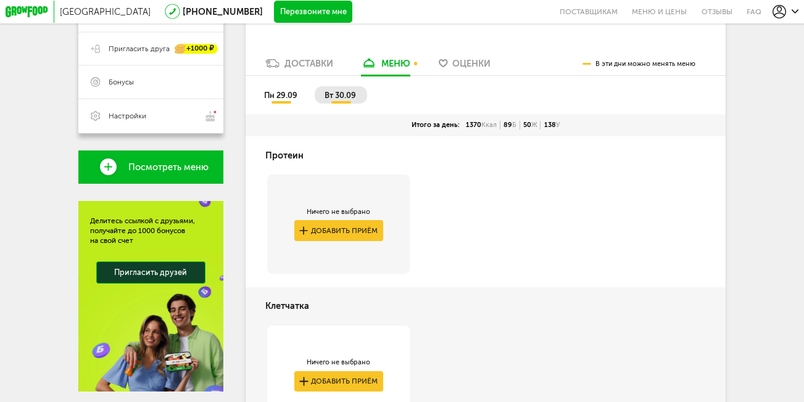
scroll to position [279, 0]
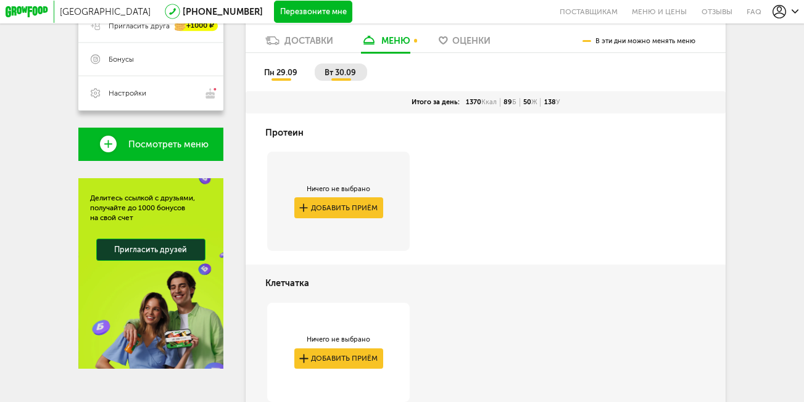
click at [280, 81] on li "пн 29.09" at bounding box center [281, 72] width 54 height 17
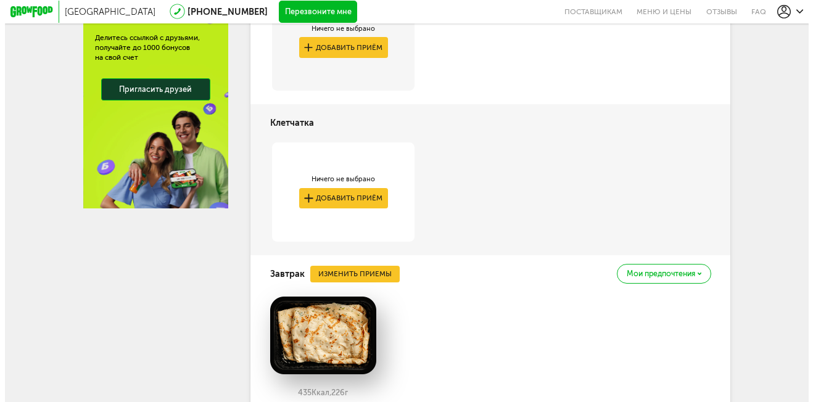
scroll to position [459, 0]
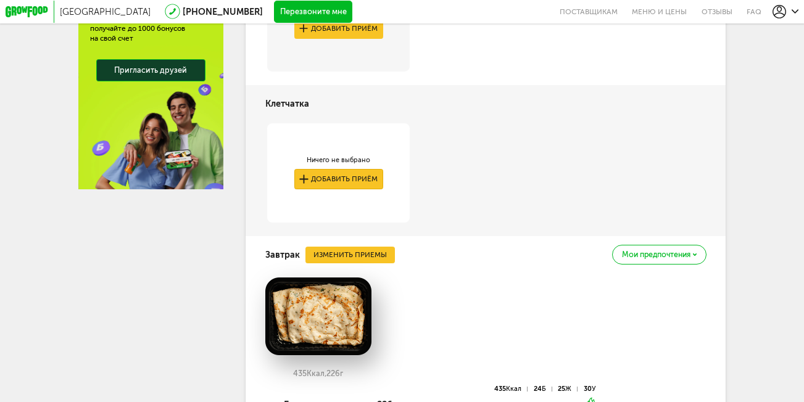
click at [315, 177] on button "Добавить приём" at bounding box center [338, 179] width 89 height 21
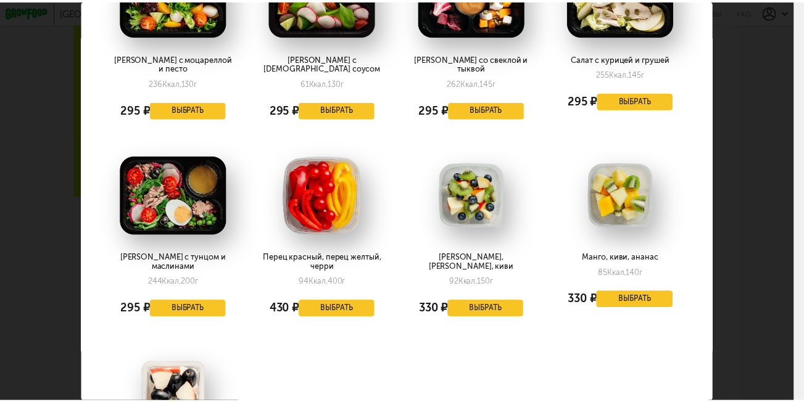
scroll to position [123, 0]
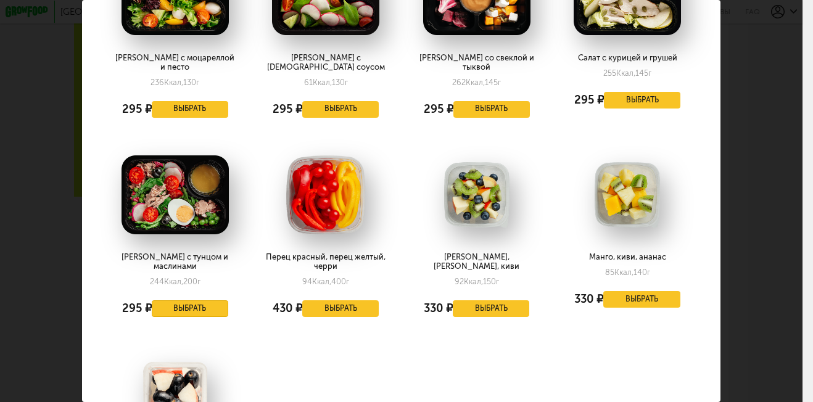
click at [191, 301] on button "Выбрать" at bounding box center [190, 309] width 77 height 17
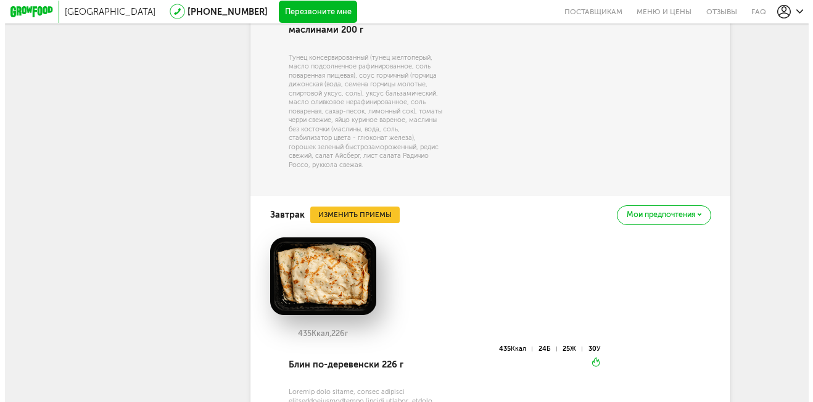
scroll to position [767, 0]
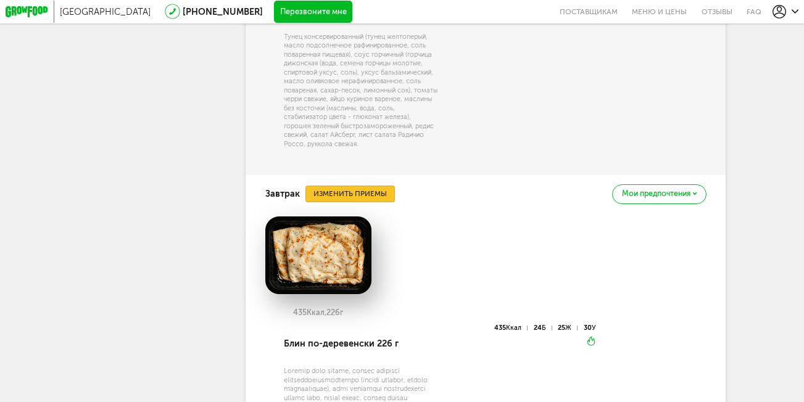
click at [360, 191] on button "Изменить приемы" at bounding box center [349, 194] width 89 height 17
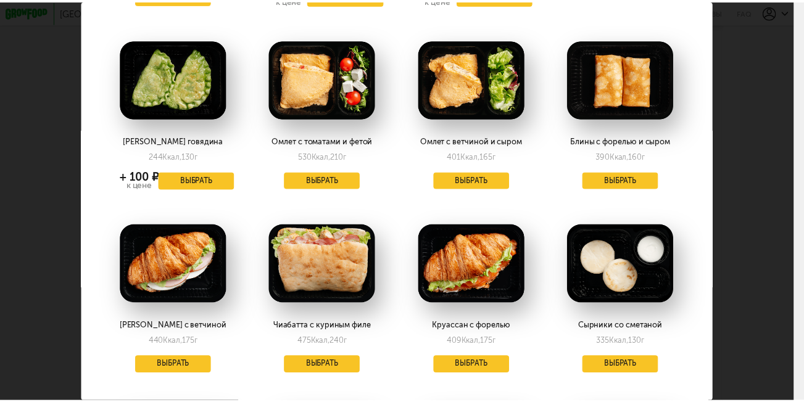
scroll to position [987, 0]
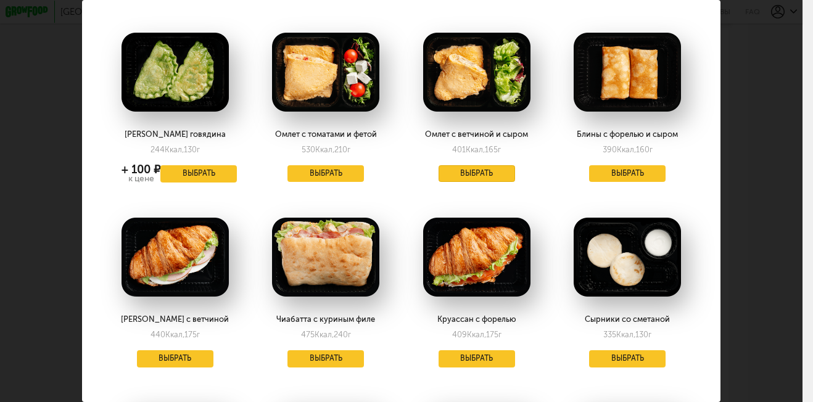
click at [471, 165] on button "Выбрать" at bounding box center [477, 173] width 77 height 17
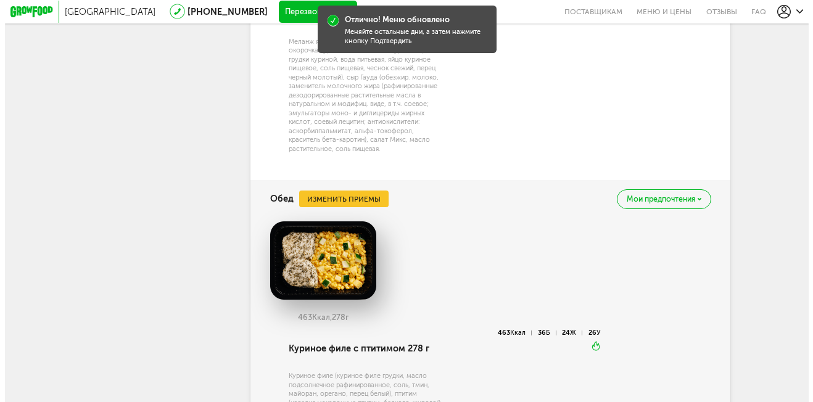
scroll to position [1199, 0]
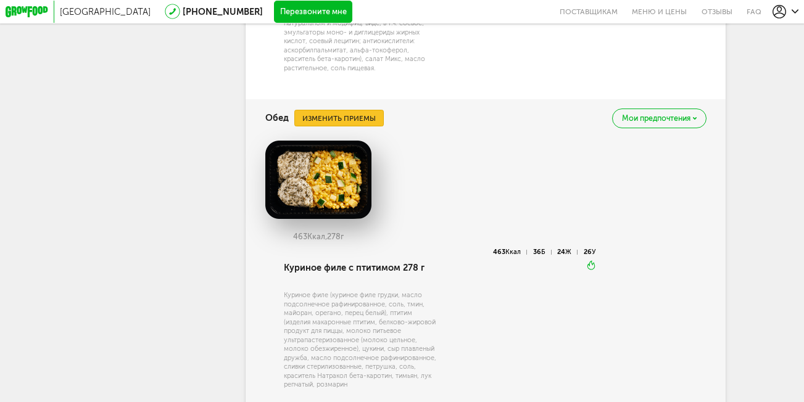
click at [309, 110] on button "Изменить приемы" at bounding box center [338, 118] width 89 height 17
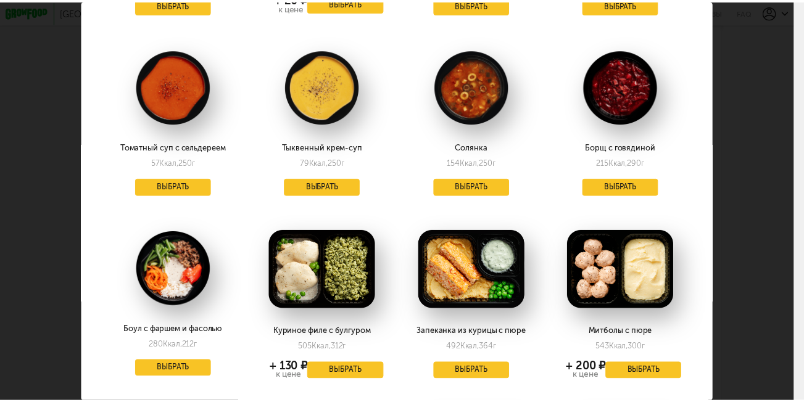
scroll to position [987, 0]
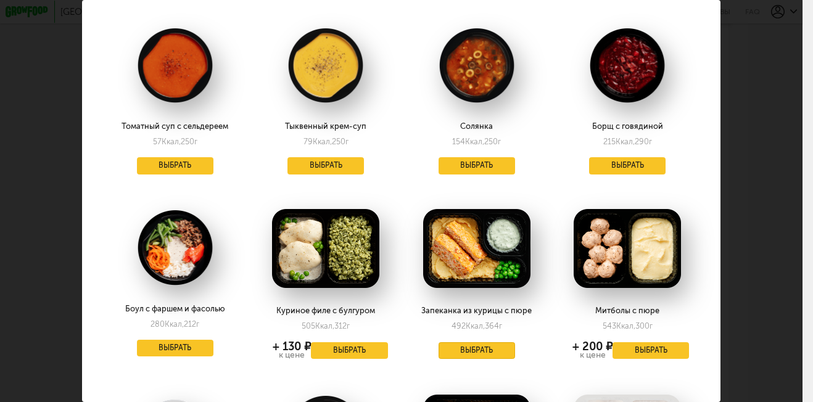
click at [457, 343] on button "Выбрать" at bounding box center [477, 351] width 77 height 17
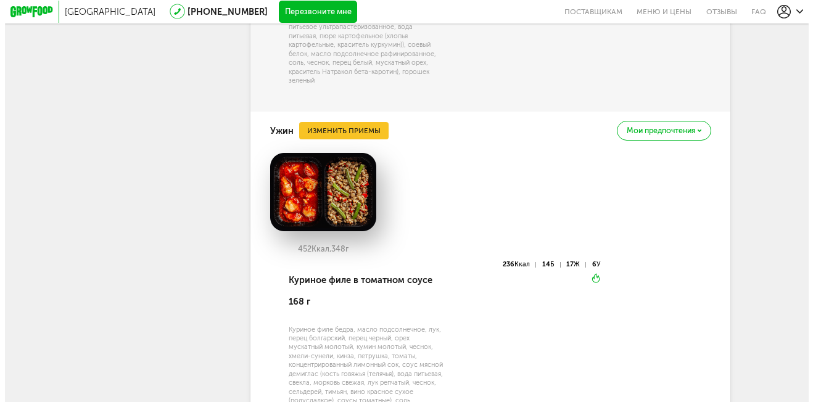
scroll to position [1572, 0]
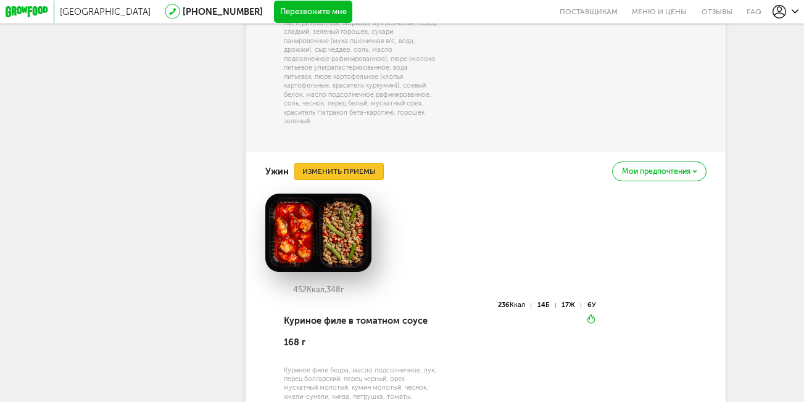
click at [326, 171] on button "Изменить приемы" at bounding box center [338, 171] width 89 height 17
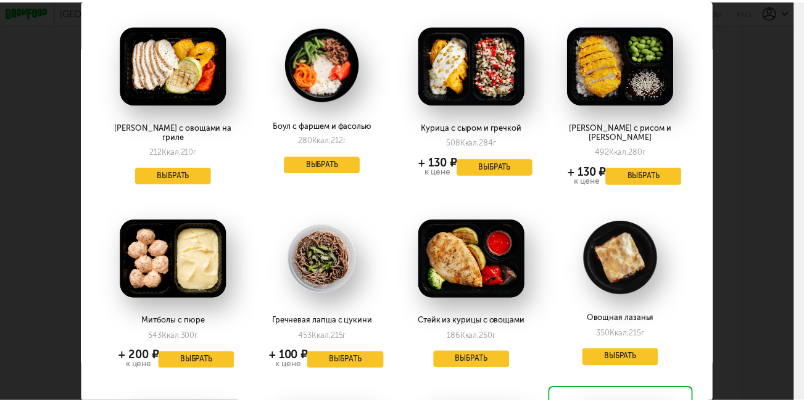
scroll to position [494, 0]
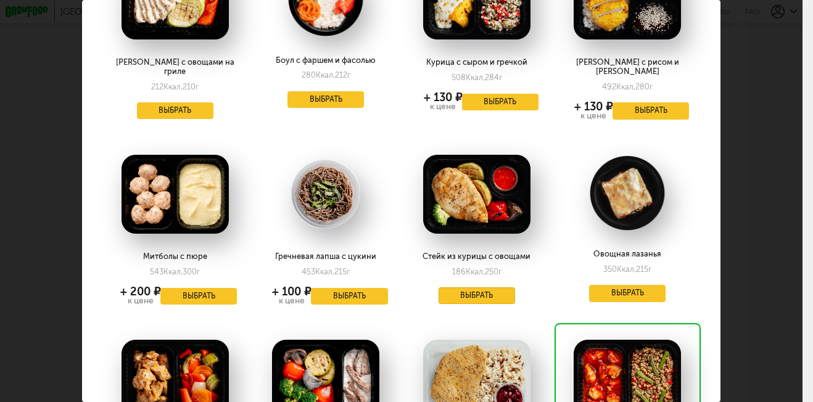
click at [474, 288] on button "Выбрать" at bounding box center [477, 296] width 77 height 17
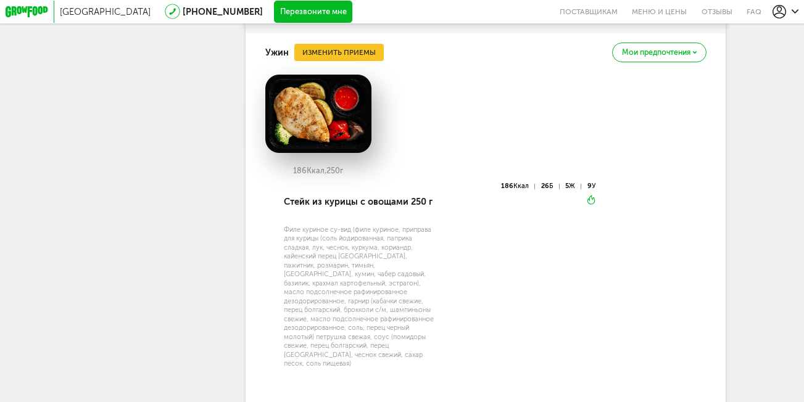
scroll to position [1695, 0]
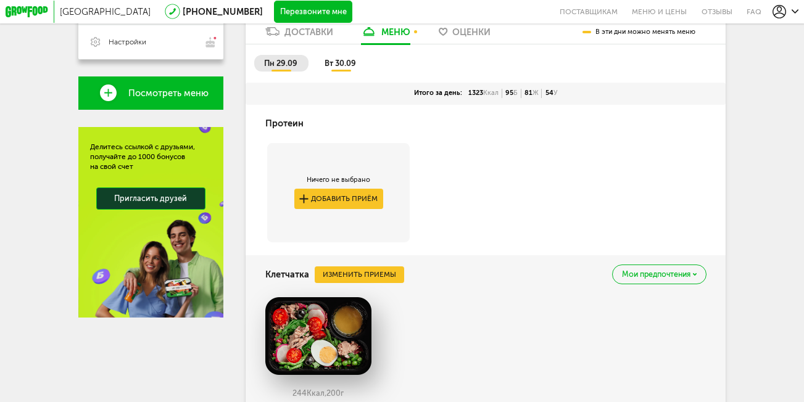
scroll to position [318, 0]
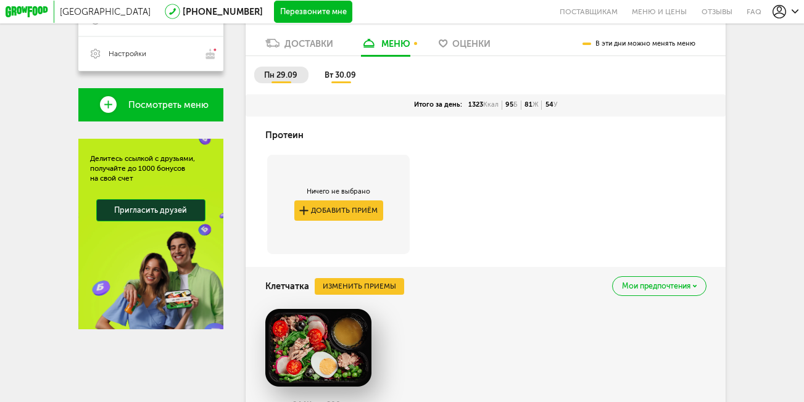
click at [326, 78] on span "вт 30.09" at bounding box center [340, 74] width 31 height 9
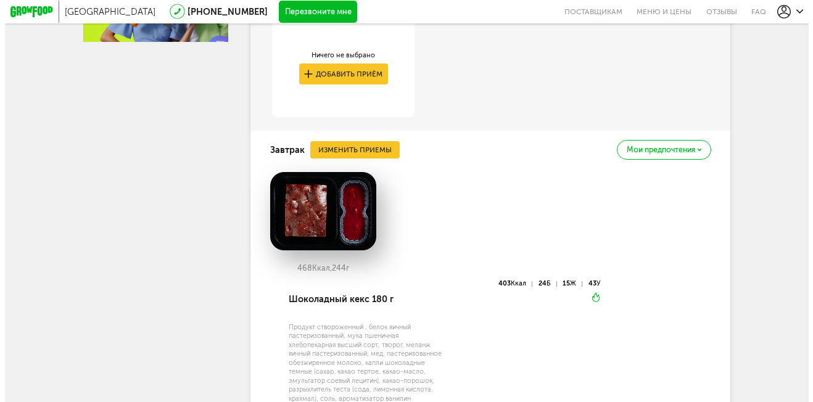
scroll to position [627, 0]
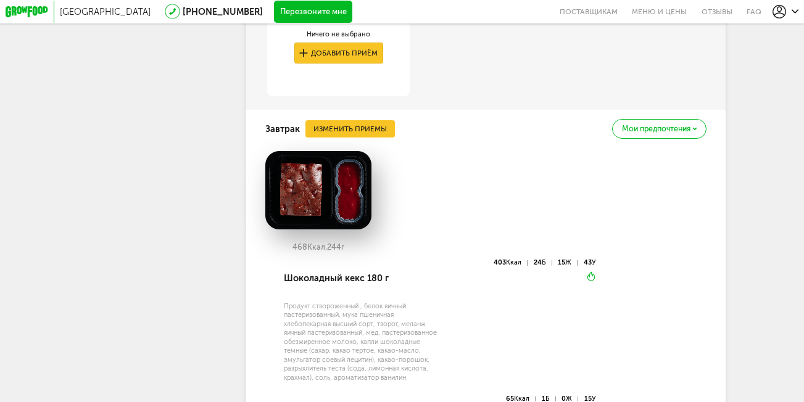
click at [347, 59] on button "Добавить приём" at bounding box center [338, 53] width 89 height 21
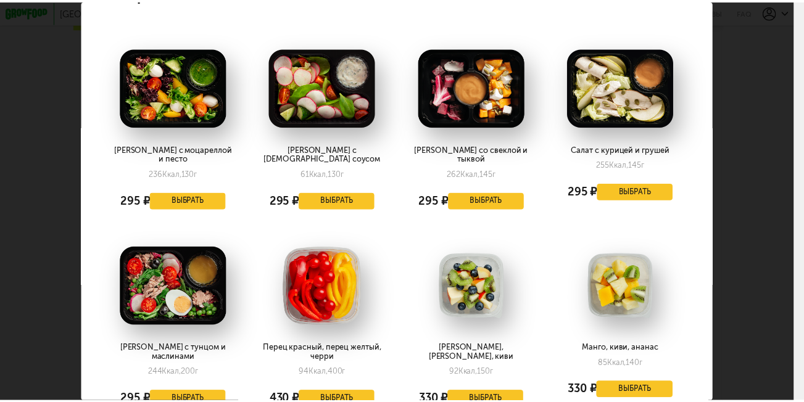
scroll to position [62, 0]
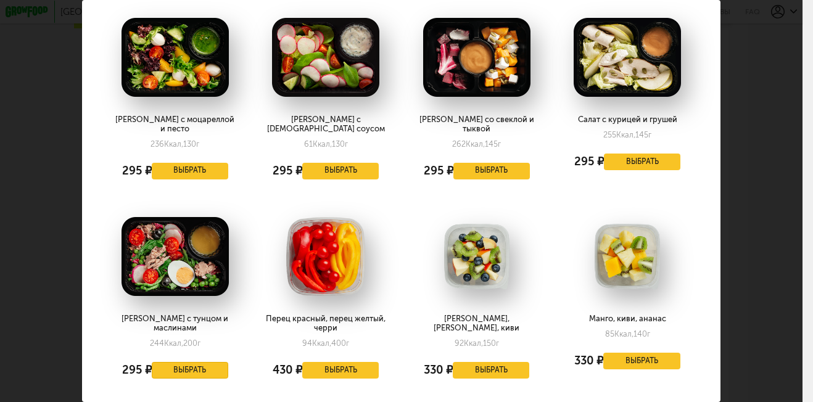
click at [196, 362] on button "Выбрать" at bounding box center [190, 370] width 77 height 17
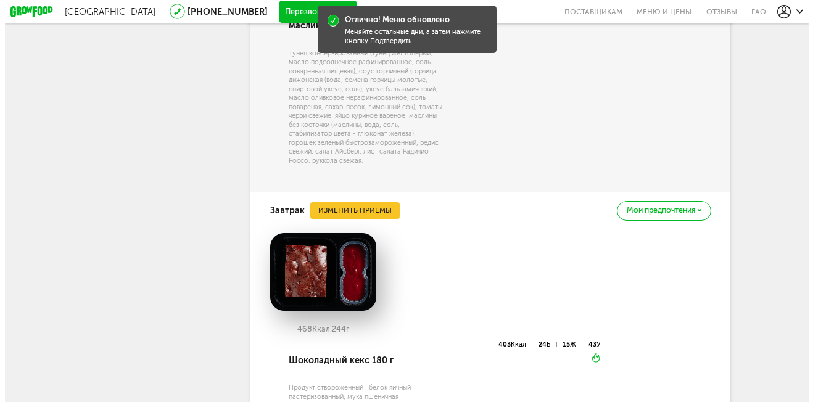
scroll to position [812, 0]
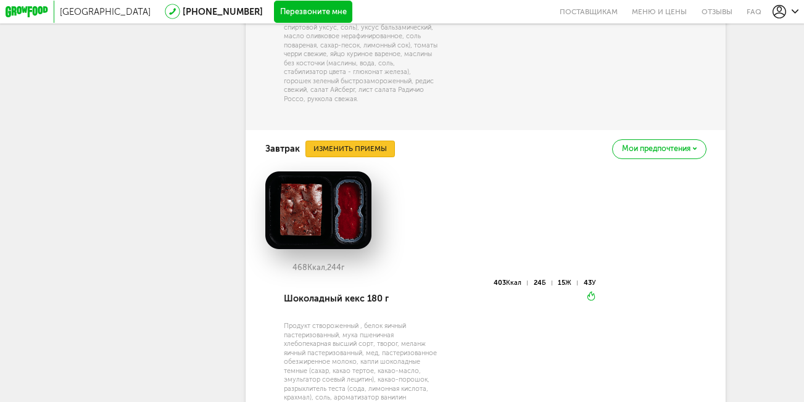
click at [351, 143] on button "Изменить приемы" at bounding box center [349, 149] width 89 height 17
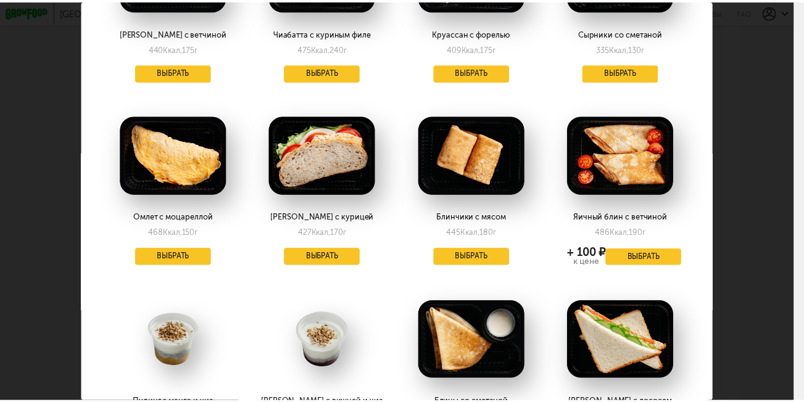
scroll to position [1296, 0]
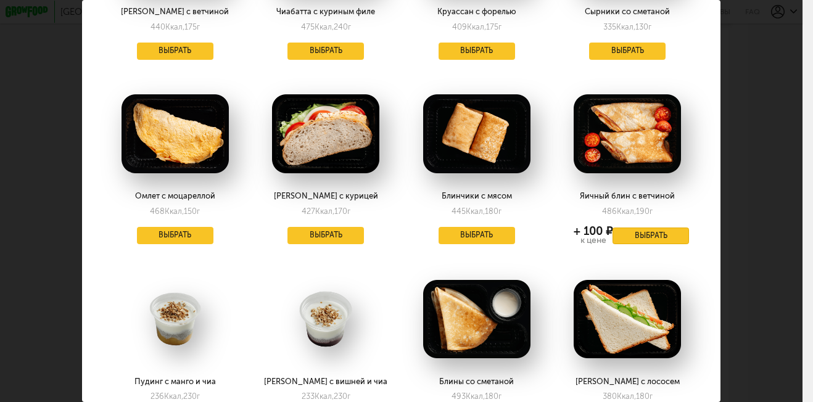
click at [625, 228] on button "Выбрать" at bounding box center [651, 236] width 77 height 17
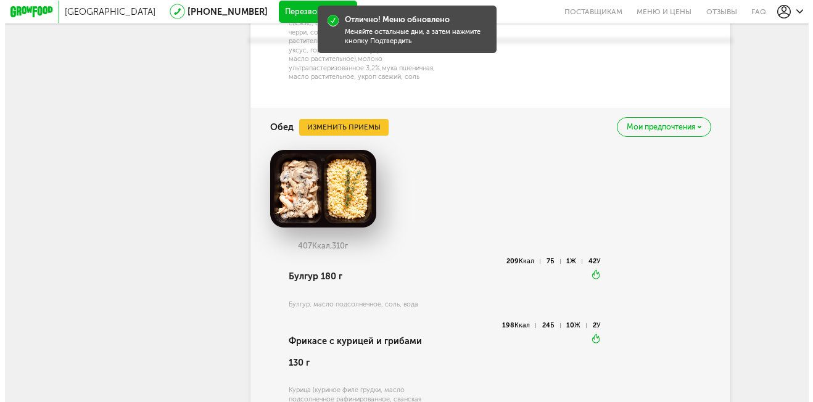
scroll to position [1182, 0]
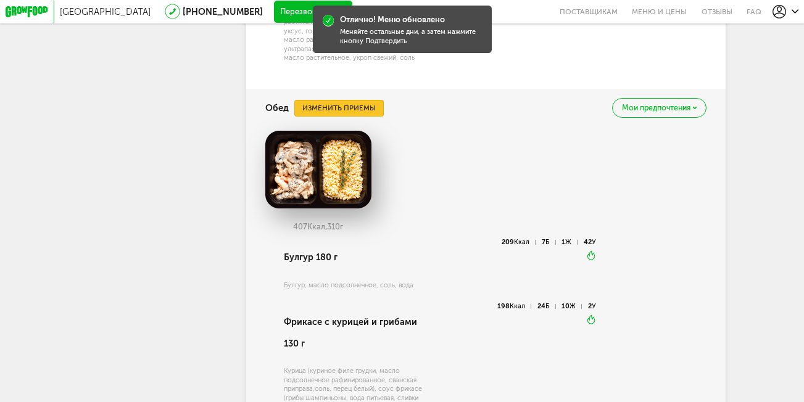
click at [315, 110] on button "Изменить приемы" at bounding box center [338, 108] width 89 height 17
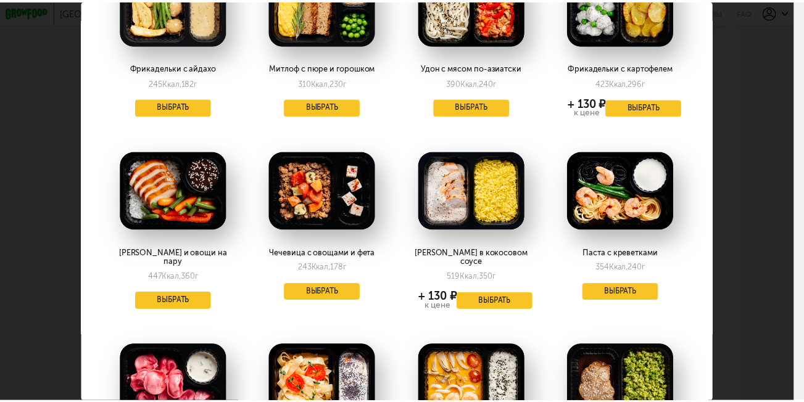
scroll to position [309, 0]
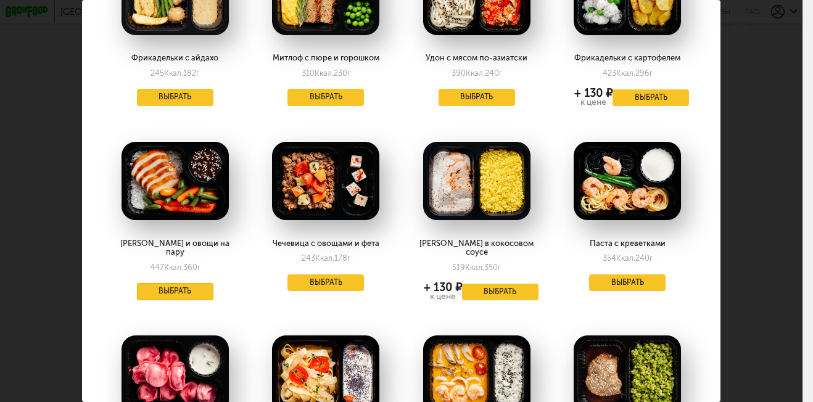
click at [153, 284] on button "Выбрать" at bounding box center [175, 291] width 77 height 17
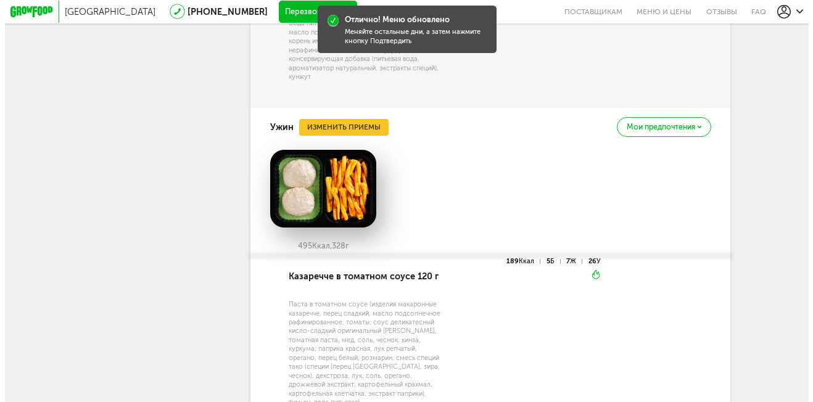
scroll to position [1548, 0]
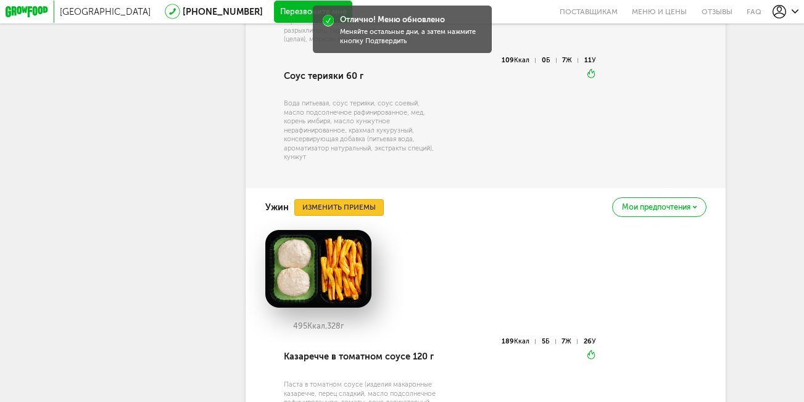
click at [320, 209] on button "Изменить приемы" at bounding box center [338, 207] width 89 height 17
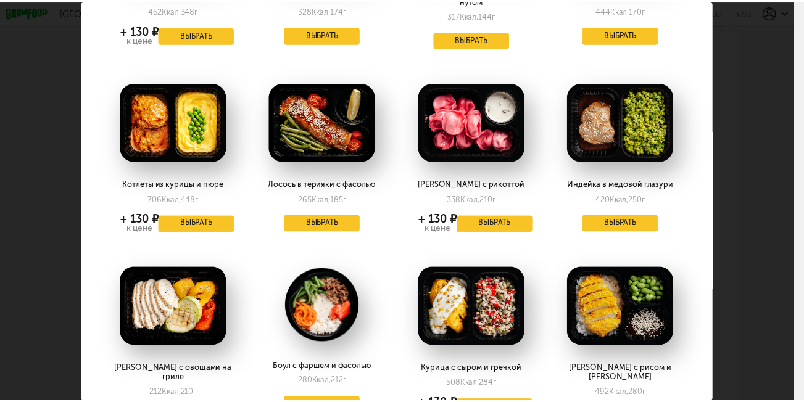
scroll to position [247, 0]
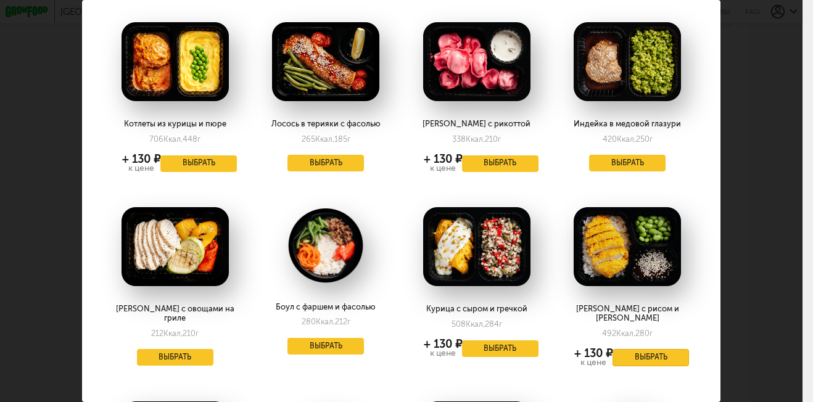
click at [638, 349] on button "Выбрать" at bounding box center [651, 357] width 77 height 17
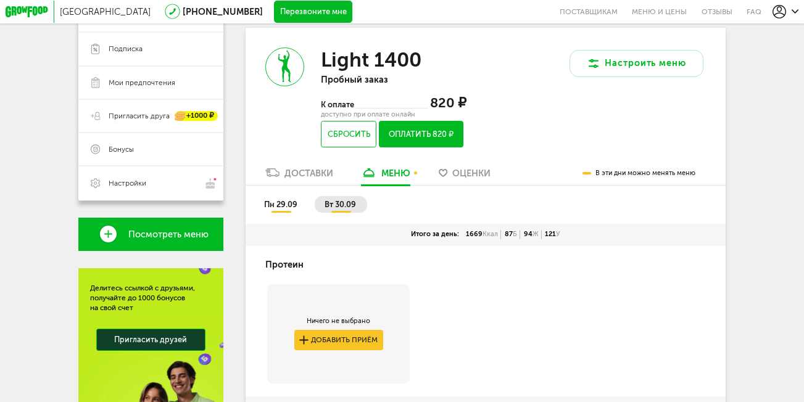
scroll to position [193, 0]
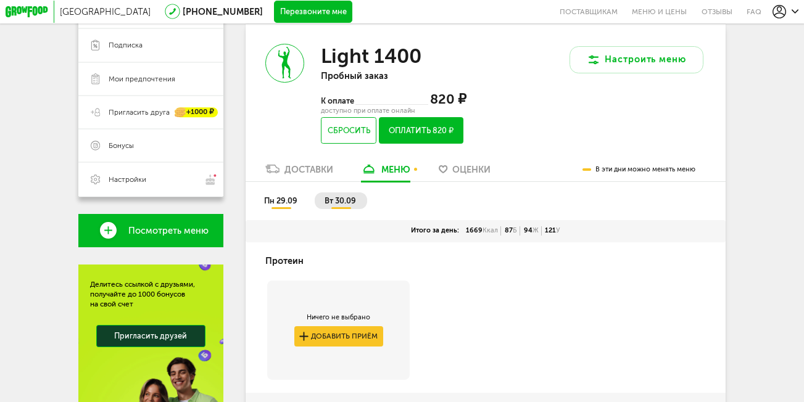
click at [432, 132] on button "Оплатить 820 ₽" at bounding box center [421, 130] width 85 height 27
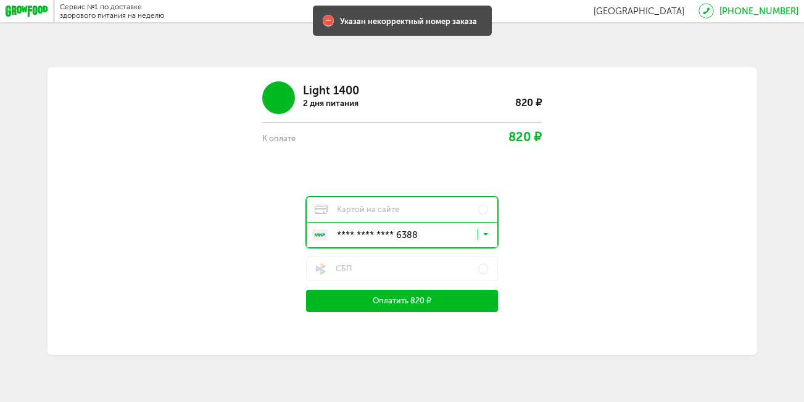
click at [404, 306] on button "Оплатить 820 ₽" at bounding box center [402, 301] width 192 height 22
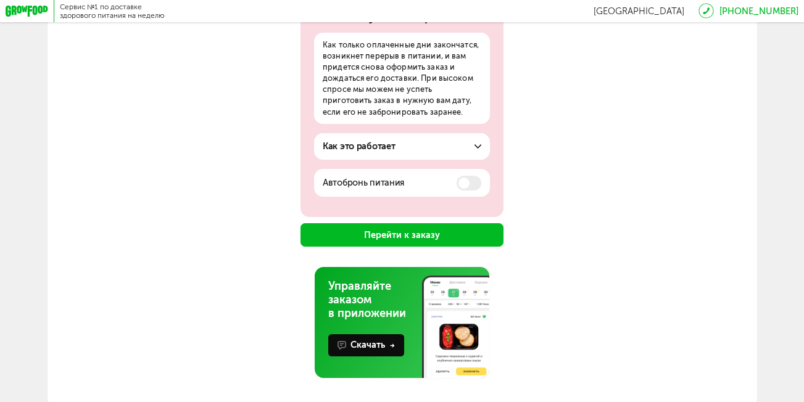
scroll to position [187, 0]
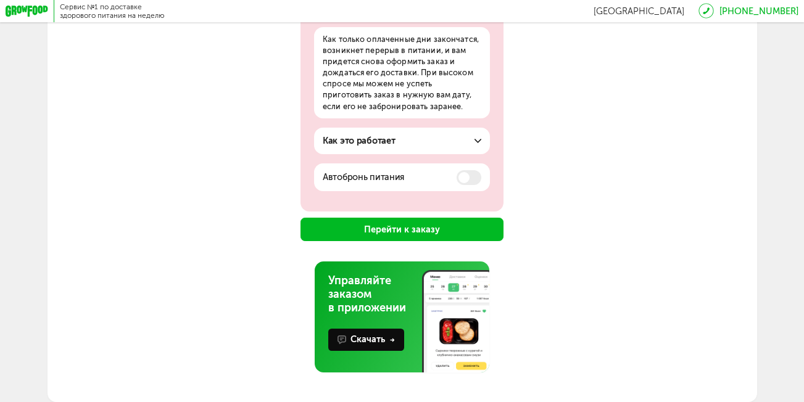
click at [441, 236] on button "Перейти к заказу" at bounding box center [402, 229] width 203 height 23
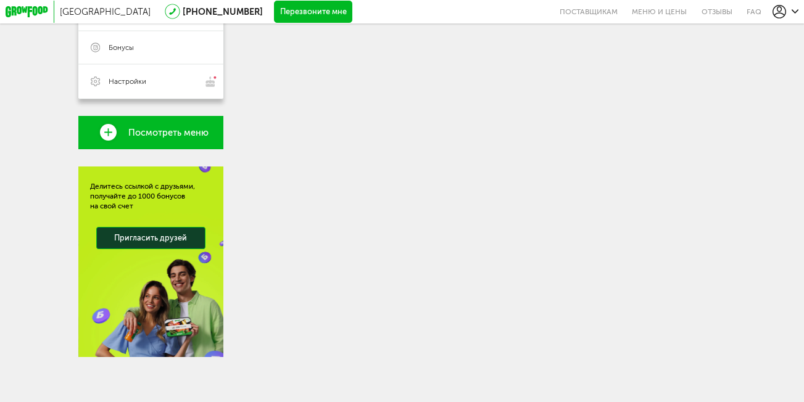
scroll to position [299, 0]
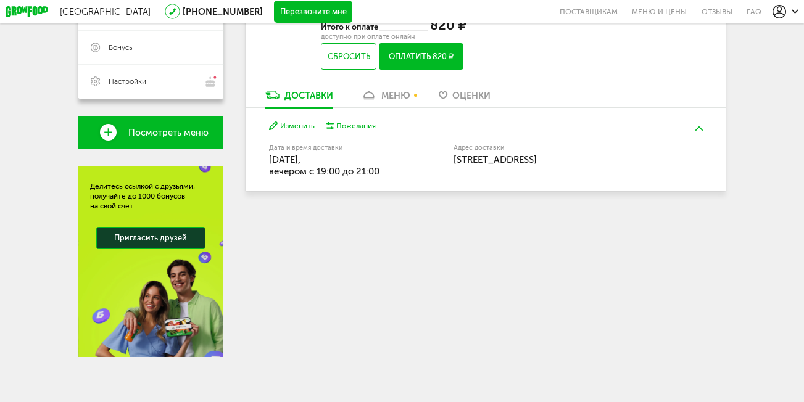
click at [398, 100] on link "меню" at bounding box center [385, 98] width 61 height 18
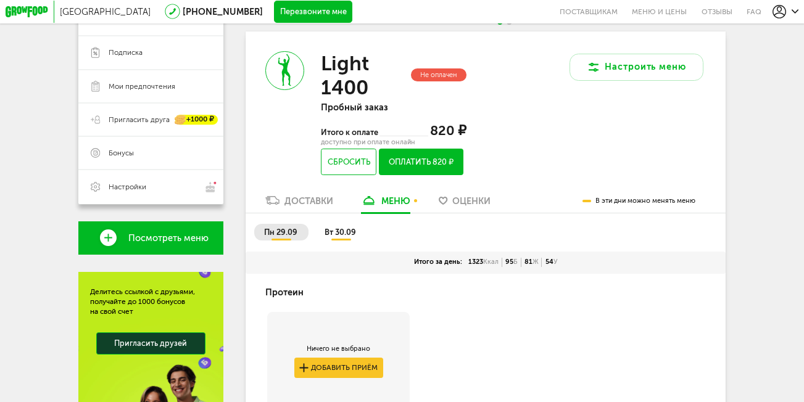
scroll to position [123, 0]
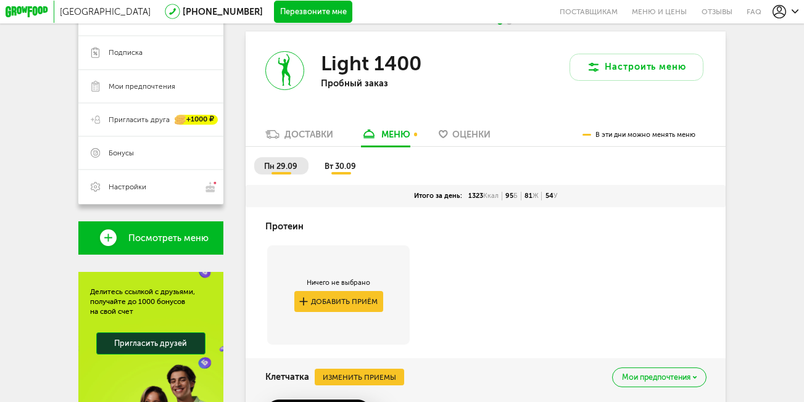
scroll to position [123, 0]
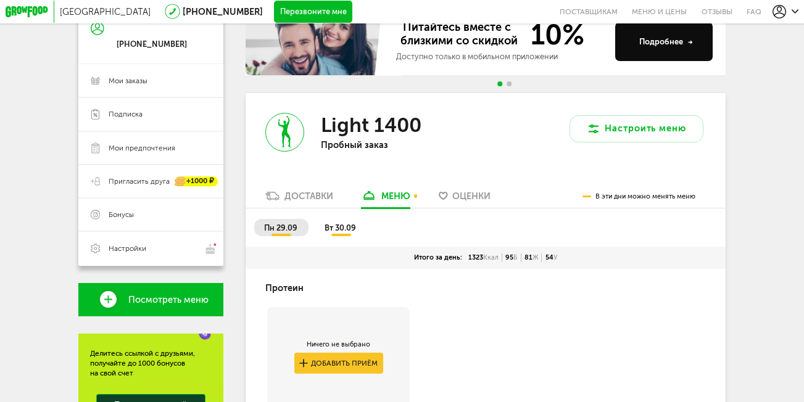
click at [284, 200] on div "Доставки" at bounding box center [308, 196] width 49 height 11
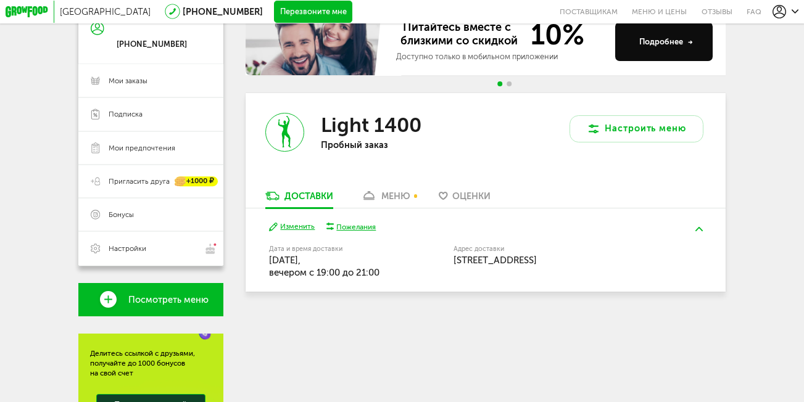
click at [376, 200] on icon at bounding box center [369, 195] width 16 height 9
